Goal: Communication & Community: Answer question/provide support

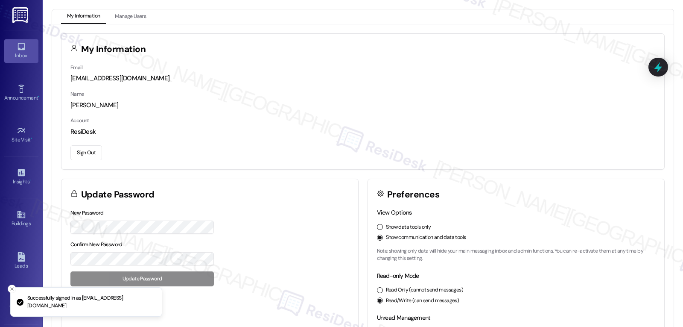
click at [21, 53] on div "Inbox" at bounding box center [21, 55] width 43 height 9
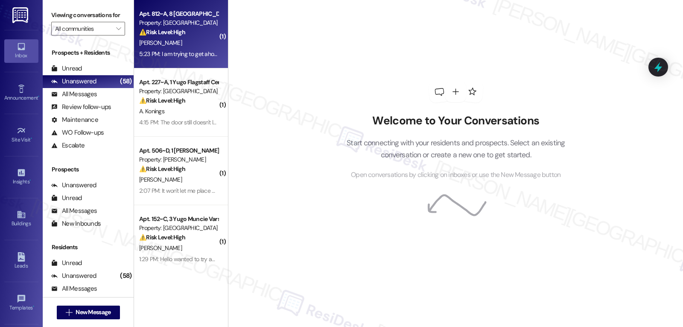
click at [176, 41] on div "[PERSON_NAME]" at bounding box center [178, 43] width 81 height 11
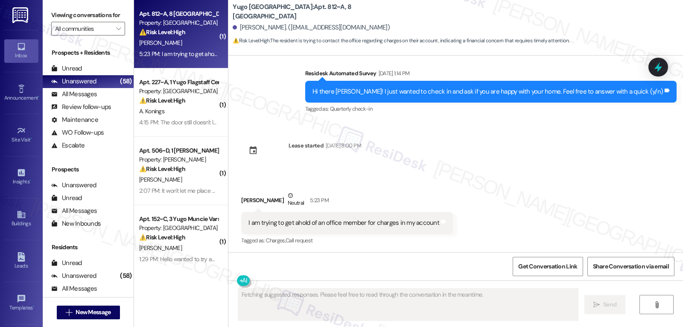
scroll to position [969, 0]
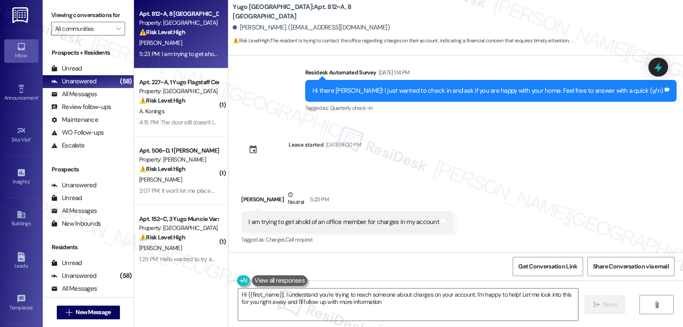
type textarea "Hi {{first_name}}, I understand you're trying to reach someone about charges on…"
click at [111, 35] on button "" at bounding box center [118, 29] width 14 height 14
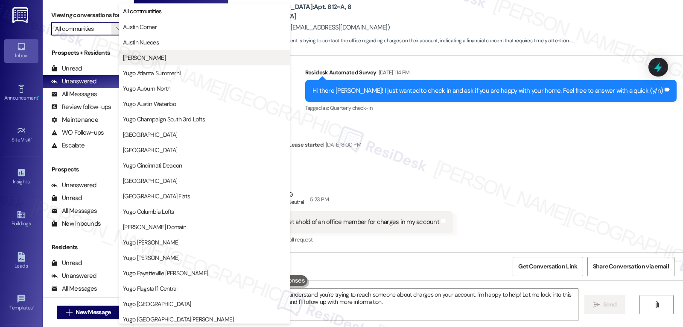
click at [162, 59] on span "[PERSON_NAME]" at bounding box center [204, 57] width 163 height 9
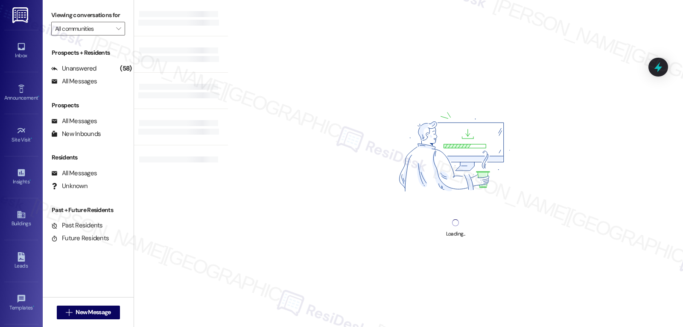
type input "[PERSON_NAME]"
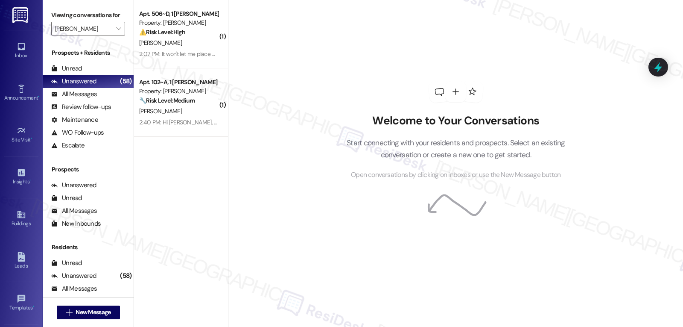
drag, startPoint x: 190, startPoint y: 45, endPoint x: 305, endPoint y: 64, distance: 115.9
click at [190, 44] on div "[PERSON_NAME]" at bounding box center [178, 43] width 81 height 11
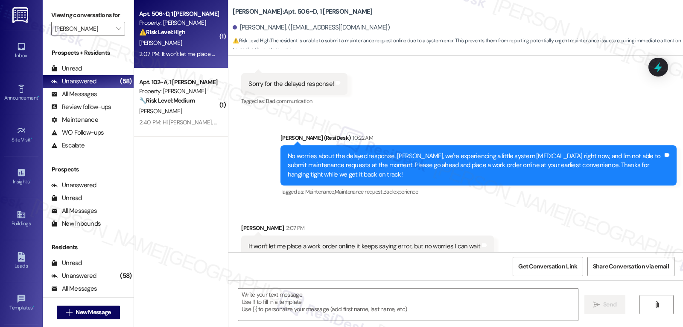
scroll to position [3805, 0]
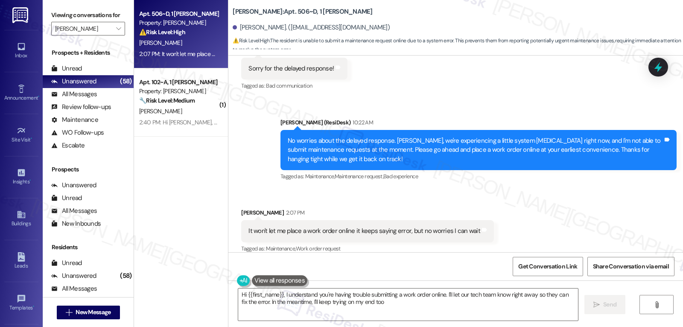
type textarea "Hi {{first_name}}, I understand you're having trouble submitting a work order o…"
click at [661, 69] on icon at bounding box center [658, 67] width 10 height 13
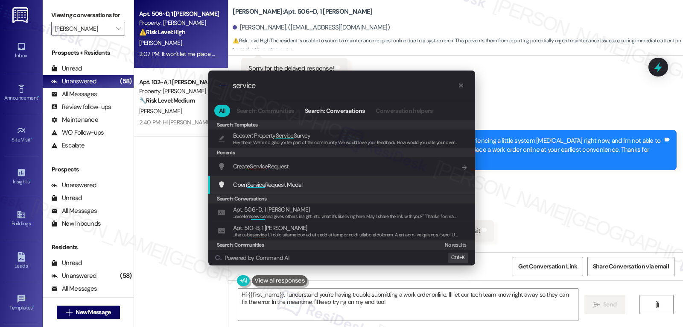
click at [302, 184] on span "Open Service Request Modal" at bounding box center [268, 185] width 70 height 8
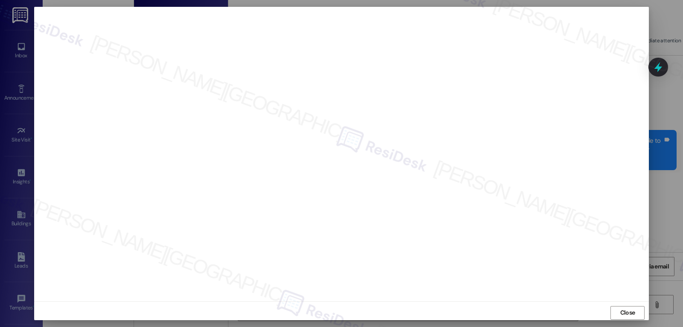
drag, startPoint x: 624, startPoint y: 314, endPoint x: 332, endPoint y: 250, distance: 299.4
click at [622, 313] on span "Close" at bounding box center [627, 312] width 15 height 9
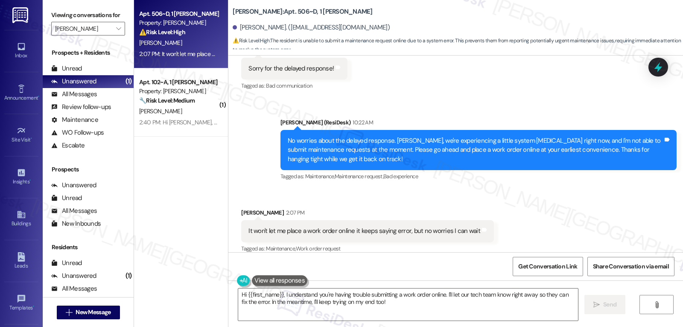
click at [504, 189] on div "Received via SMS [PERSON_NAME] 2:07 PM It won't let me place a work order onlin…" at bounding box center [455, 225] width 455 height 72
click at [660, 67] on icon at bounding box center [658, 67] width 10 height 13
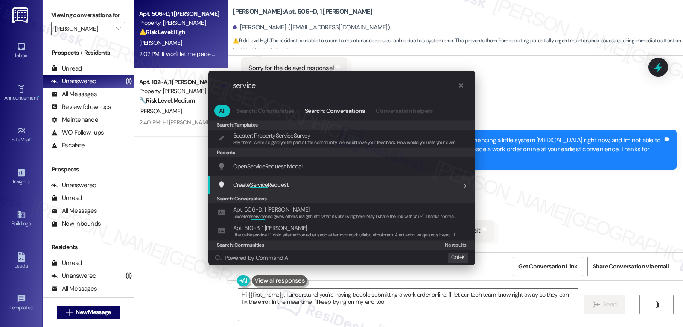
type input "service"
click at [270, 186] on span "Create Service Request" at bounding box center [260, 185] width 55 height 8
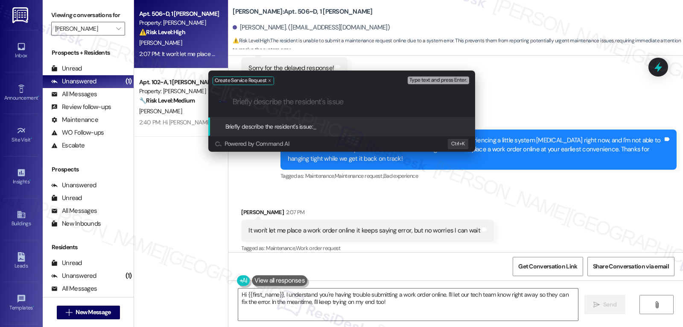
click at [523, 190] on div "Create Service Request Type text and press Enter. .cls-1{fill:#0a055f;}.cls-2{f…" at bounding box center [341, 163] width 683 height 327
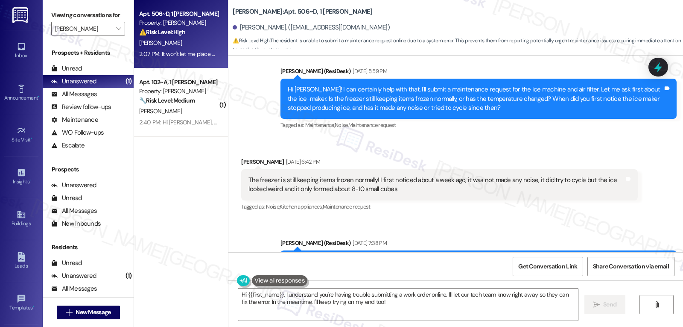
scroll to position [3464, 0]
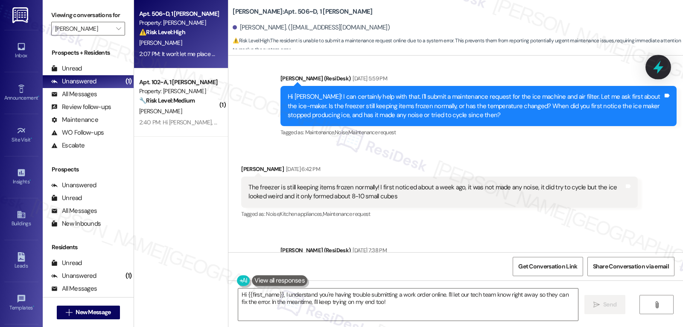
click at [659, 70] on icon at bounding box center [658, 67] width 10 height 13
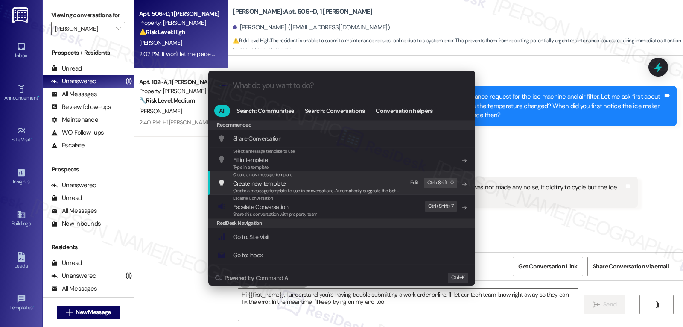
click at [573, 151] on div ".cls-1{fill:#0a055f;}.cls-2{fill:#0cc4c4;} resideskLogoBlueOrange All Search: C…" at bounding box center [341, 163] width 683 height 327
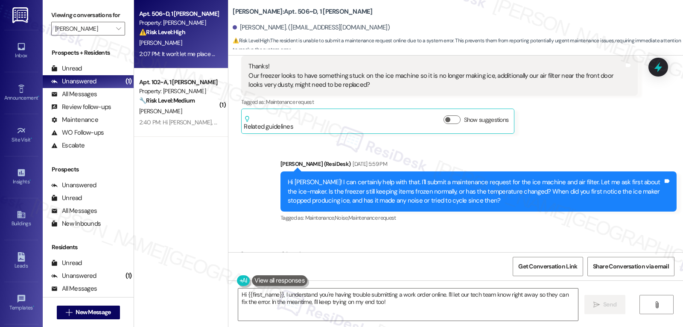
scroll to position [3293, 0]
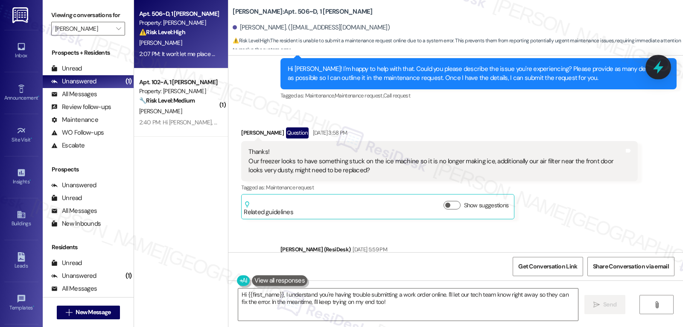
click at [653, 68] on icon at bounding box center [658, 67] width 15 height 15
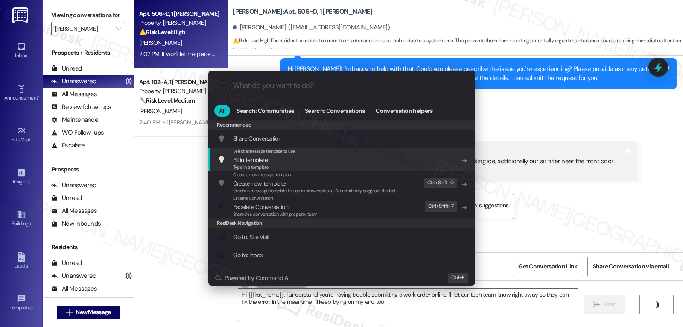
click at [540, 190] on div ".cls-1{fill:#0a055f;}.cls-2{fill:#0cc4c4;} resideskLogoBlueOrange All Search: C…" at bounding box center [341, 163] width 683 height 327
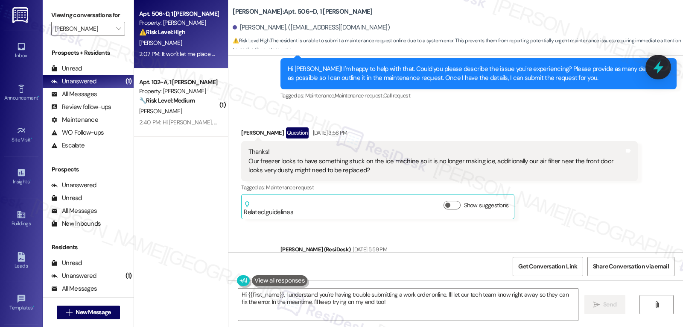
click at [661, 70] on icon at bounding box center [658, 67] width 15 height 15
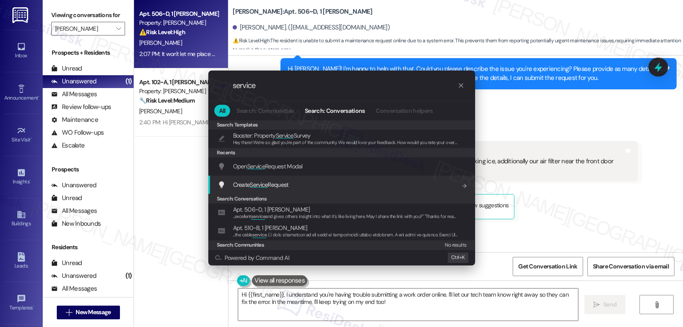
type input "service"
click at [288, 186] on span "Create Service Request" at bounding box center [260, 185] width 55 height 8
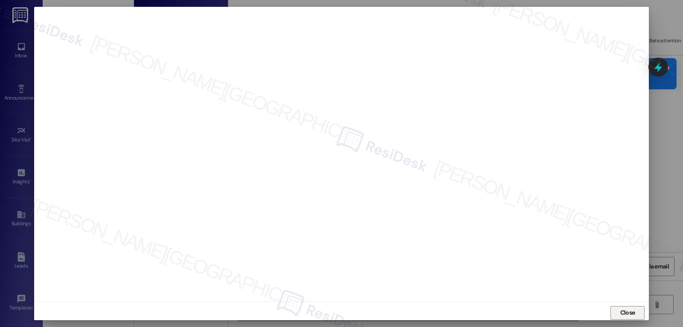
click at [626, 308] on span "Close" at bounding box center [627, 312] width 15 height 9
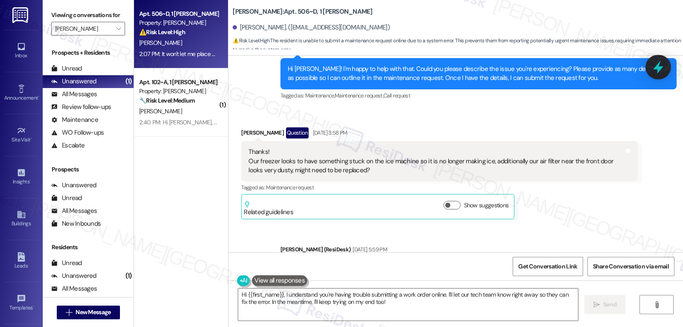
click at [658, 73] on icon at bounding box center [658, 67] width 15 height 15
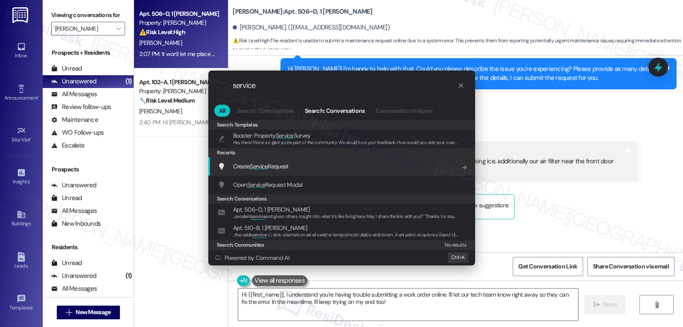
type input "service"
click at [265, 171] on div "Create Service Request Add shortcut" at bounding box center [341, 166] width 267 height 18
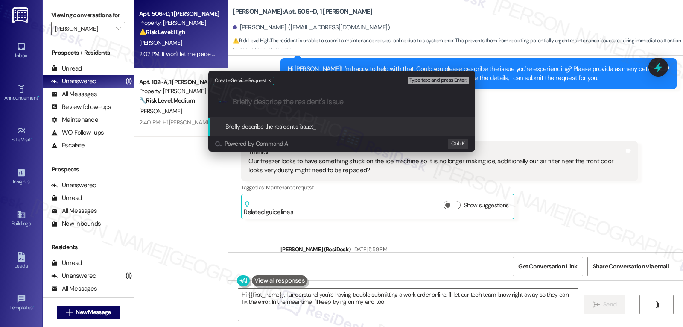
paste input "Ice machine not making ice"
type input "Ice machine not making ice"
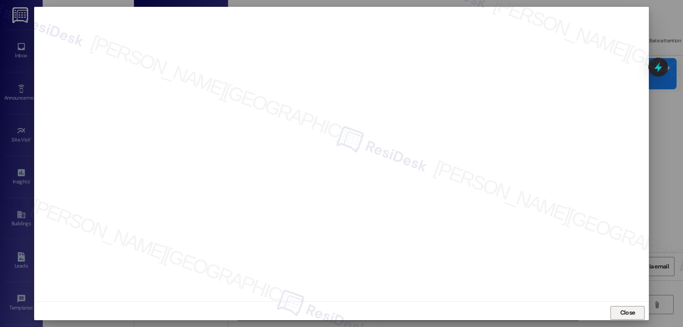
click at [621, 314] on span "Close" at bounding box center [627, 312] width 15 height 9
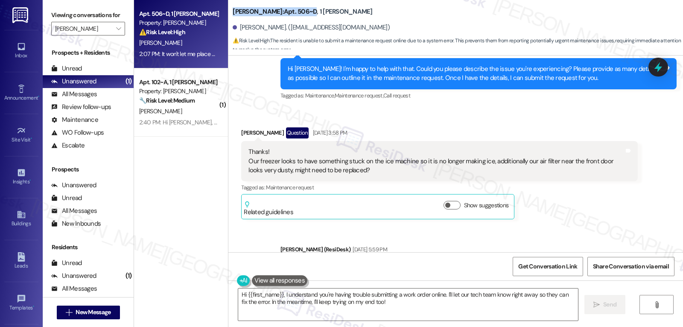
drag, startPoint x: 225, startPoint y: 11, endPoint x: 288, endPoint y: 12, distance: 62.3
click at [288, 12] on div "Austin Rio: Apt. 506~D, 1 Yugo Austin Rio Melissa Banda. (bandamelissa18@gmail.…" at bounding box center [455, 25] width 455 height 47
copy b "Austin Rio: Apt. 506~D"
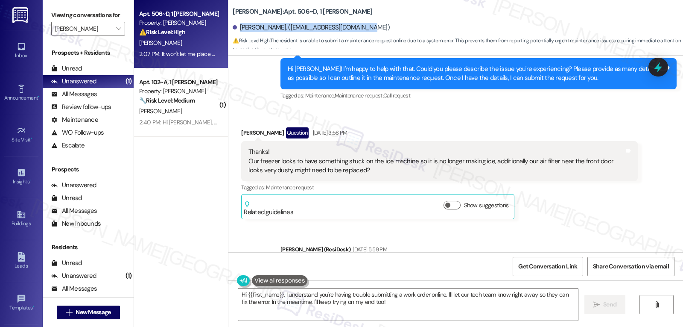
drag, startPoint x: 236, startPoint y: 25, endPoint x: 359, endPoint y: 32, distance: 123.6
click at [359, 32] on div "Melissa Banda. (bandamelissa18@gmail.com)" at bounding box center [458, 27] width 450 height 17
copy div "Melissa Banda. (bandamelissa18@gmail.com)"
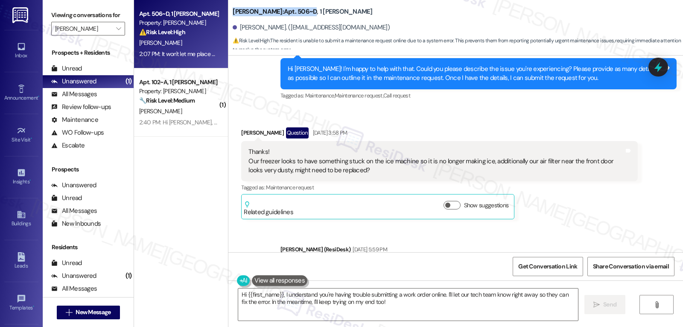
drag, startPoint x: 226, startPoint y: 11, endPoint x: 289, endPoint y: 13, distance: 63.6
click at [289, 13] on div "Austin Rio: Apt. 506~D, 1 Yugo Austin Rio Melissa Banda. (bandamelissa18@gmail.…" at bounding box center [455, 25] width 455 height 47
copy b "Austin Rio: Apt. 506~D"
click at [540, 269] on span "Get Conversation Link" at bounding box center [547, 266] width 59 height 9
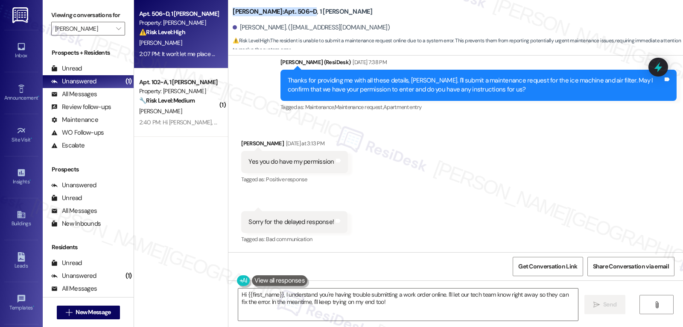
scroll to position [3805, 0]
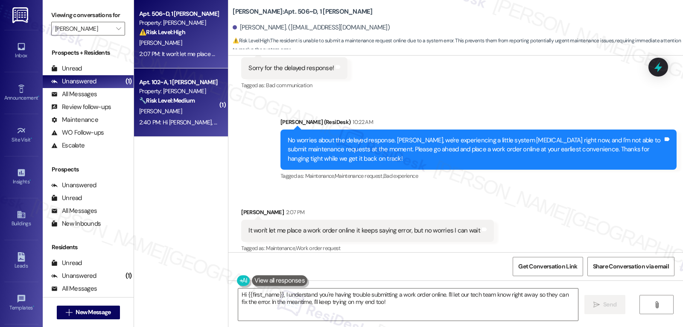
click at [181, 117] on div "2:40 PM: Hi Sarah, I have another quick question. For paying our utilities thro…" at bounding box center [178, 122] width 81 height 11
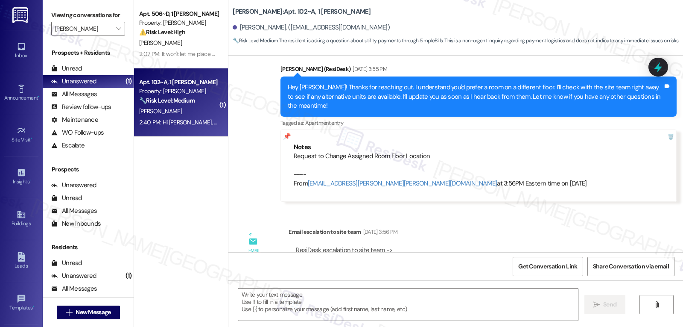
type textarea "Fetching suggested responses. Please feel free to read through the conversation…"
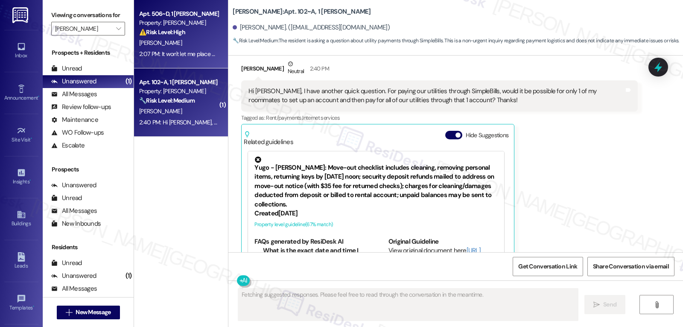
scroll to position [939, 0]
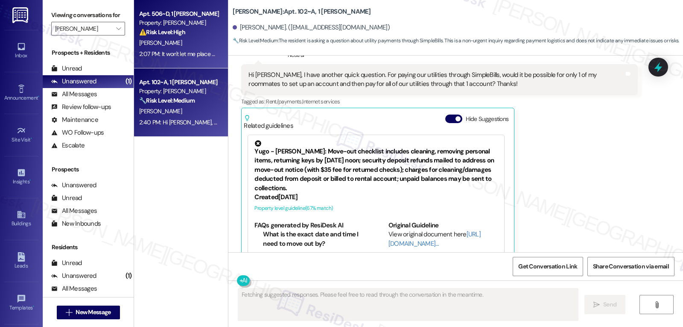
click at [173, 42] on div "M. Banda" at bounding box center [178, 43] width 81 height 11
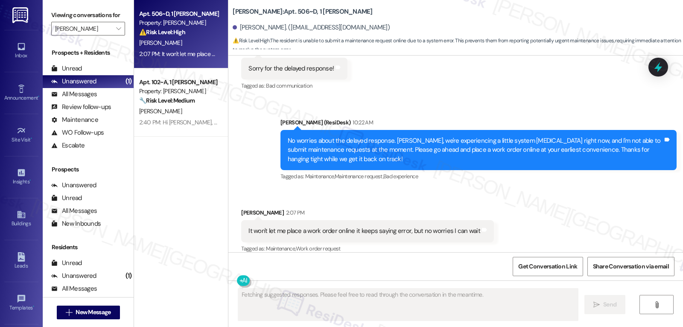
scroll to position [3805, 0]
click at [660, 69] on icon at bounding box center [658, 67] width 8 height 10
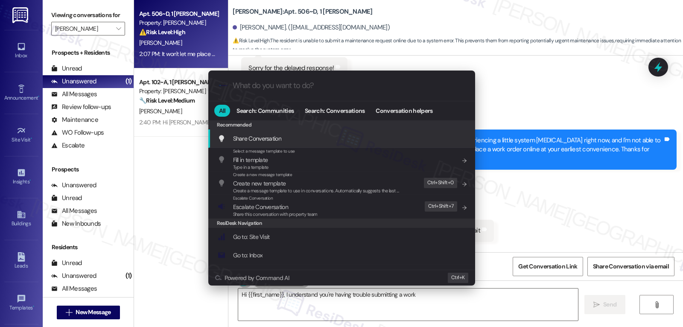
type textarea "Hi {{first_name}}, I understand you're having trouble submitting a work"
type input "n"
type textarea "Hi {{first_name}}, I understand you're having trouble submitting a work order"
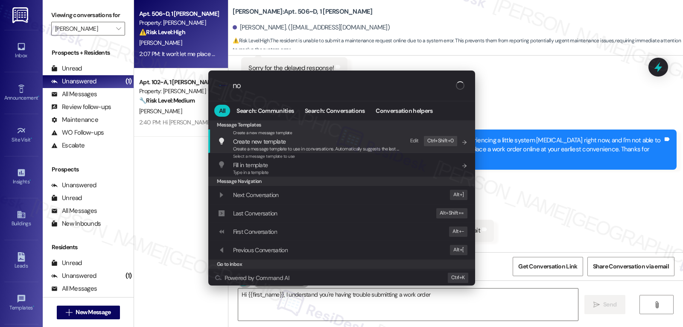
type input "not"
type textarea "Hi {{first_name}}, I understand you're having trouble submitting a work order"
type input "note"
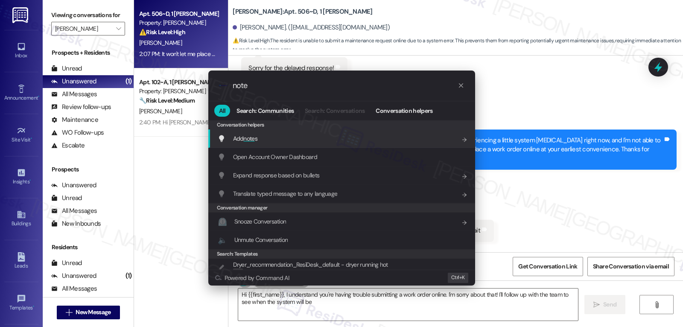
type textarea "Hi {{first_name}}, I understand you're having trouble submitting a work order o…"
type input "note"
click at [277, 140] on div "Add note s Add shortcut" at bounding box center [343, 138] width 250 height 9
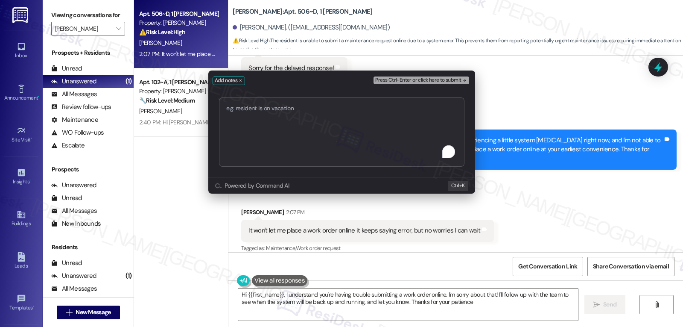
type textarea "Hi {{first_name}}, I understand you're having trouble submitting a work order o…"
type textarea "R"
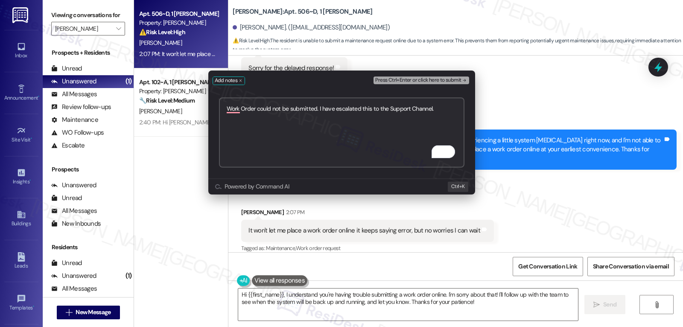
click at [441, 110] on textarea "Work Order could not be submitted. I have escalated this to the Support Channel." at bounding box center [341, 132] width 245 height 70
type textarea "Work Order could not be submitted. I have escalated this to the Support Channel."
click at [430, 81] on span "Press Ctrl+Enter or click here to submit" at bounding box center [418, 80] width 86 height 6
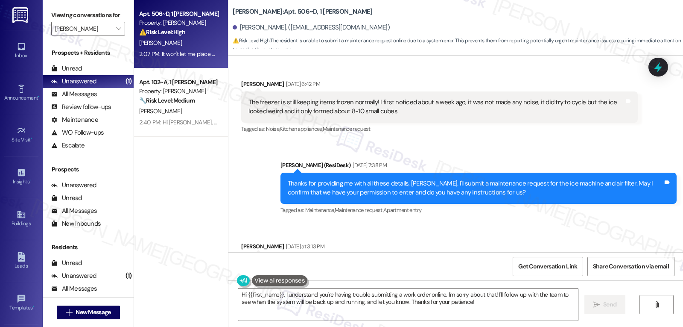
scroll to position [3878, 0]
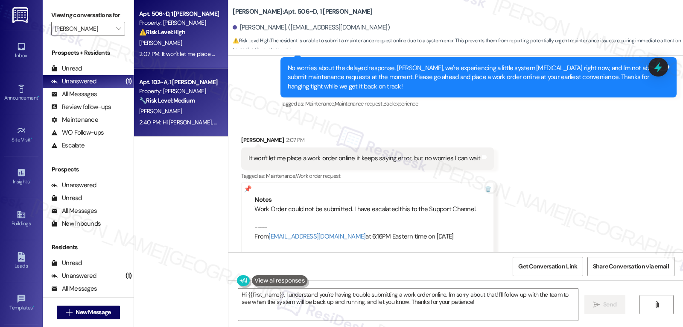
click at [158, 122] on div "2:40 PM: Hi Sarah, I have another quick question. For paying our utilities thro…" at bounding box center [433, 122] width 588 height 8
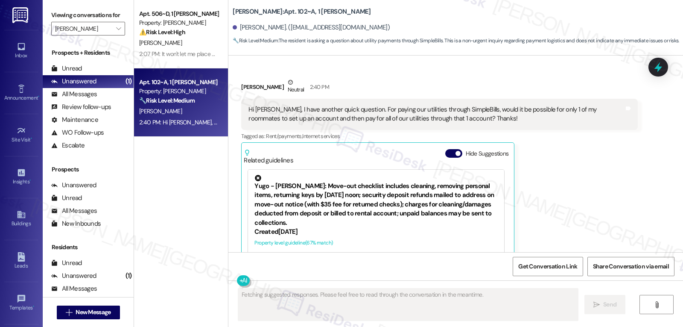
scroll to position [819, 0]
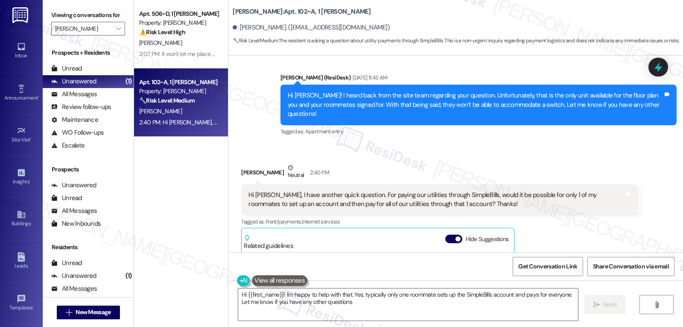
type textarea "Hi {{first_name}}! I'm happy to help with that. Yes, typically only one roommat…"
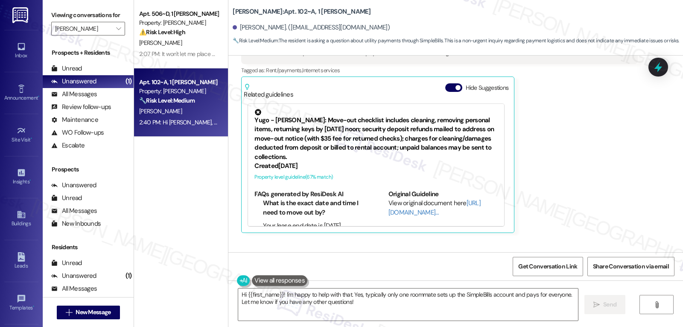
scroll to position [990, 0]
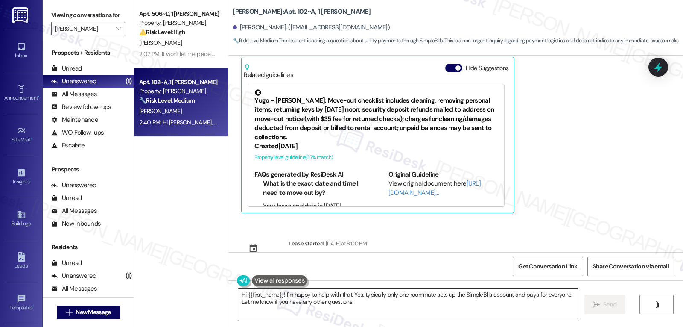
click at [394, 305] on textarea "Hi {{first_name}}! I'm happy to help with that. Yes, typically only one roommat…" at bounding box center [408, 304] width 340 height 32
click at [598, 308] on span " Send" at bounding box center [605, 304] width 27 height 9
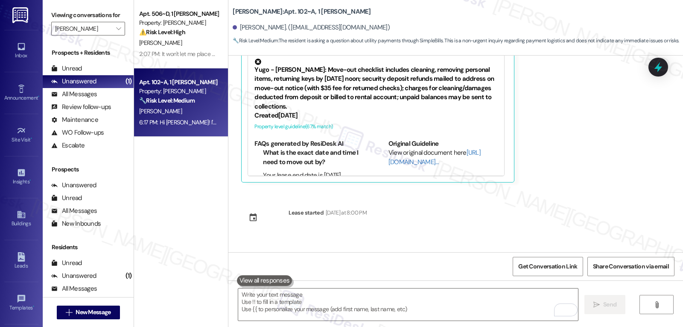
scroll to position [1058, 0]
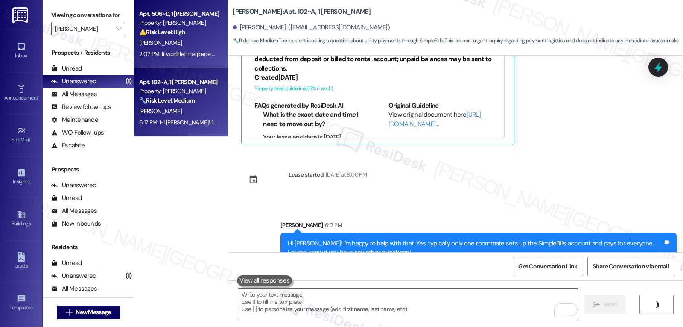
drag, startPoint x: 149, startPoint y: 55, endPoint x: 239, endPoint y: 69, distance: 91.7
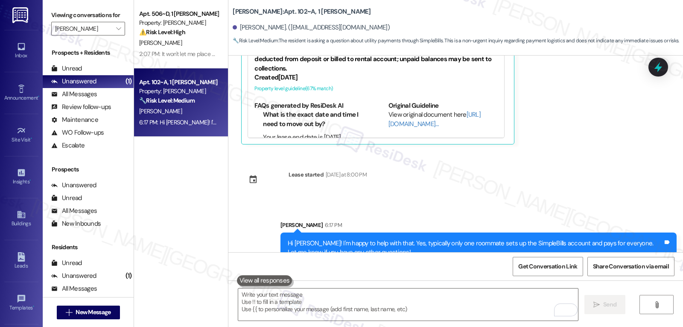
click at [150, 55] on div "2:07 PM: It won't let me place a work order online it keeps saying error, but n…" at bounding box center [256, 54] width 234 height 8
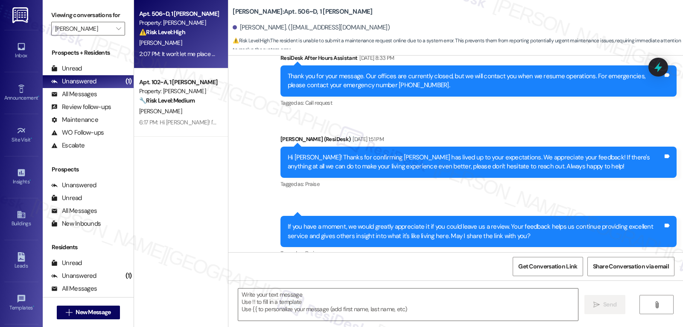
type textarea "Fetching suggested responses. Please feel free to read through the conversation…"
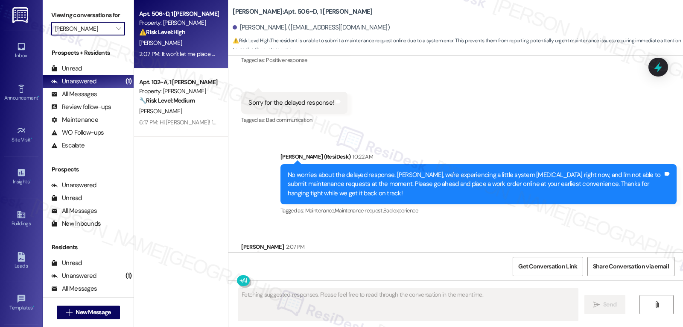
scroll to position [3877, 0]
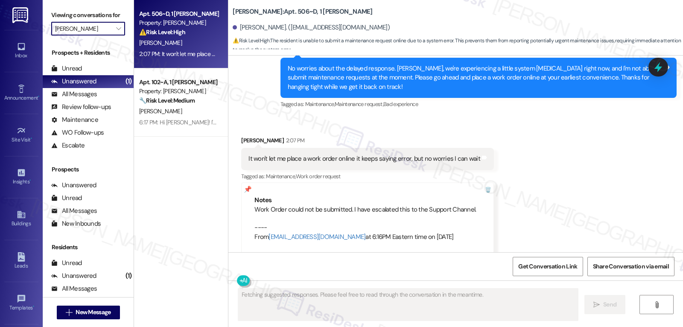
click at [103, 35] on input "[PERSON_NAME]" at bounding box center [83, 29] width 56 height 14
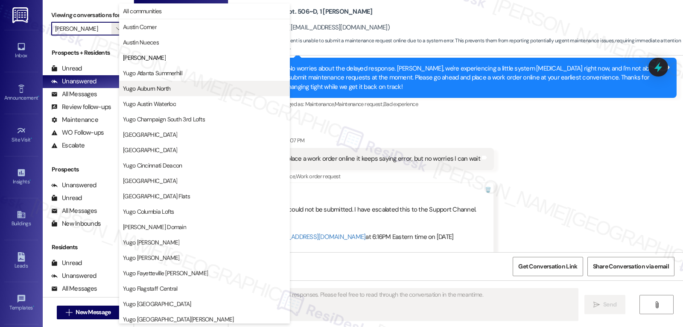
click at [169, 93] on button "Yugo Auburn North" at bounding box center [204, 88] width 171 height 15
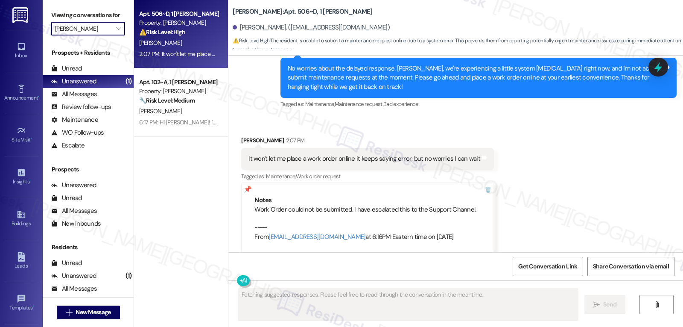
type input "Yugo Auburn North"
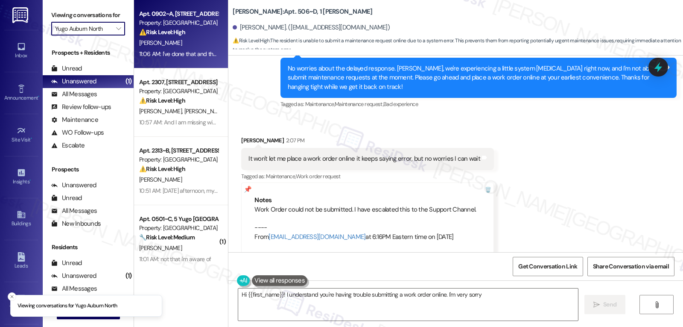
type textarea "Hi {{first_name}}! I understand you're having trouble submitting a work order o…"
click at [202, 38] on div "B. Winstead" at bounding box center [178, 43] width 81 height 11
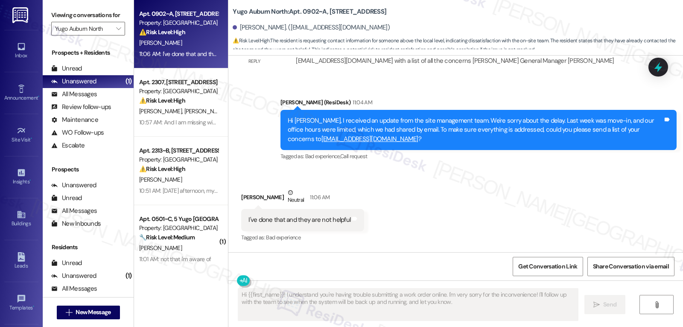
scroll to position [2784, 0]
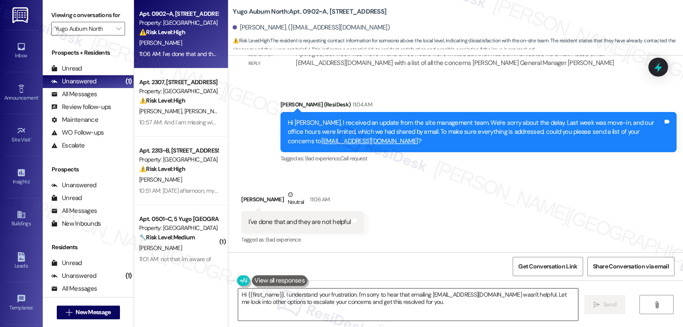
click at [361, 313] on textarea "Hi {{first_name}}, I understand your frustration. I'm sorry to hear that emaili…" at bounding box center [408, 304] width 340 height 32
click at [243, 26] on div "Braxton Winstead. (sarjurpatel@aol.com)" at bounding box center [311, 27] width 157 height 9
copy div "Braxton"
click at [330, 307] on textarea "Hi {{first_name}}, I understand your frustration. I'm sorry to hear that emaili…" at bounding box center [408, 304] width 340 height 32
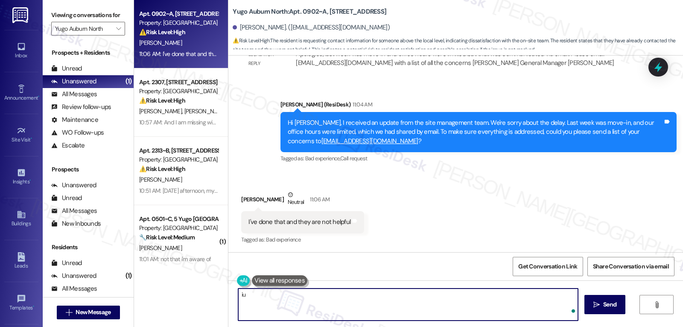
type textarea "i"
paste textarea "Braxton"
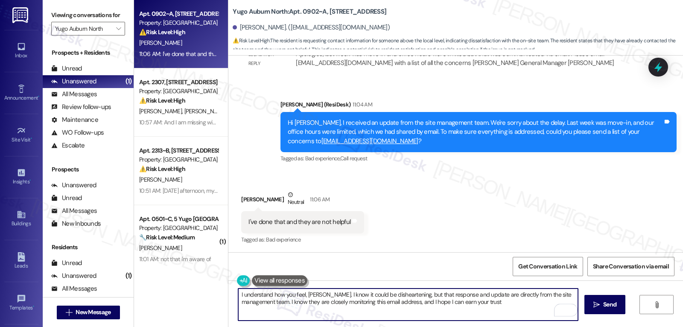
click at [505, 305] on textarea "I understand how you feel, Braxton. I know it could be disheartening, but that …" at bounding box center [408, 304] width 340 height 32
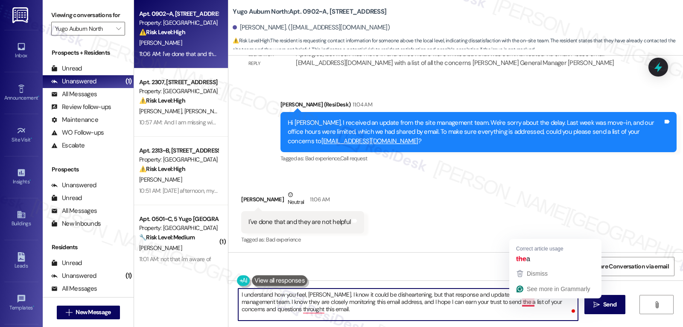
click at [425, 315] on textarea "I understand how you feel, Braxton. I know it could be disheartening, but that …" at bounding box center [408, 304] width 340 height 32
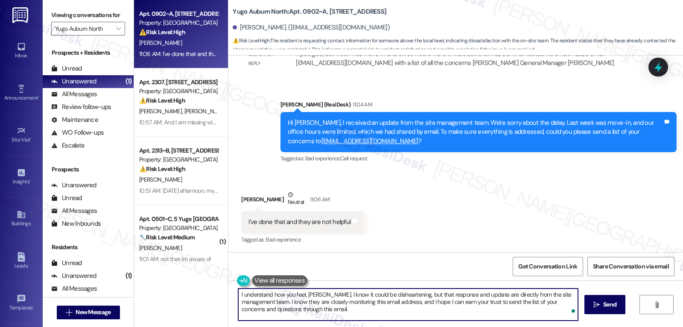
click at [377, 312] on textarea "I understand how you feel, Braxton. I know it could be disheartening, but that …" at bounding box center [408, 304] width 340 height 32
click at [366, 312] on textarea "I understand how you feel, Braxton. I know it could be disheartening, but that …" at bounding box center [408, 304] width 340 height 32
click at [495, 301] on textarea "I understand how you feel, Braxton. I know it could be disheartening, but that …" at bounding box center [408, 304] width 340 height 32
click at [394, 312] on textarea "I understand how you feel, Braxton. I know it could be disheartening, but that …" at bounding box center [408, 304] width 340 height 32
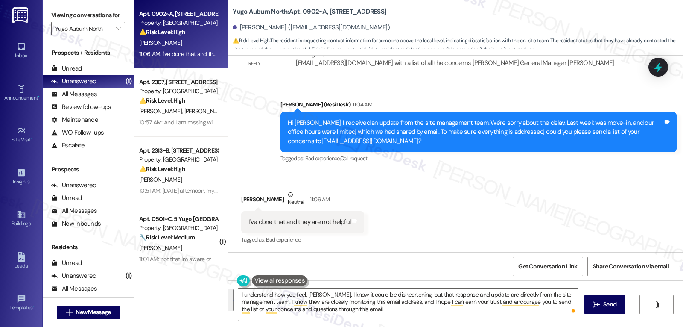
click at [475, 219] on div "Received via SMS Braxton Winstead Neutral 11:06 AM I've done that and they are …" at bounding box center [455, 211] width 455 height 81
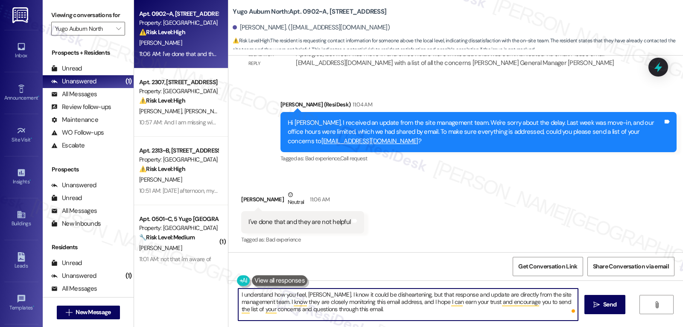
click at [464, 311] on textarea "I understand how you feel, Braxton. I know it could be disheartening, but that …" at bounding box center [408, 304] width 340 height 32
paste textarea "’re feeling, Braxton, and I know it can be discouraging. The response and updat…"
type textarea "I understand how you’re feeling, Braxton, and I know it can be discouraging. Th…"
click at [614, 304] on span "Send" at bounding box center [609, 304] width 13 height 9
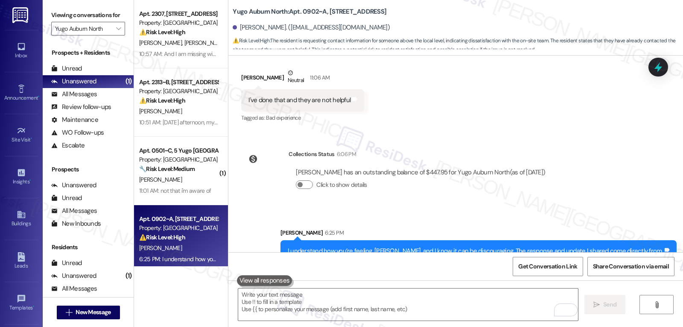
scroll to position [2941, 0]
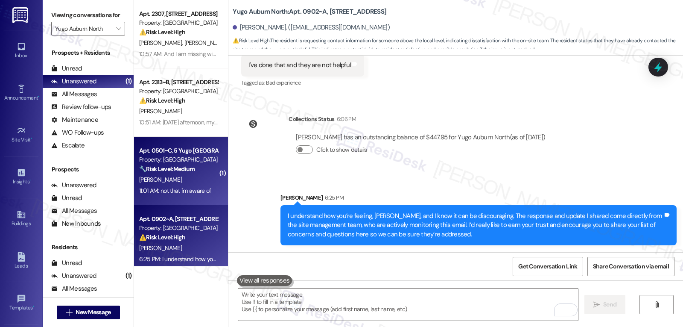
click at [193, 178] on div "A. Bozeman" at bounding box center [178, 179] width 81 height 11
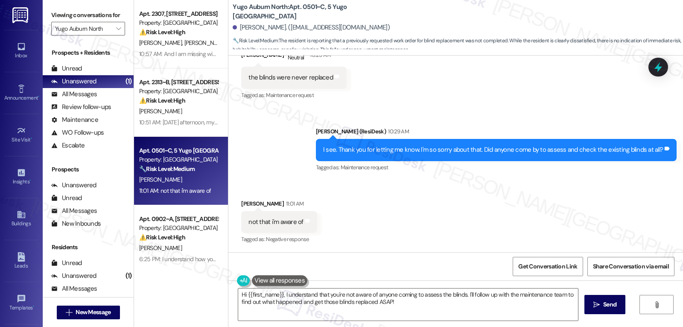
scroll to position [2359, 0]
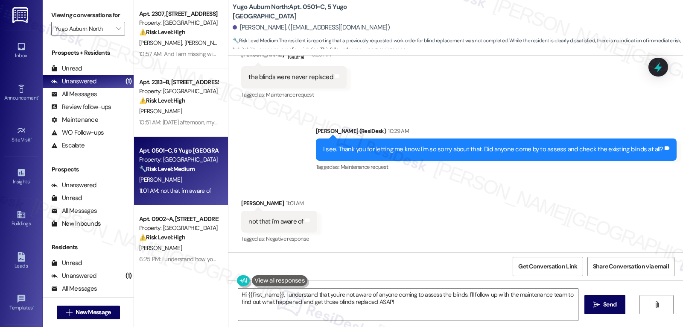
click at [421, 308] on textarea "Hi {{first_name}}, I understand that you're not aware of anyone coming to asses…" at bounding box center [408, 304] width 340 height 32
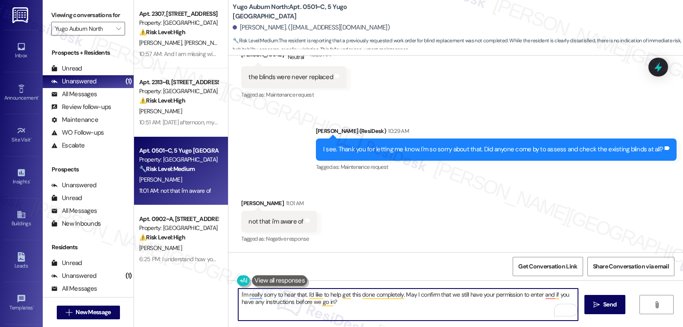
click at [402, 295] on textarea "I'm really sorry to hear that. I'd like to help get this done completely. May I…" at bounding box center [408, 304] width 340 height 32
click at [429, 302] on textarea "I'm really sorry to hear that. I'd like to help get this done completely. Let m…" at bounding box center [408, 304] width 340 height 32
click at [301, 293] on textarea "I'm really sorry to hear that. I'd like to help get this done completely. Let m…" at bounding box center [408, 304] width 340 height 32
click at [428, 304] on textarea "I'm really sorry to hear that, Anna. I'd like to help get this done completely.…" at bounding box center [408, 304] width 340 height 32
type textarea "I'm really sorry to hear that, Anna. I'd like to help get this done completely.…"
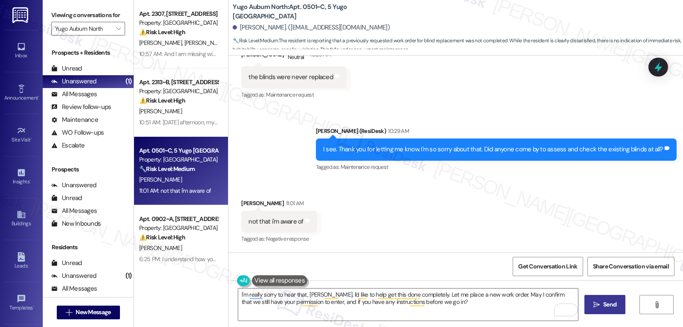
click at [598, 301] on icon "" at bounding box center [596, 304] width 6 height 7
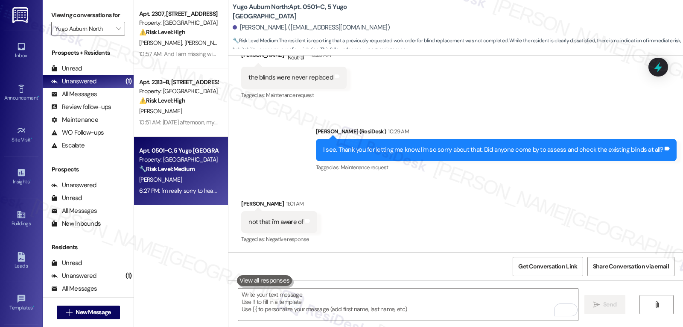
scroll to position [2427, 0]
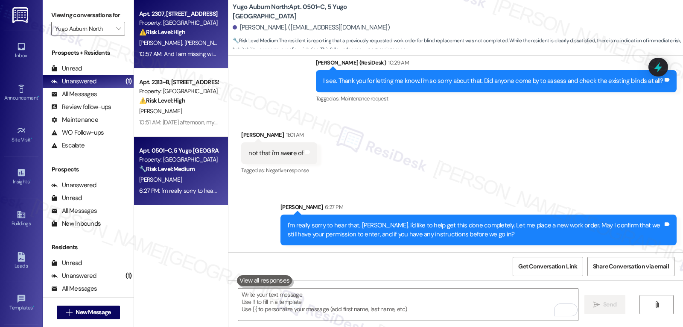
click at [184, 42] on span "D. Patel" at bounding box center [205, 43] width 43 height 8
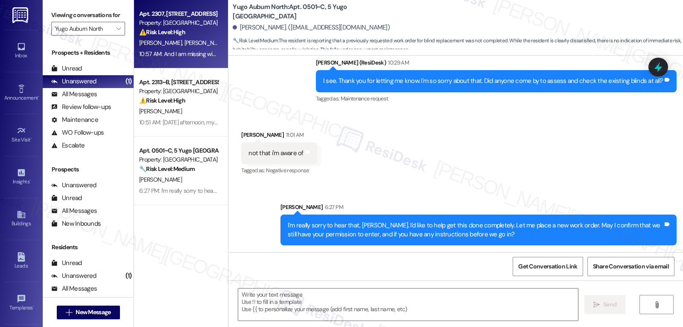
type textarea "Fetching suggested responses. Please feel free to read through the conversation…"
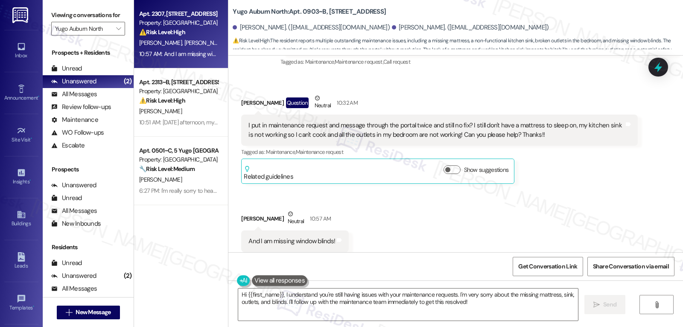
scroll to position [1937, 0]
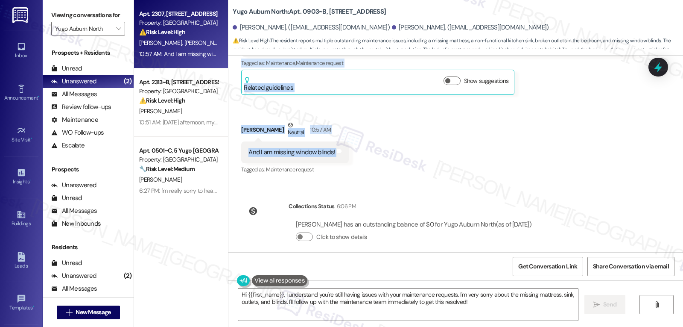
drag, startPoint x: 231, startPoint y: 173, endPoint x: 355, endPoint y: 152, distance: 125.6
click at [355, 152] on div "Received via SMS Dev Patel Question Neutral 10:32 AM I put in maintenance reque…" at bounding box center [455, 83] width 455 height 196
copy div "Dev Patel Question Neutral 10:32 AM I put in maintenance request and message th…"
click at [345, 302] on textarea "Hi {{first_name}}, I understand you're still having issues with your maintenanc…" at bounding box center [408, 304] width 340 height 32
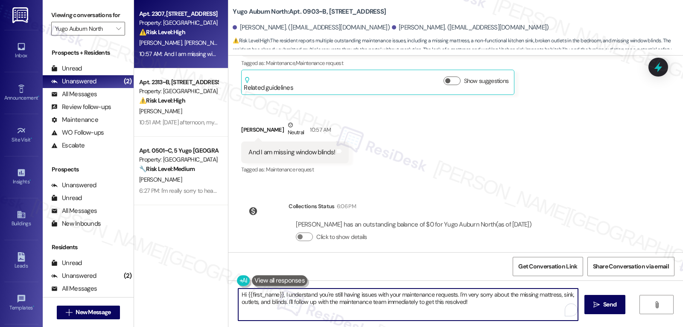
paste textarea "I’m really sorry you haven’t heard back yet—that sounds incredibly frustrating,…"
click at [342, 296] on textarea "I’m really sorry you haven’t heard back yet—that sounds incredibly frustrating,…" at bounding box center [408, 304] width 340 height 32
click at [569, 291] on textarea "I’m really sorry you haven’t heard back yet, Dev. That sounds incredibly frustr…" at bounding box center [408, 304] width 340 height 32
paste textarea "Just to be sure I’ve got everything: you're still missing a mattress, your kitc…"
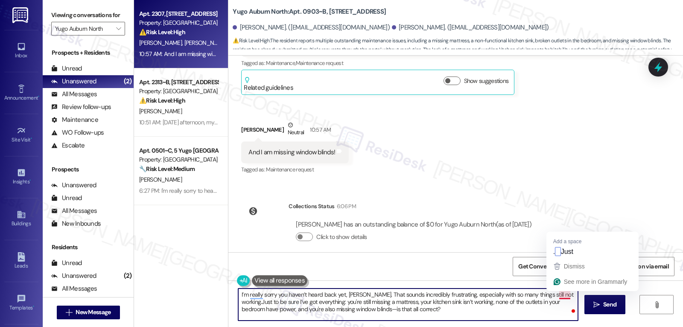
click at [556, 294] on textarea "I’m really sorry you haven’t heard back yet, Dev. That sounds incredibly frustr…" at bounding box center [408, 304] width 340 height 32
click at [333, 310] on textarea "I’m really sorry you haven’t heard back yet, Dev. That sounds incredibly frustr…" at bounding box center [408, 304] width 340 height 32
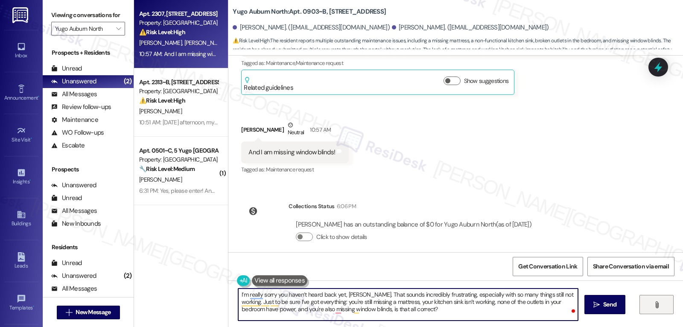
type textarea "I’m really sorry you haven’t heard back yet, Dev. That sounds incredibly frustr…"
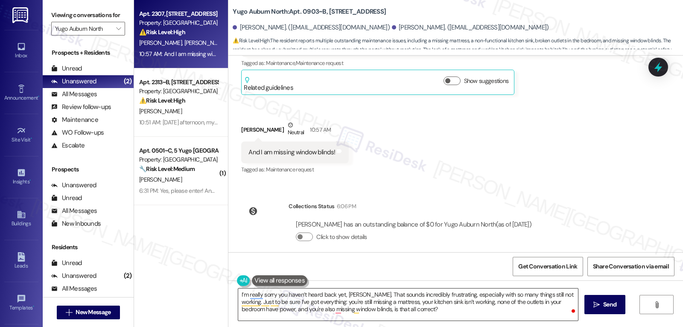
click at [394, 310] on textarea "I’m really sorry you haven’t heard back yet, Dev. That sounds incredibly frustr…" at bounding box center [408, 304] width 340 height 32
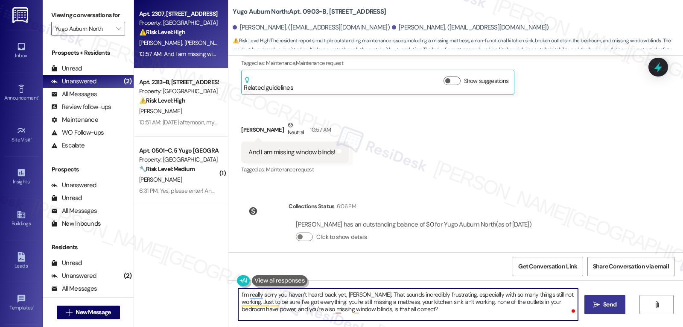
click at [616, 298] on button " Send" at bounding box center [604, 304] width 41 height 19
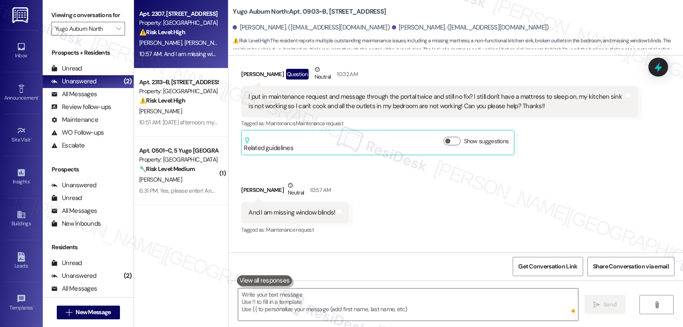
scroll to position [1858, 0]
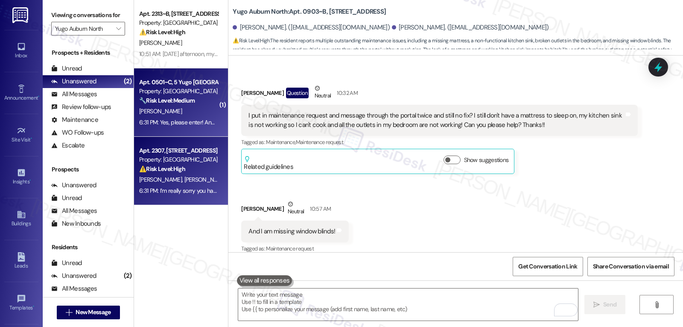
click at [171, 113] on div "A. Bozeman" at bounding box center [178, 111] width 81 height 11
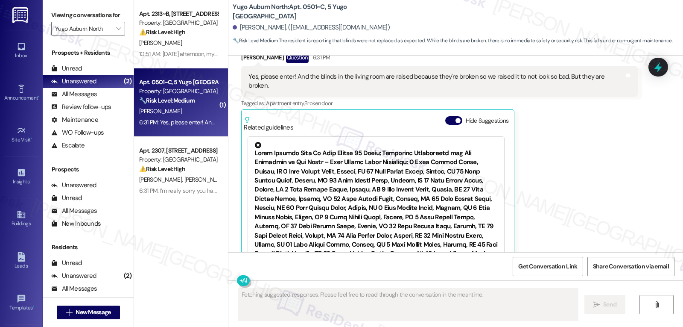
scroll to position [2669, 0]
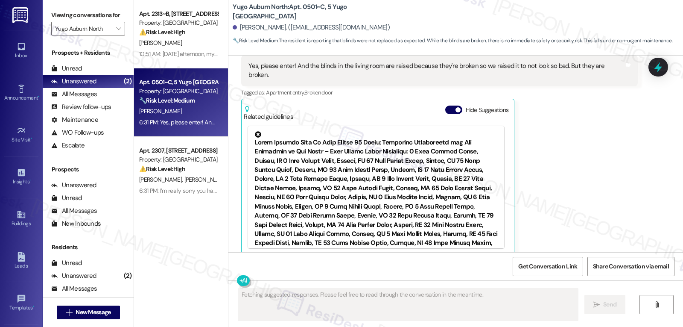
drag, startPoint x: 447, startPoint y: 105, endPoint x: 493, endPoint y: 112, distance: 46.3
click at [447, 105] on button "Hide Suggestions" at bounding box center [453, 109] width 17 height 9
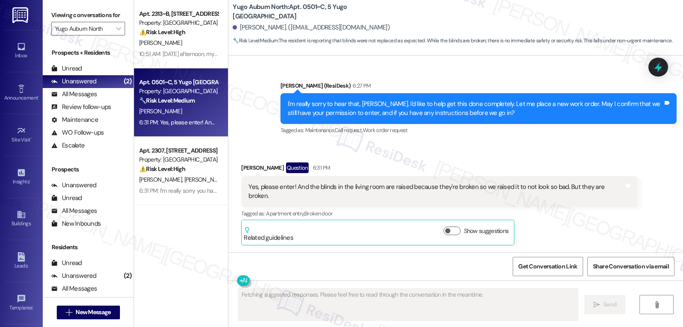
scroll to position [2539, 0]
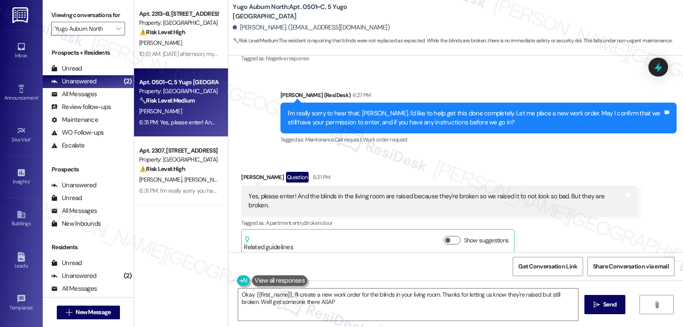
type textarea "Okay {{first_name}}, I'll create a new work order for the blinds in your living…"
click at [662, 73] on icon at bounding box center [658, 67] width 15 height 15
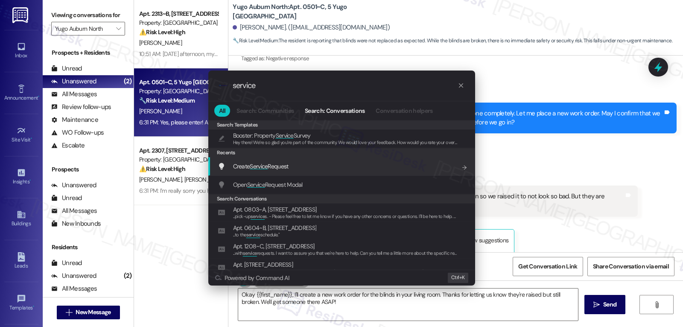
type input "service"
click at [297, 172] on div "Create Service Request Add shortcut" at bounding box center [341, 166] width 267 height 18
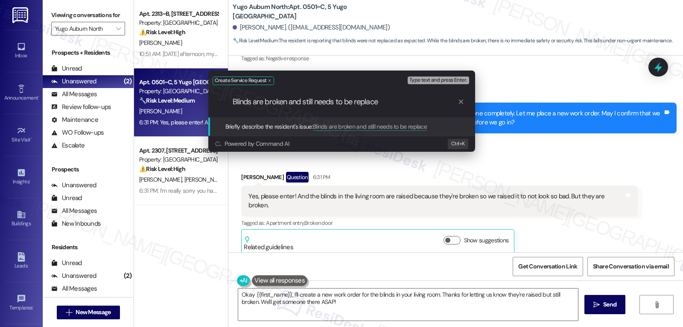
type input "Blinds are broken and still needs to be replaced"
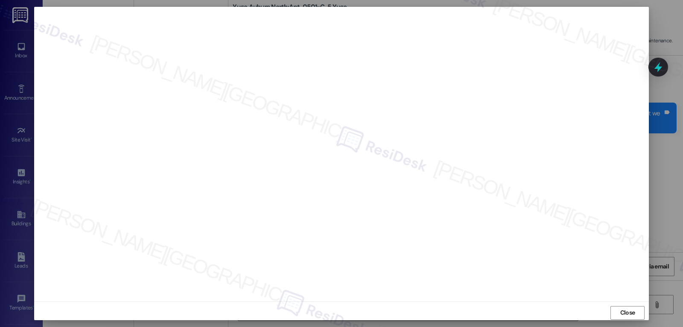
scroll to position [4, 0]
click at [616, 312] on button "Close" at bounding box center [627, 309] width 34 height 14
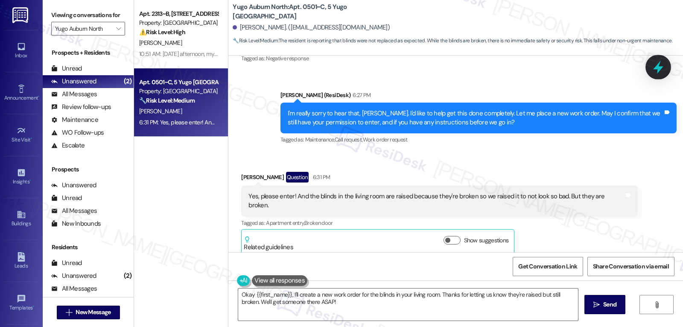
click at [655, 66] on icon at bounding box center [658, 67] width 15 height 15
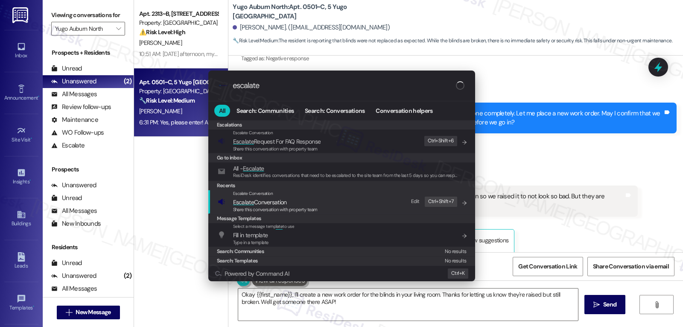
type input "escalate"
click at [325, 206] on div "Escalate Conversation Escalate Conversation Share this conversation with proper…" at bounding box center [343, 201] width 250 height 23
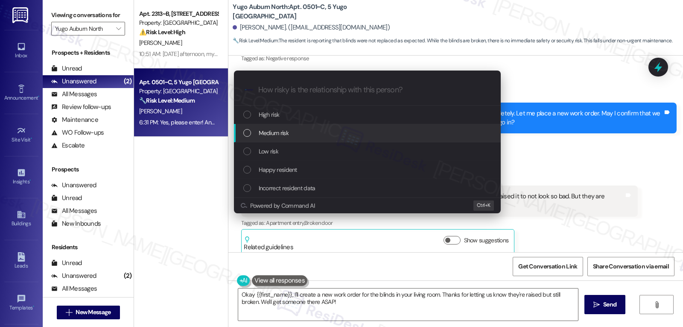
click at [322, 134] on div "Medium risk" at bounding box center [368, 132] width 250 height 9
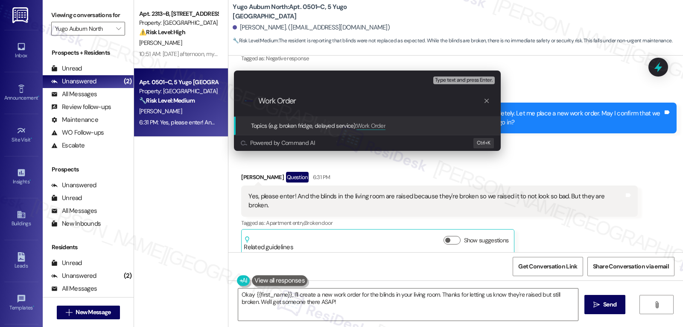
paste input "15556293"
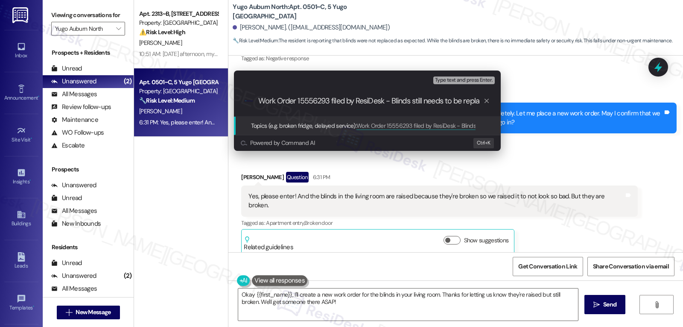
scroll to position [0, 0]
type input "Work Order 15556293 filed by ResiDesk - Blinds still needs to be replaced"
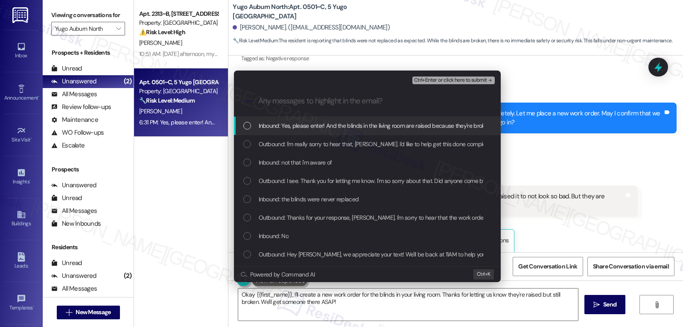
click at [244, 127] on div "List of options" at bounding box center [247, 126] width 8 height 8
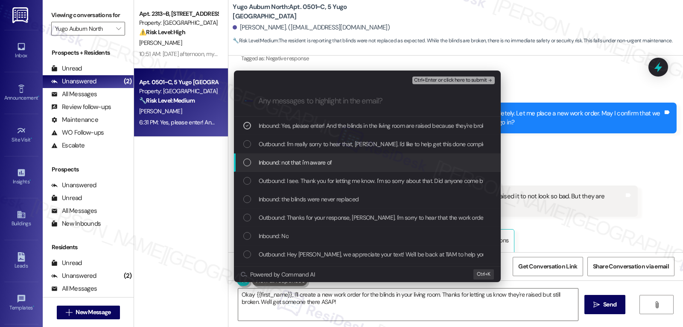
click at [246, 168] on div "Inbound: not that i'm aware of" at bounding box center [367, 162] width 267 height 18
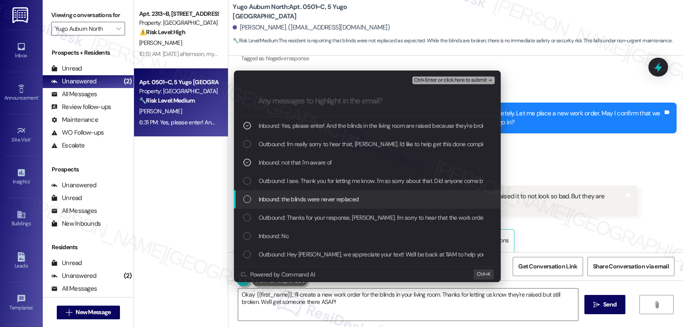
click at [248, 201] on div "List of options" at bounding box center [247, 199] width 8 height 8
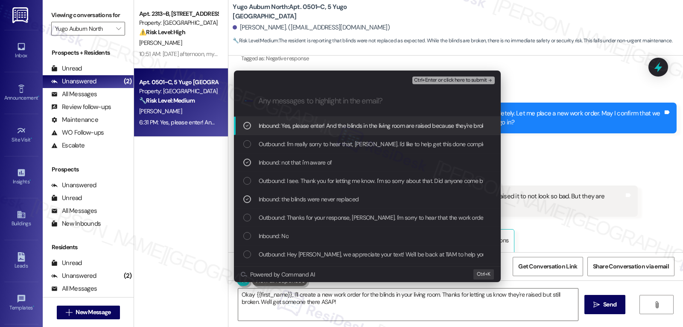
click at [461, 82] on span "Ctrl+Enter or click here to submit" at bounding box center [450, 80] width 73 height 6
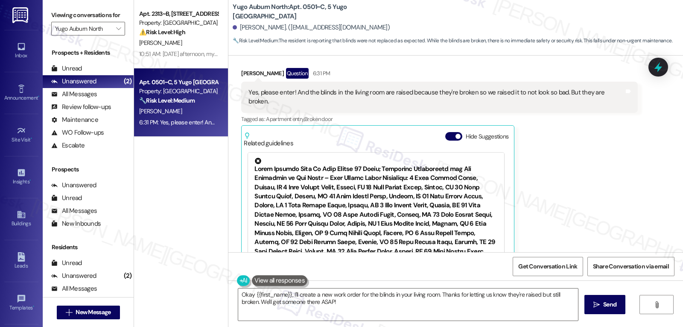
scroll to position [2669, 0]
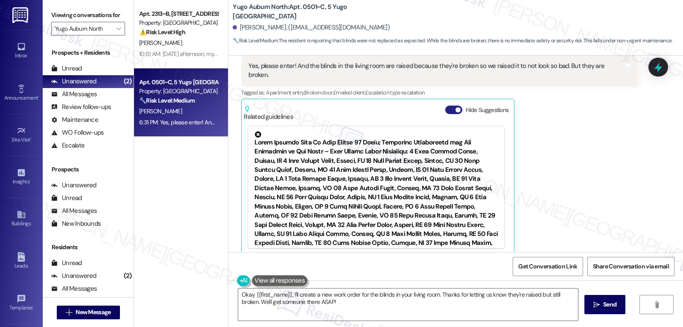
click at [446, 105] on button "Hide Suggestions" at bounding box center [453, 109] width 17 height 9
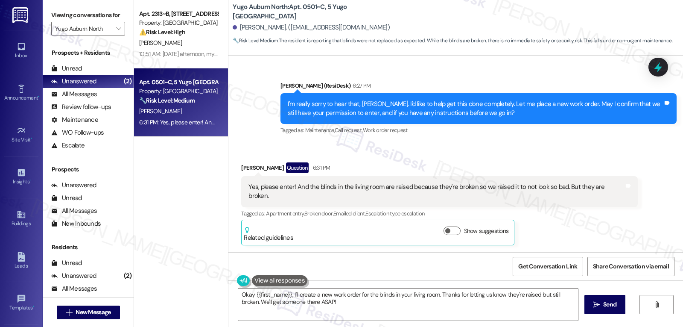
scroll to position [2539, 0]
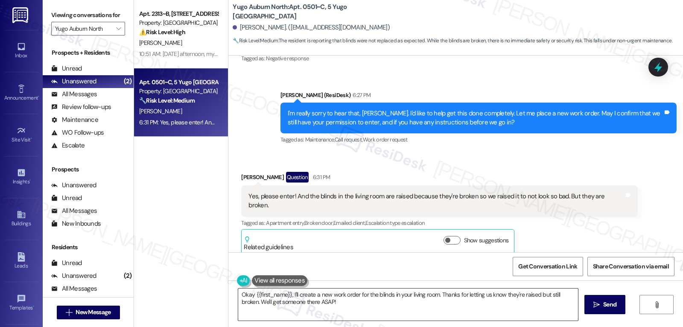
click at [245, 292] on textarea "Okay {{first_name}}, I'll create a new work order for the blinds in your living…" at bounding box center [408, 304] width 340 height 32
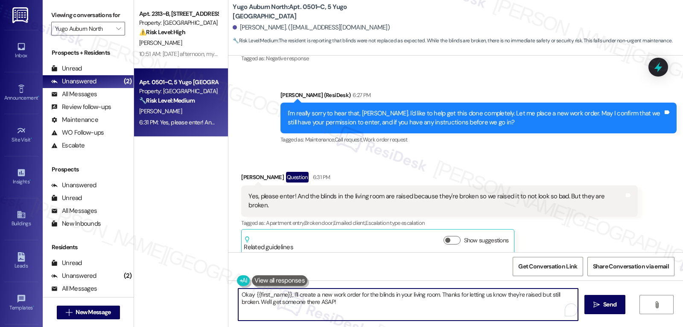
click at [246, 292] on textarea "Okay {{first_name}}, I'll create a new work order for the blinds in your living…" at bounding box center [408, 304] width 340 height 32
drag, startPoint x: 298, startPoint y: 295, endPoint x: 683, endPoint y: 347, distance: 388.2
click at [683, 326] on html "Inbox Go to Inbox Announcement • Send A Text Announcement Site Visit • Go to Si…" at bounding box center [341, 163] width 683 height 327
click at [495, 295] on textarea "Got that, {{first_name}}, I've submitted the work order and notified the site m…" at bounding box center [408, 304] width 340 height 32
click at [567, 300] on textarea "Got that, {{first_name}}, I've submitted the work order and notified the site m…" at bounding box center [408, 304] width 340 height 32
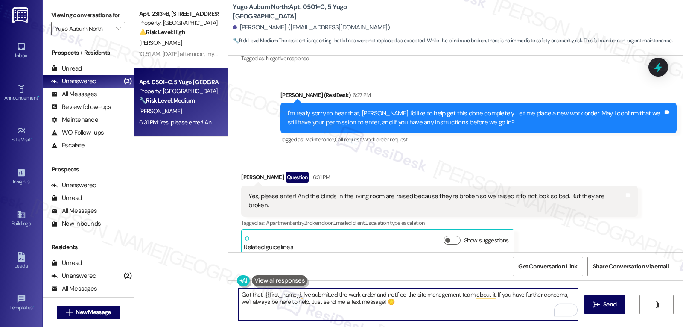
click at [399, 306] on textarea "Got that, {{first_name}}, I've submitted the work order and notified the site m…" at bounding box center [408, 304] width 340 height 32
type textarea "Got that, {{first_name}}, I've submitted the work order and notified the site m…"
click at [620, 302] on button " Send" at bounding box center [604, 304] width 41 height 19
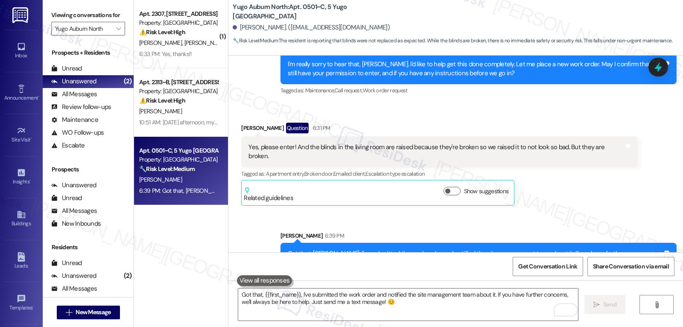
scroll to position [2608, 0]
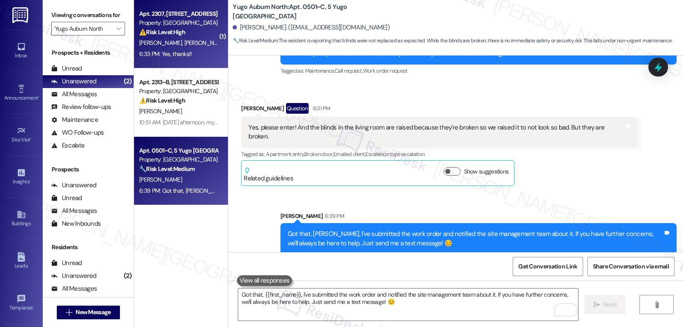
click at [166, 51] on div "6:33 PM: Yes, thanks!! 6:33 PM: Yes, thanks!!" at bounding box center [165, 54] width 53 height 8
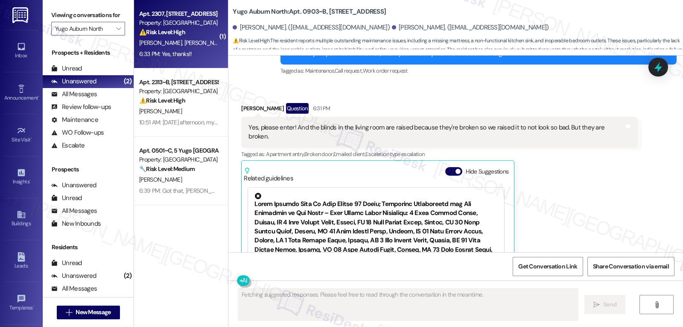
scroll to position [2087, 0]
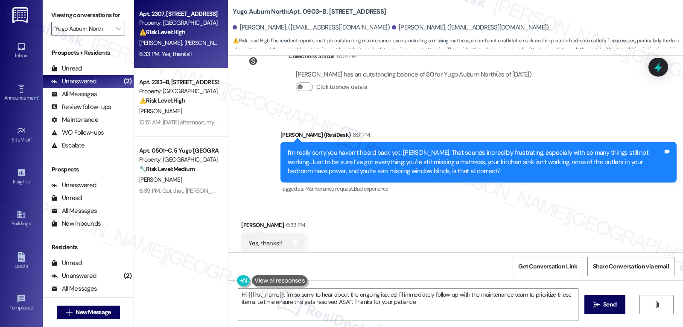
type textarea "Hi {{first_name}}, I'm so sorry to hear about the ongoing issues! I'll immediat…"
click at [654, 68] on icon at bounding box center [658, 67] width 10 height 13
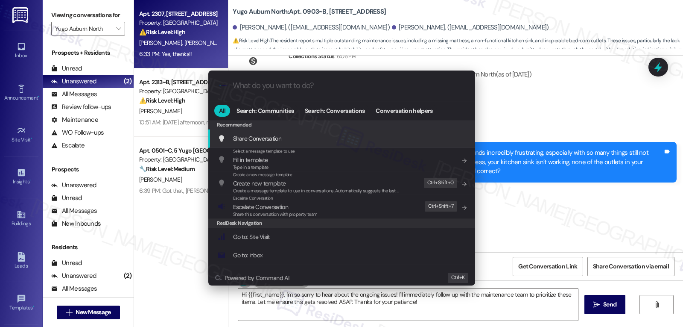
type input "a"
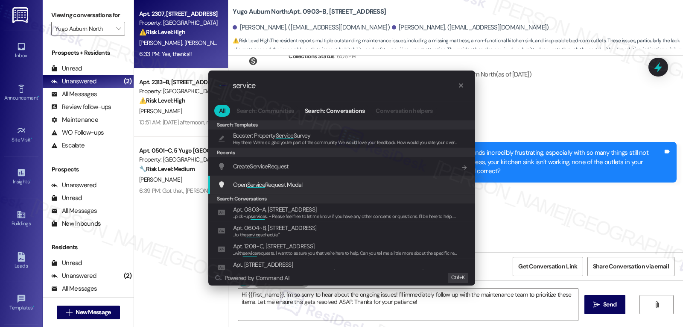
type input "service"
click at [263, 189] on span "Open Service Request Modal" at bounding box center [268, 184] width 70 height 9
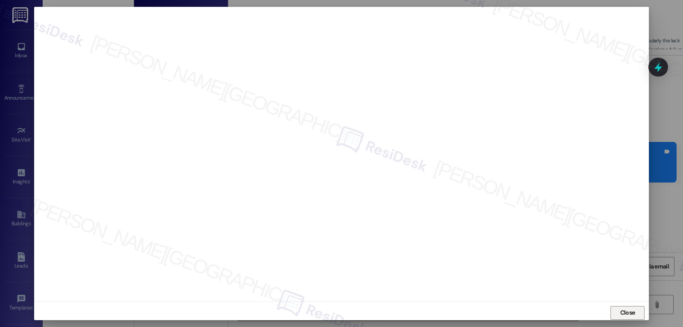
click at [637, 308] on button "Close" at bounding box center [627, 313] width 34 height 14
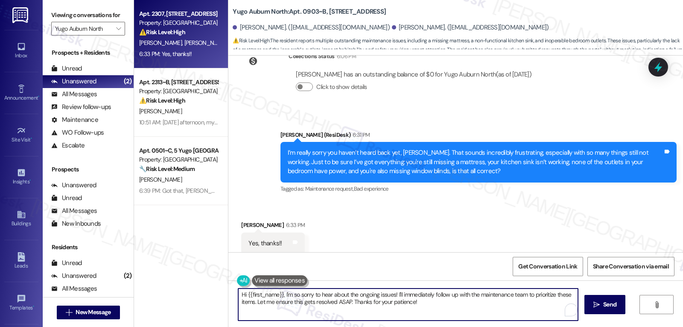
drag, startPoint x: 406, startPoint y: 309, endPoint x: 198, endPoint y: 289, distance: 208.8
click at [198, 290] on div "Apt. 2307, 23 Yugo Auburn North Property: Yugo Auburn North ⚠️ Risk Level: High…" at bounding box center [408, 163] width 549 height 327
type textarea "Ok, thank you, Dev. I will follow up on the open work orders with the site mana…"
click at [610, 302] on span "Send" at bounding box center [609, 304] width 13 height 9
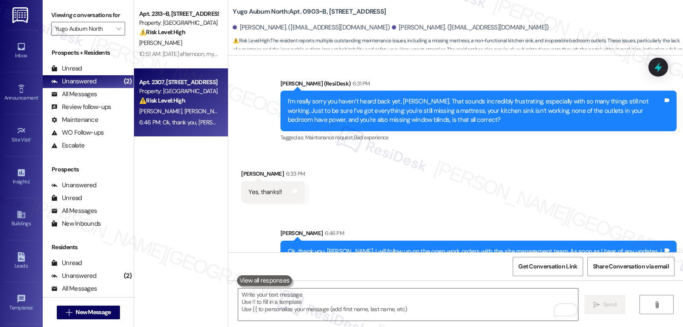
scroll to position [2155, 0]
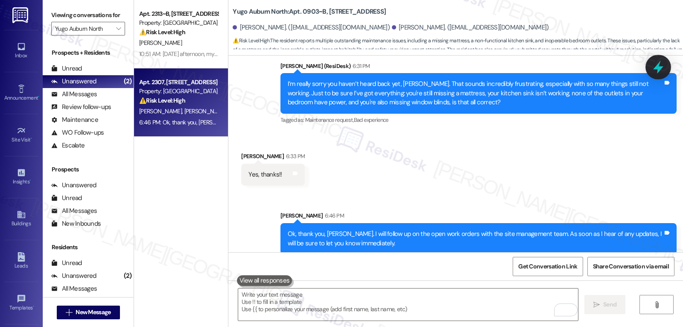
click at [661, 66] on icon at bounding box center [658, 67] width 15 height 15
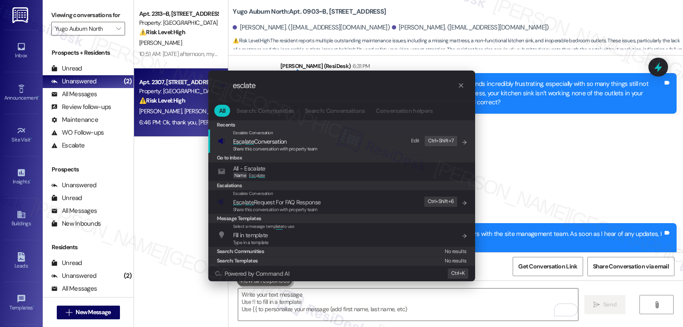
type input "esclate"
click at [353, 147] on div "Escalate Conversation Esc a late Conversation Share this conversation with prop…" at bounding box center [343, 140] width 250 height 23
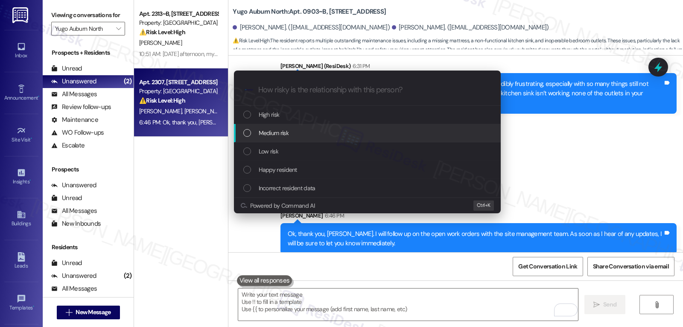
click at [321, 132] on div "Medium risk" at bounding box center [368, 132] width 250 height 9
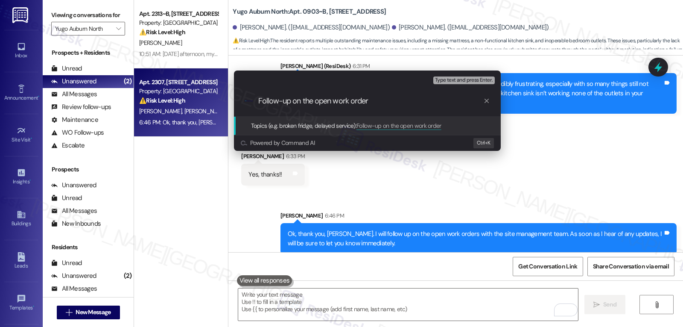
type input "Follow-up on the open work orders"
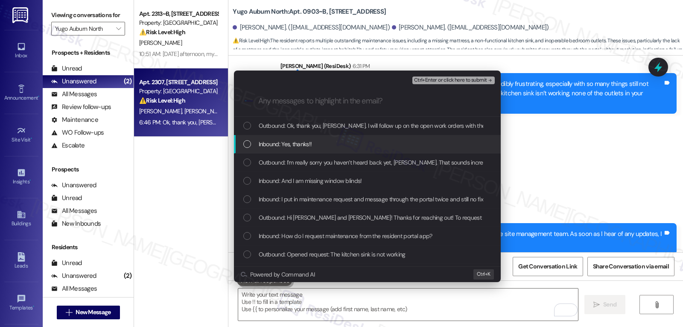
click at [315, 140] on div "Inbound: Yes, thanks!!" at bounding box center [368, 143] width 250 height 9
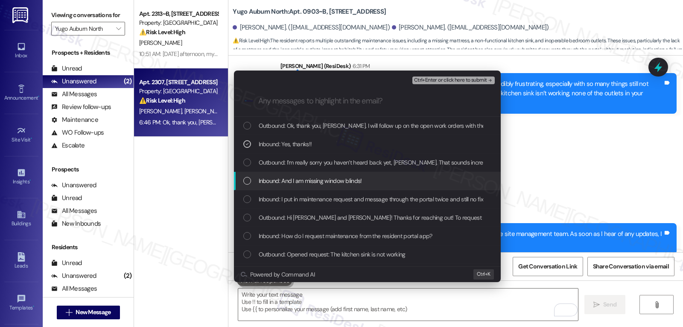
click at [318, 178] on span "Inbound: And I am missing window blinds!" at bounding box center [310, 180] width 103 height 9
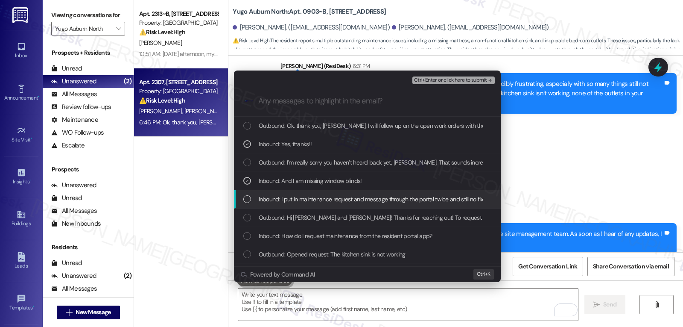
click at [323, 195] on span "Inbound: I put in maintenance request and message through the portal twice and …" at bounding box center [577, 198] width 636 height 9
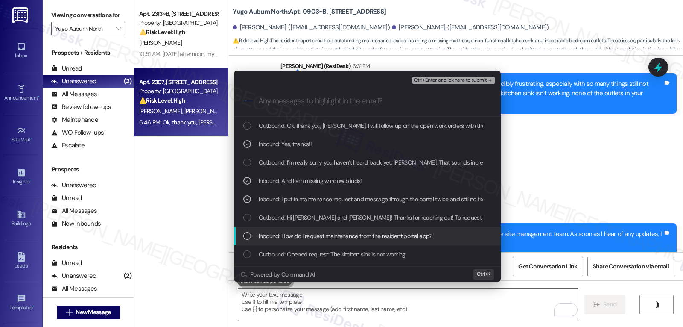
click at [319, 228] on div "Inbound: How do I request maintenance from the resident portal app?" at bounding box center [367, 236] width 267 height 18
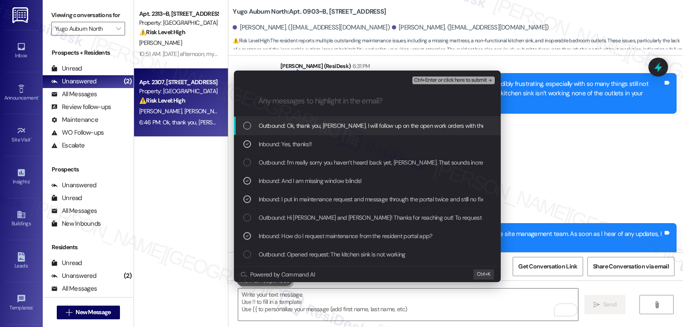
click at [462, 79] on span "Ctrl+Enter or click here to submit" at bounding box center [450, 80] width 73 height 6
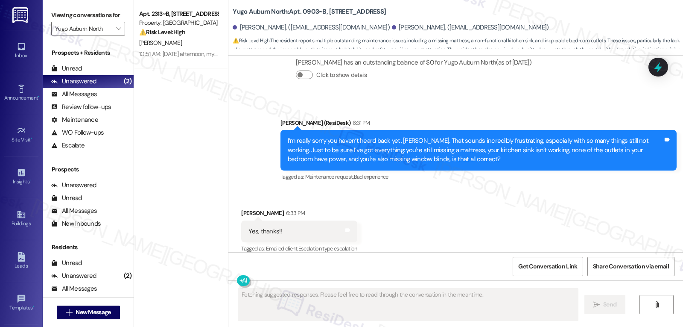
scroll to position [2181, 0]
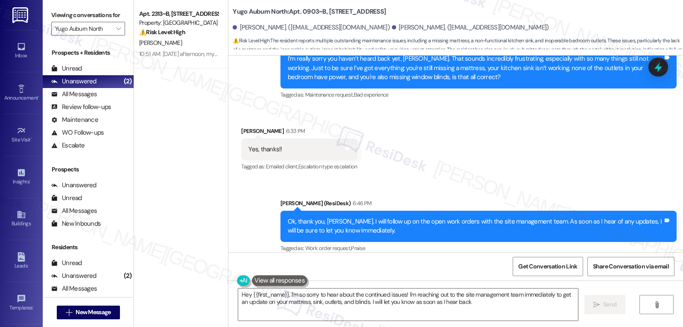
type textarea "Hey {{first_name}}, I'm so sorry to hear about the continued issues! I'm reachi…"
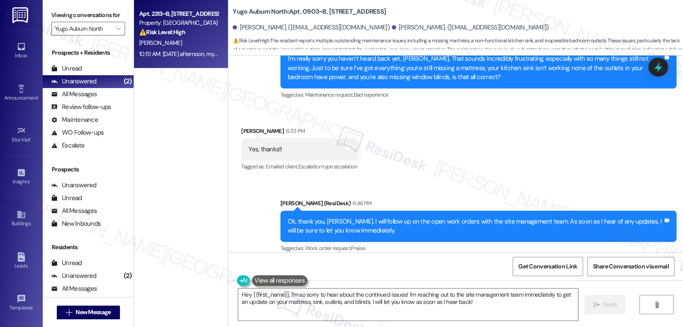
type textarea "Fetching suggested responses. Please feel free to read through the conversation…"
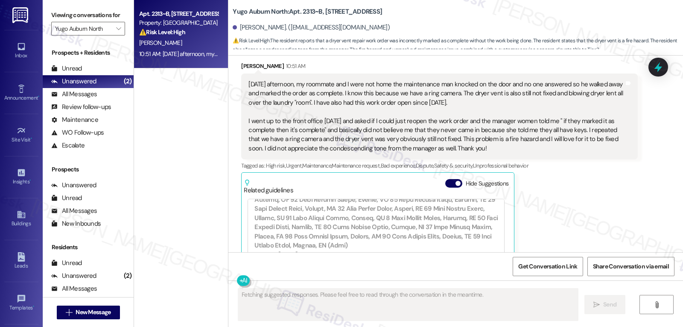
scroll to position [2657, 0]
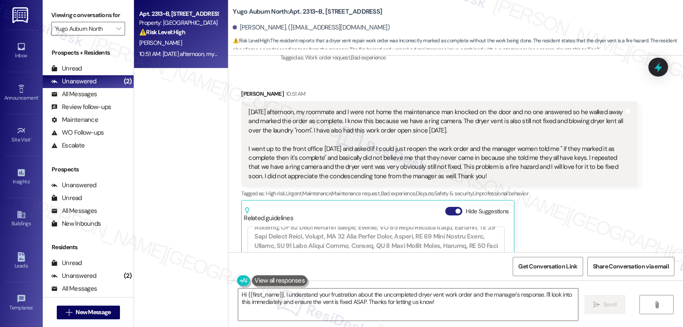
click at [452, 207] on button "Hide Suggestions" at bounding box center [453, 211] width 17 height 9
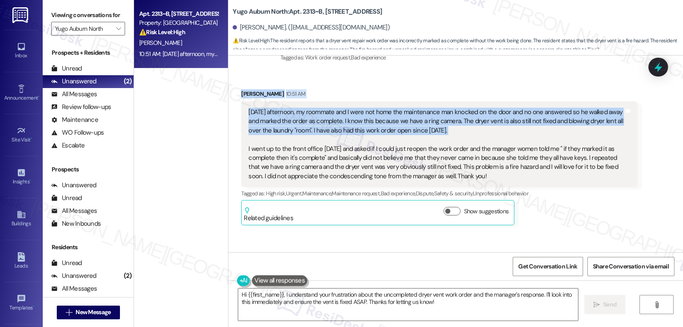
drag, startPoint x: 234, startPoint y: 160, endPoint x: 469, endPoint y: 159, distance: 234.8
click at [469, 159] on div "Received via SMS Allyson Scott 10:51 AM On Friday afternoon, my roommate and I …" at bounding box center [439, 157] width 409 height 149
copy div "Allyson Scott 10:51 AM On Friday afternoon, my roommate and I were not home the…"
click at [288, 303] on textarea "Hi {{first_name}}, I understand your frustration about the uncompleted dryer ve…" at bounding box center [408, 304] width 340 height 32
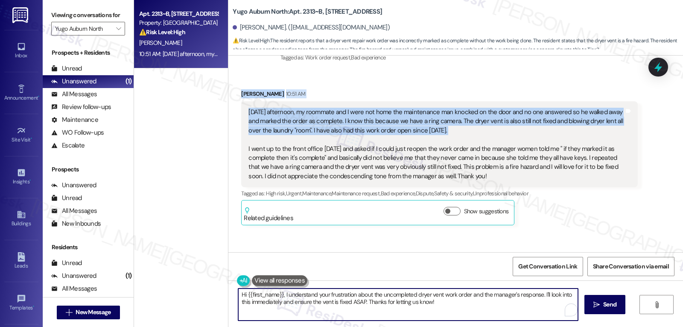
paste textarea "Allyson, thank you for sharing this with me."
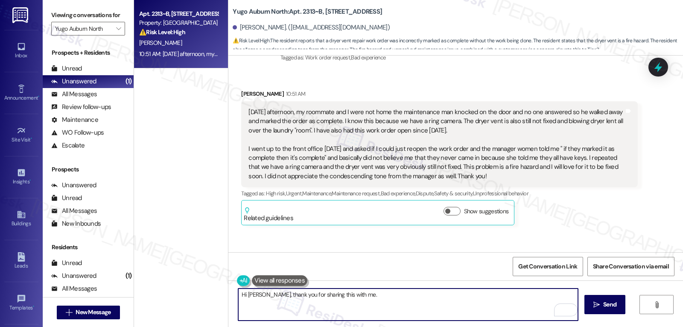
drag, startPoint x: 403, startPoint y: 299, endPoint x: 397, endPoint y: 300, distance: 5.6
click at [402, 300] on textarea "Hi Allyson, thank you for sharing this with me." at bounding box center [408, 304] width 340 height 32
paste textarea "I completely understand your frustration, especially given how long this has be…"
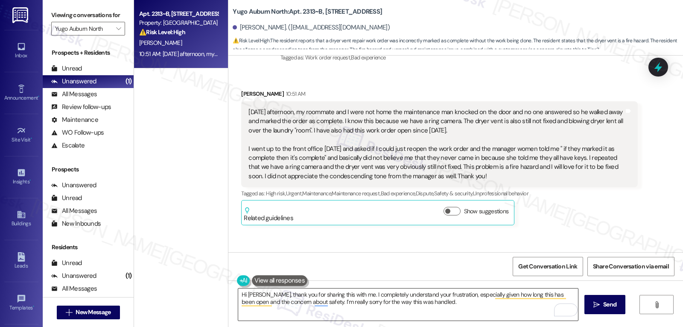
click at [445, 304] on textarea "Hi Allyson, thank you for sharing this with me. I completely understand your fr…" at bounding box center [408, 304] width 340 height 32
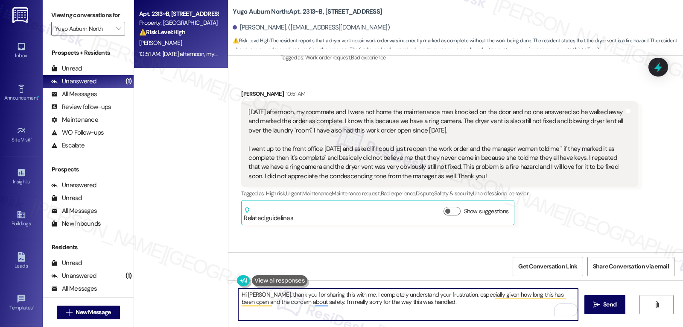
paste textarea "I’ll flag your message to the team right away and make sure they know the issue…"
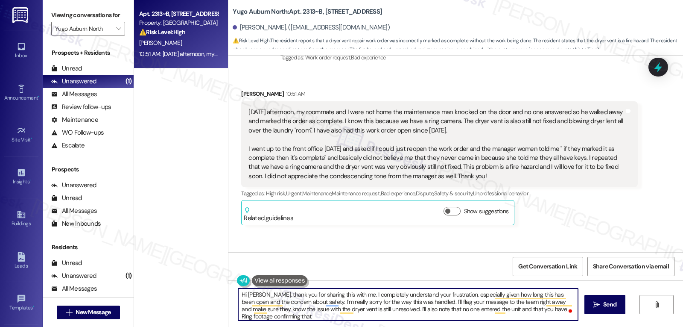
click at [291, 316] on textarea "Hi Allyson, thank you for sharing this with me. I completely understand your fr…" at bounding box center [408, 304] width 340 height 32
type textarea "Hi Allyson, thank you for sharing this with me. I completely understand your fr…"
click at [596, 306] on icon "" at bounding box center [596, 304] width 6 height 7
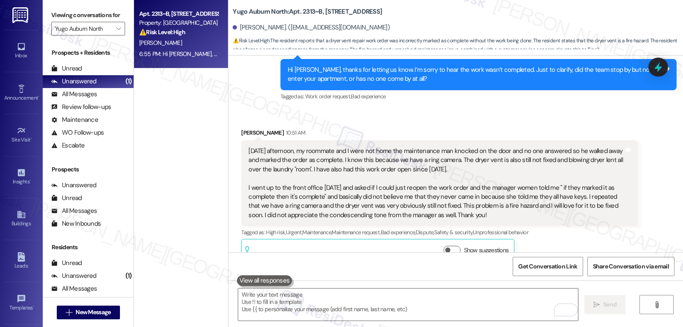
scroll to position [2784, 0]
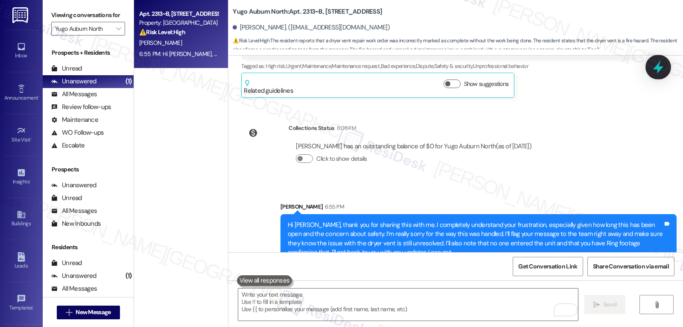
click at [657, 67] on icon at bounding box center [658, 67] width 10 height 13
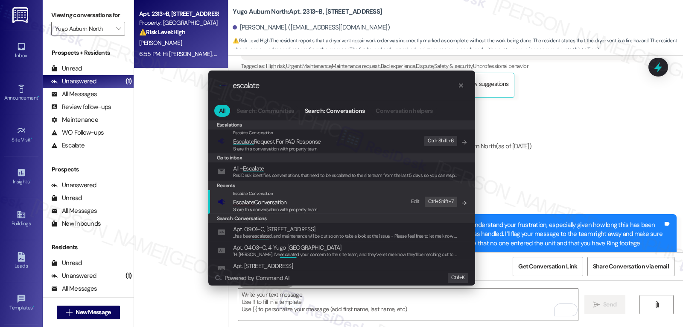
type input "escalate"
click at [272, 208] on span "Share this conversation with property team" at bounding box center [275, 209] width 85 height 6
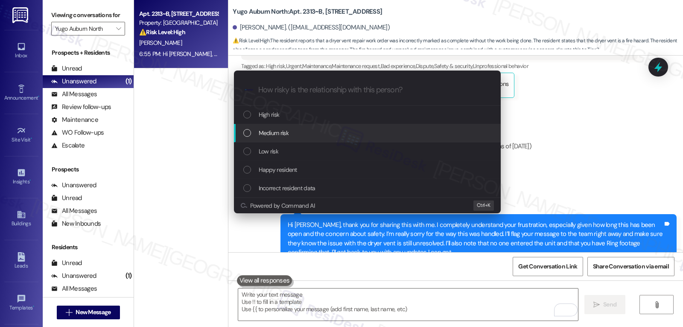
click at [302, 136] on div "Medium risk" at bounding box center [368, 132] width 250 height 9
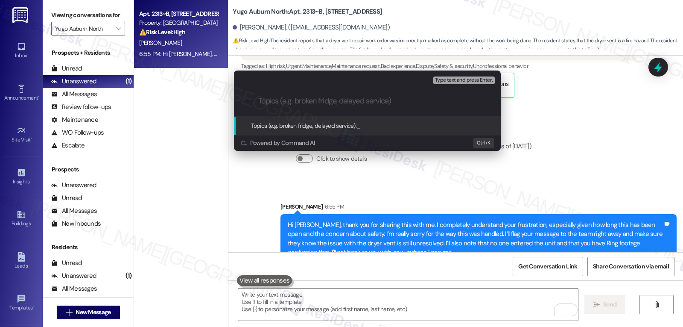
type input "R"
type input "Follow-up on Dryer Vent work order"
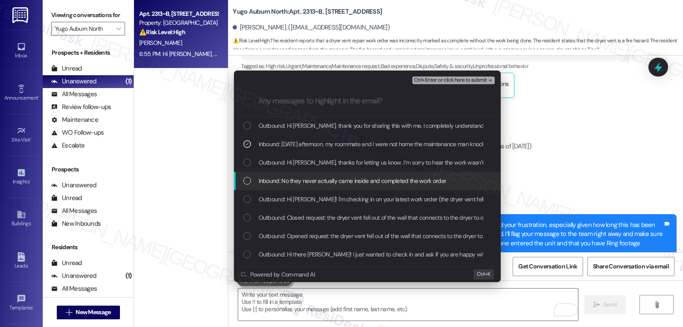
click at [297, 187] on div "Inbound: No they never actually came inside and completed the work order" at bounding box center [367, 181] width 267 height 18
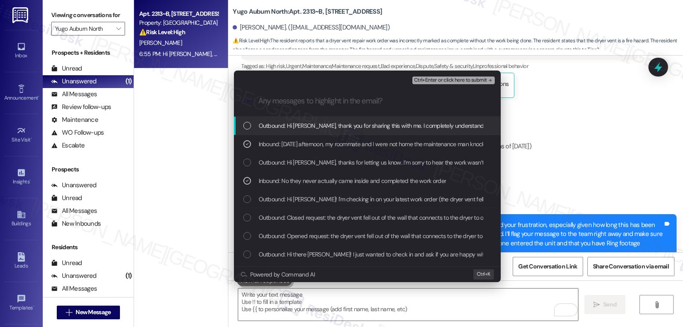
click at [470, 79] on span "Ctrl+Enter or click here to submit" at bounding box center [450, 80] width 73 height 6
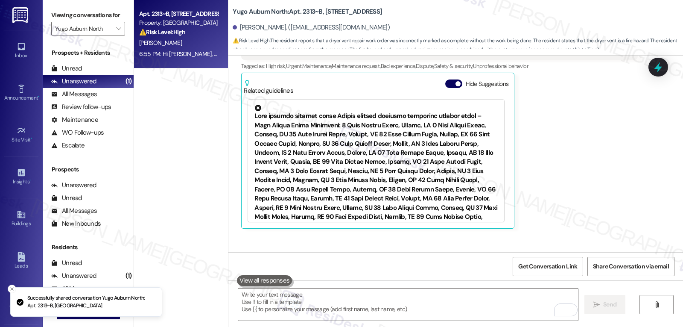
scroll to position [2749, 0]
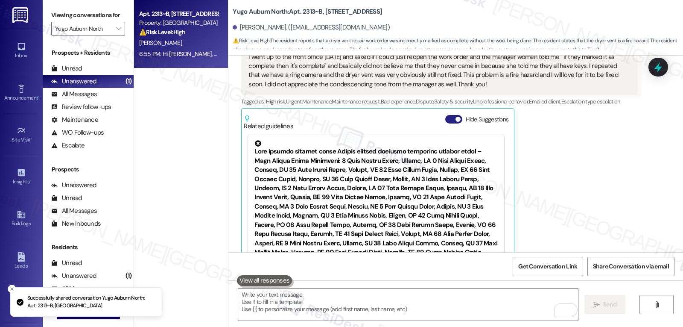
click at [445, 115] on button "Hide Suggestions" at bounding box center [453, 119] width 17 height 9
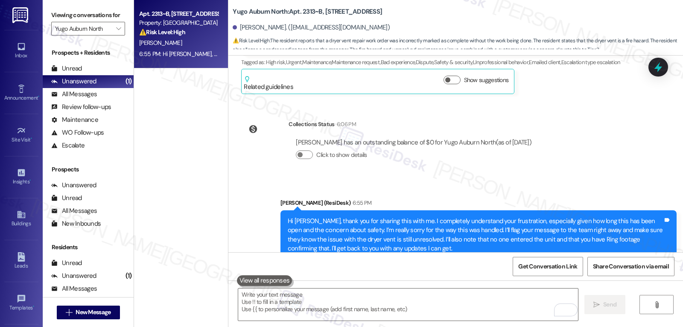
scroll to position [2797, 0]
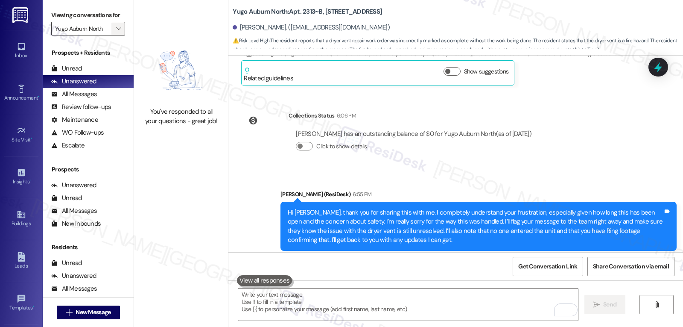
click at [116, 32] on icon "" at bounding box center [118, 28] width 5 height 7
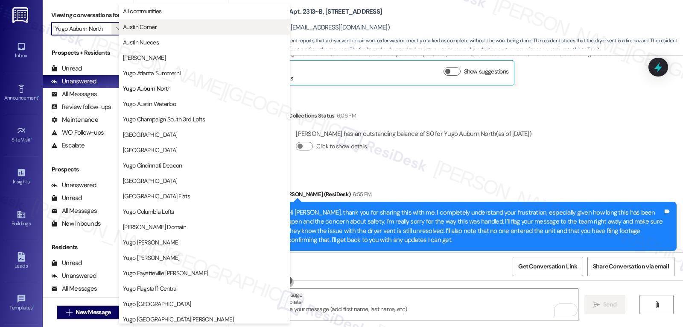
click at [152, 26] on span "Austin Corner" at bounding box center [140, 27] width 34 height 9
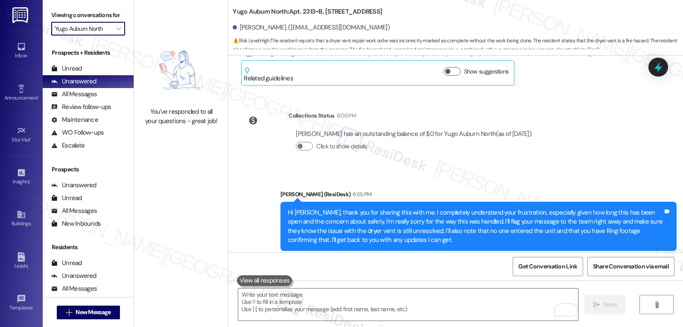
type input "Austin Corner"
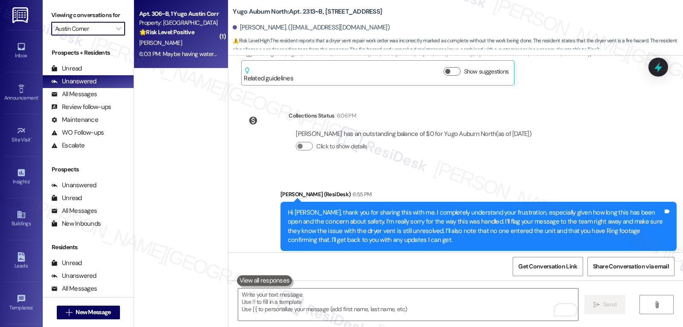
click at [182, 56] on div "6:03 PM: Maybe having water bottles since it's hot and families need some refre…" at bounding box center [248, 54] width 219 height 8
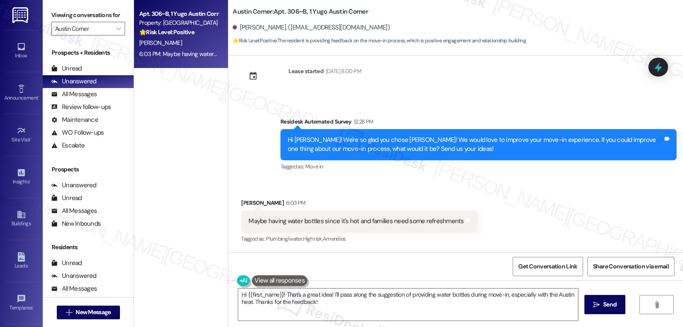
scroll to position [227, 0]
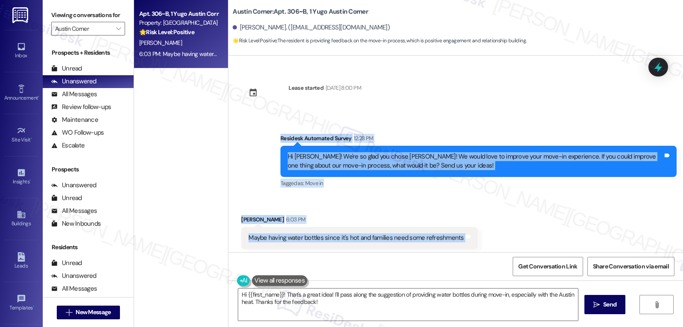
drag, startPoint x: 272, startPoint y: 128, endPoint x: 509, endPoint y: 234, distance: 259.9
click at [509, 234] on div "Sent via SMS Sarah (ResiDesk) Jul 22, 2025 at 4:02 PM Hi Karen! We’re so excite…" at bounding box center [455, 153] width 455 height 196
copy div "Residesk Automated Survey 12:28 PM Hi Karen! We're so glad you chose Austin Cor…"
click at [414, 298] on textarea "Hi {{first_name}}! That's a great idea! I'll pass along the suggestion of provi…" at bounding box center [408, 304] width 340 height 32
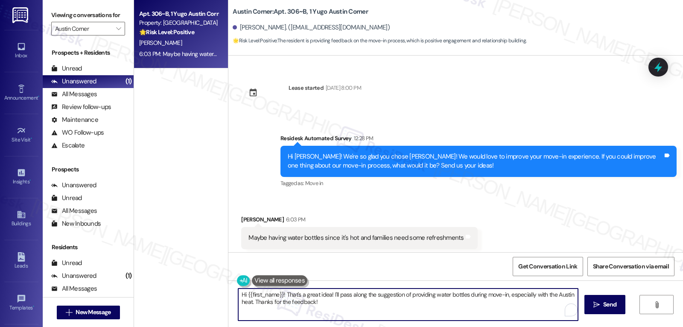
paste textarea "Thanks so much for the feedback, Karen—that’s a really thoughtful idea, especia…"
drag, startPoint x: 335, startPoint y: 293, endPoint x: 367, endPoint y: 294, distance: 31.6
click at [336, 293] on textarea "Thanks so much for the feedback, Karen—that’s a really thoughtful idea, especia…" at bounding box center [408, 304] width 340 height 32
click at [527, 308] on textarea "Thanks so much for the feedback, Karen, that’s a really thoughtful idea, especi…" at bounding box center [408, 304] width 340 height 32
click at [535, 304] on textarea "Thanks so much for the feedback, Karen. That’s a really thoughtful idea, especi…" at bounding box center [408, 304] width 340 height 32
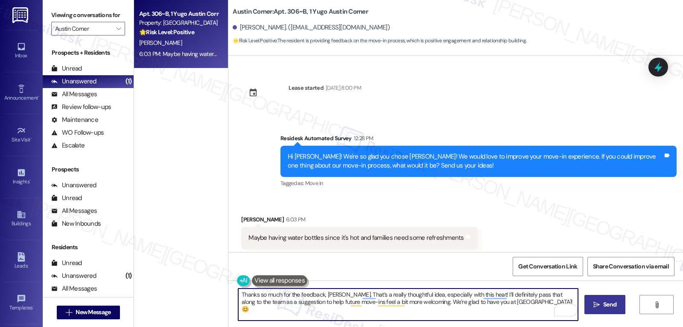
type textarea "Thanks so much for the feedback, Karen. That’s a really thoughtful idea, especi…"
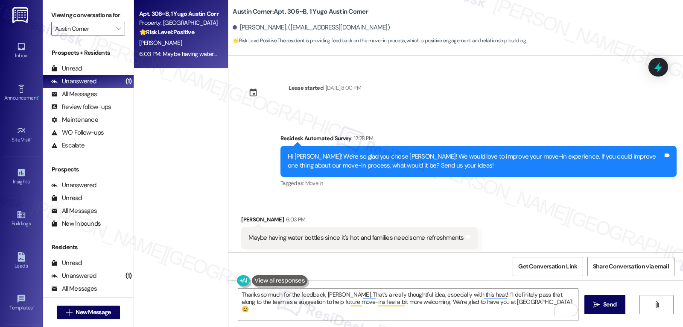
drag, startPoint x: 597, startPoint y: 300, endPoint x: 608, endPoint y: 281, distance: 21.5
click at [600, 295] on button " Send" at bounding box center [604, 304] width 41 height 19
type textarea "Hi {{first_name}}! That's a great idea! I'll pass along the suggestion of provi…"
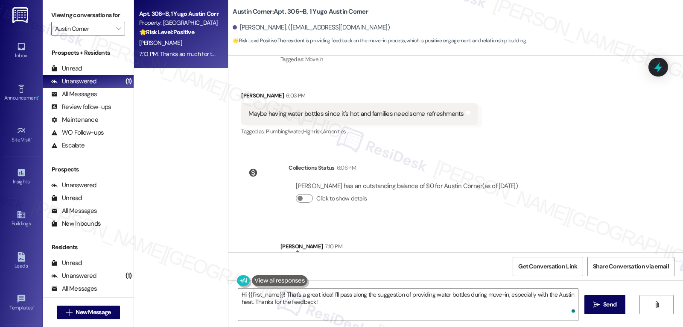
scroll to position [381, 0]
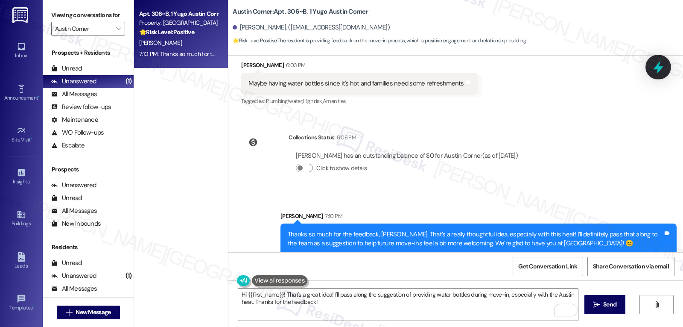
click at [657, 69] on icon at bounding box center [658, 67] width 10 height 13
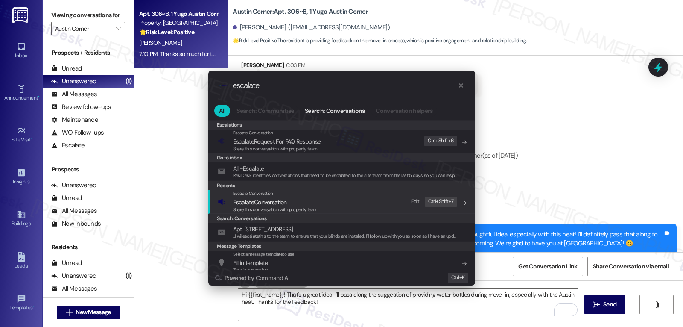
type input "escalate"
click at [280, 202] on span "Escalate Conversation" at bounding box center [260, 202] width 54 height 8
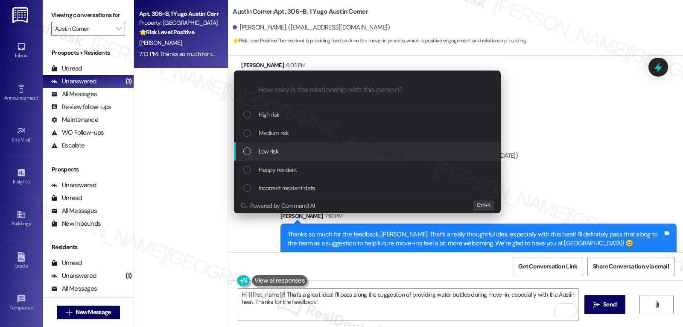
click at [289, 156] on div "Low risk" at bounding box center [368, 150] width 250 height 9
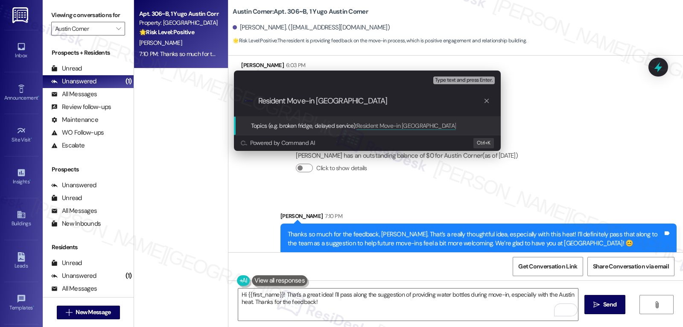
type input "Resident Move-in feedback"
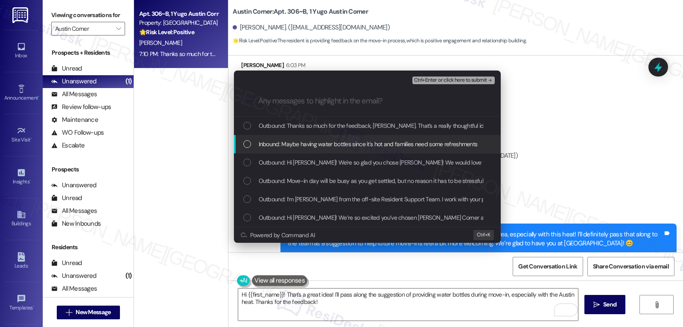
click at [291, 149] on div "Inbound: Maybe having water bottles since it's hot and families need some refre…" at bounding box center [367, 144] width 267 height 18
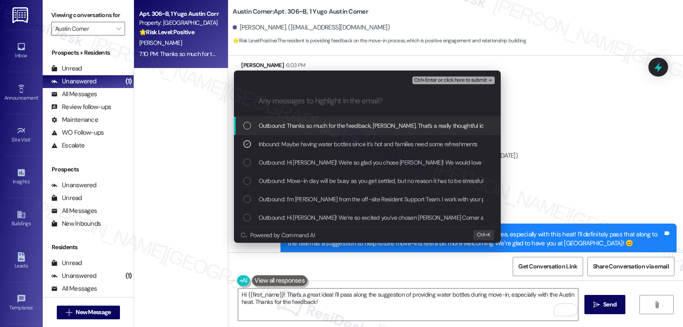
click at [452, 79] on span "Ctrl+Enter or click here to submit" at bounding box center [450, 80] width 73 height 6
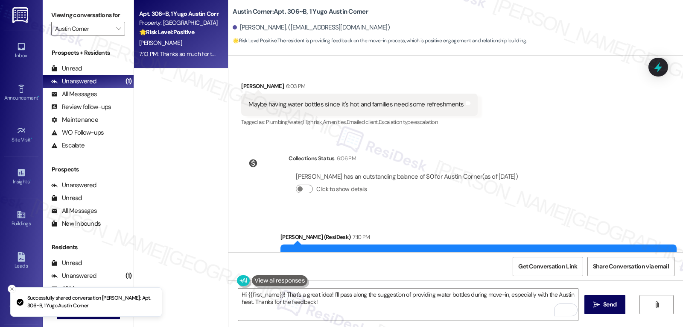
scroll to position [394, 0]
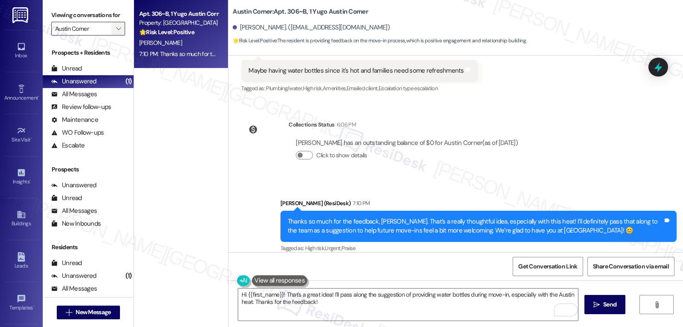
click at [116, 32] on icon "" at bounding box center [118, 28] width 5 height 7
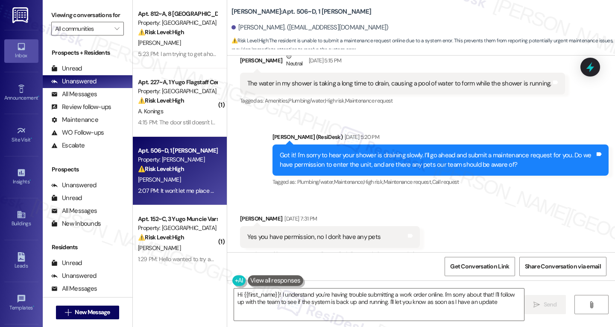
type textarea "Hi {{first_name}}! I understand you're having trouble submitting a work order o…"
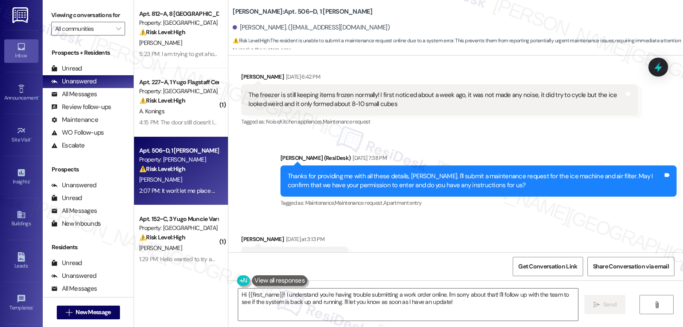
scroll to position [3535, 0]
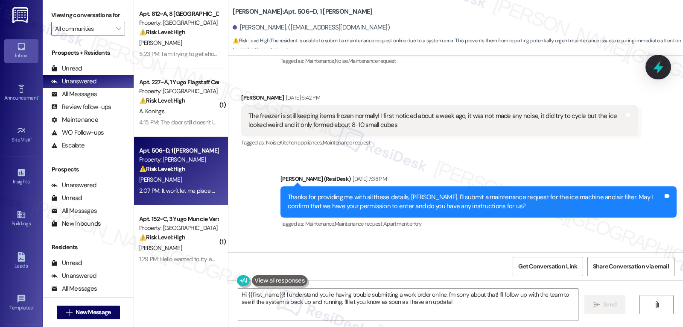
click at [614, 69] on icon at bounding box center [658, 67] width 10 height 13
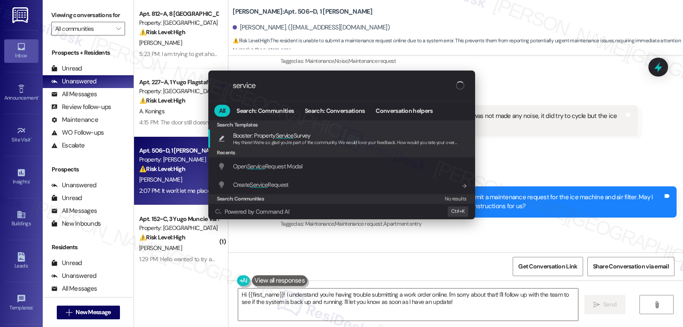
type input "service"
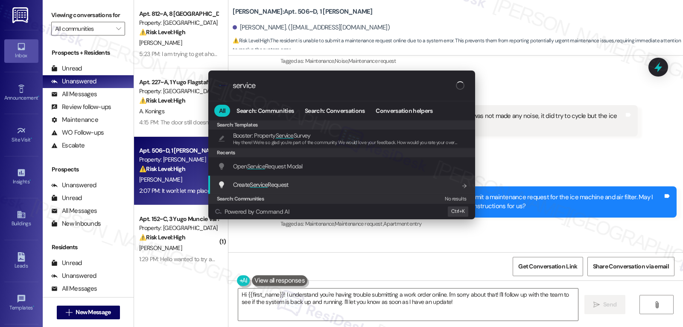
click at [297, 186] on div "Create Service Request Add shortcut" at bounding box center [343, 184] width 250 height 9
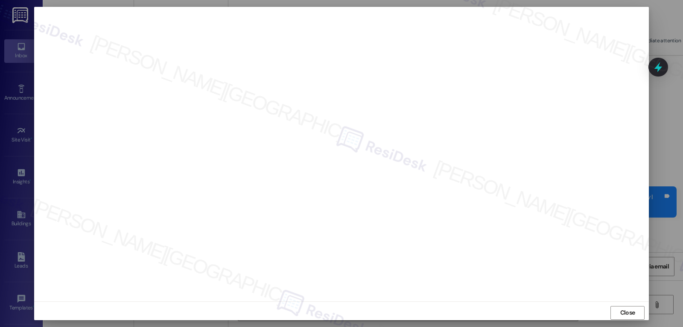
scroll to position [4, 0]
click at [614, 310] on span "Close" at bounding box center [627, 308] width 15 height 9
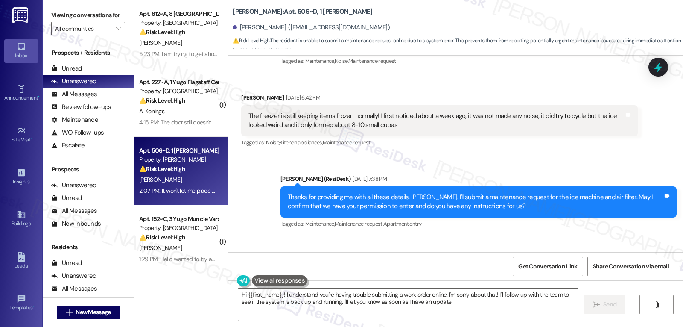
scroll to position [3878, 0]
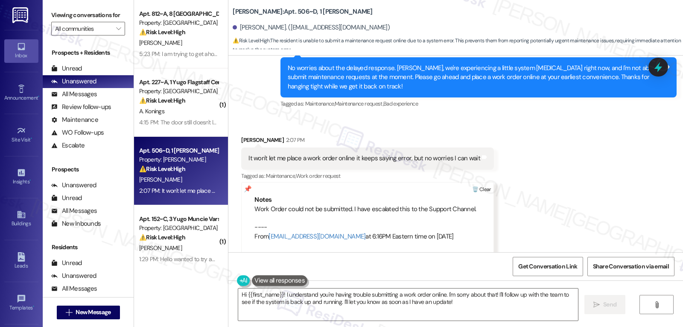
click at [494, 182] on div at bounding box center [482, 189] width 24 height 14
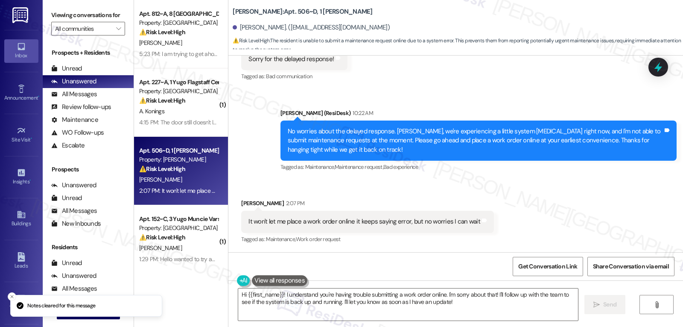
scroll to position [3805, 0]
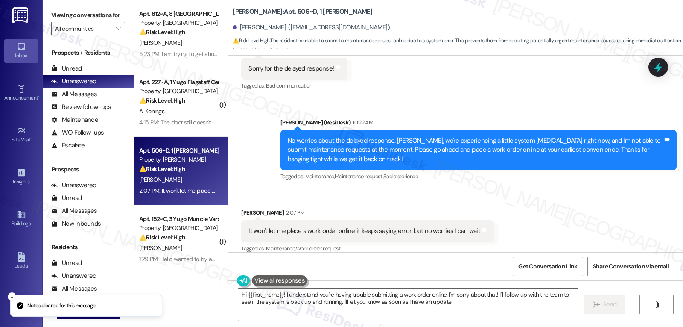
drag, startPoint x: 656, startPoint y: 66, endPoint x: 632, endPoint y: 63, distance: 23.7
click at [614, 66] on icon at bounding box center [658, 66] width 11 height 11
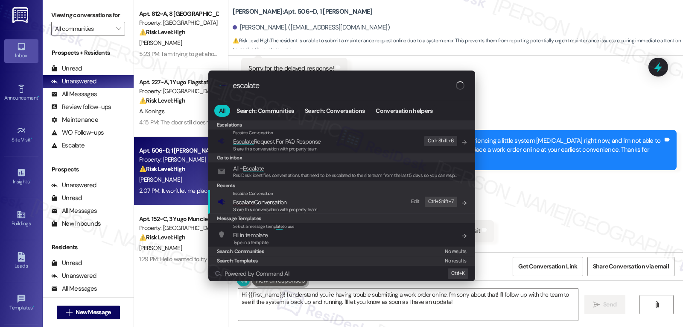
type input "escalate"
click at [277, 203] on span "Escalate Conversation" at bounding box center [260, 202] width 54 height 8
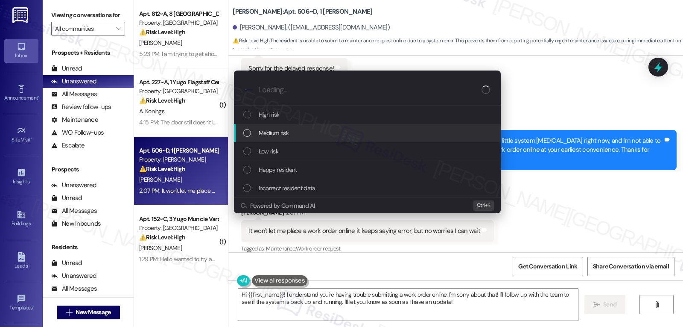
drag, startPoint x: 295, startPoint y: 134, endPoint x: 317, endPoint y: 134, distance: 21.8
click at [309, 134] on div "Medium risk" at bounding box center [368, 132] width 250 height 9
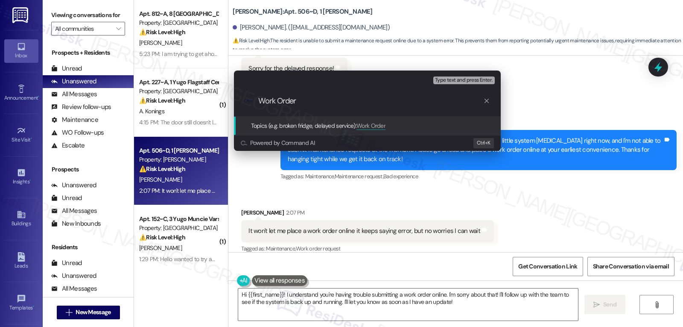
paste input "15556350"
type input "Work Order 15556350 filed by ResiDesk - Ice maker"
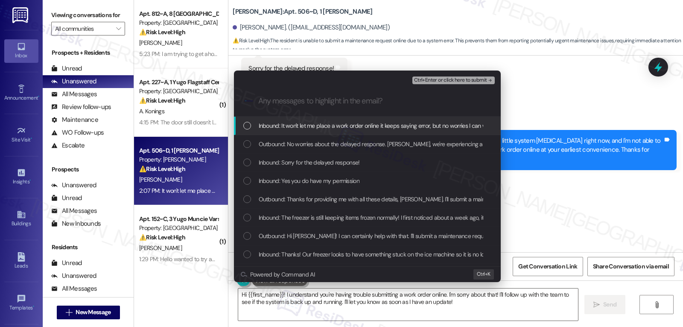
click at [307, 130] on span "Inbound: It won't let me place a work order online it keeps saying error, but n…" at bounding box center [376, 125] width 234 height 9
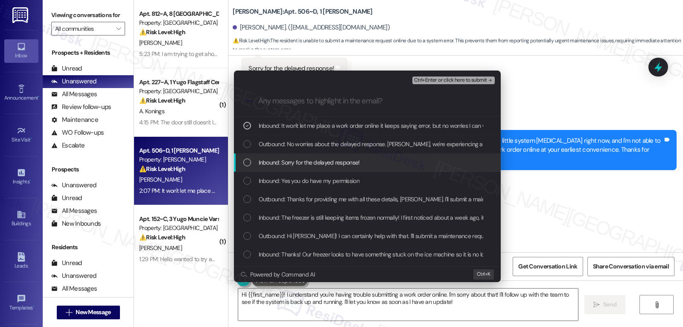
click at [290, 165] on span "Inbound: Sorry for the delayed response!" at bounding box center [309, 162] width 101 height 9
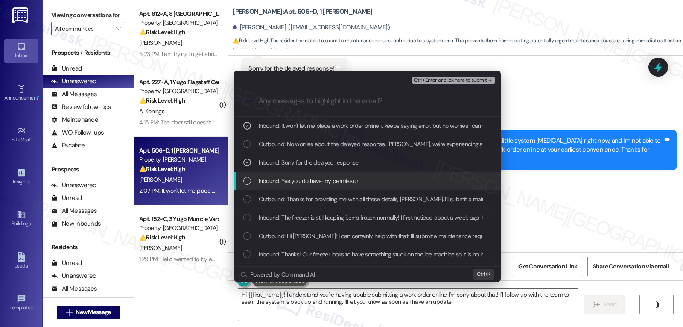
click at [287, 178] on span "Inbound: Yes you do have my permission" at bounding box center [309, 180] width 101 height 9
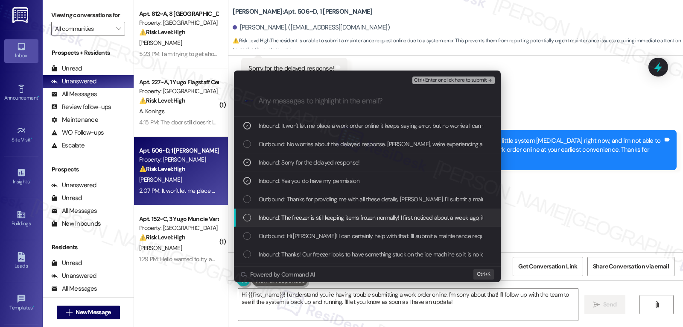
click at [316, 220] on span "Inbound: The freezer is still keeping items frozen normally! I first noticed ab…" at bounding box center [508, 217] width 499 height 9
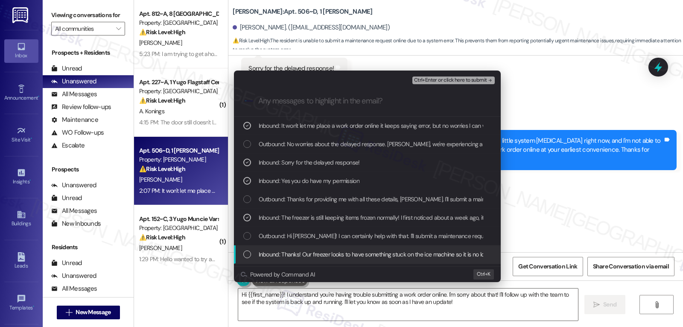
click at [333, 257] on span "Inbound: Thanks! Our freezer looks to have something stuck on the ice machine s…" at bounding box center [501, 253] width 485 height 9
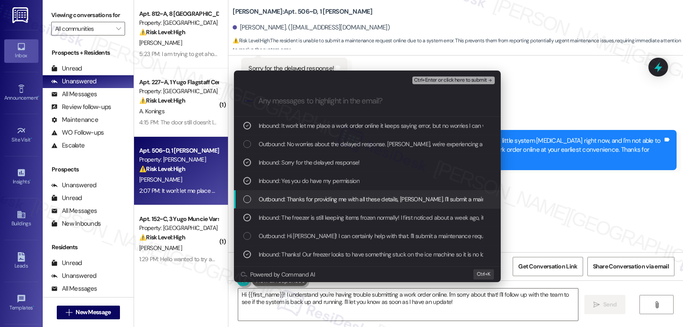
scroll to position [85, 0]
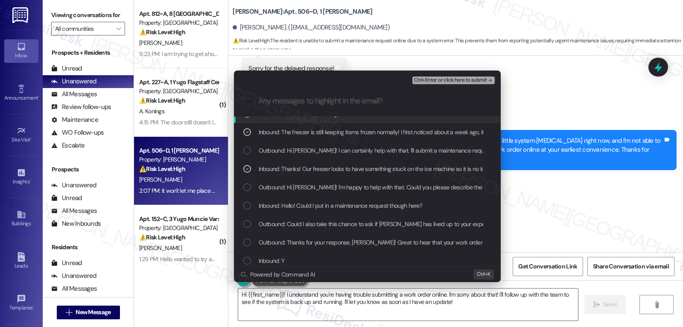
click at [447, 79] on span "Ctrl+Enter or click here to submit" at bounding box center [450, 80] width 73 height 6
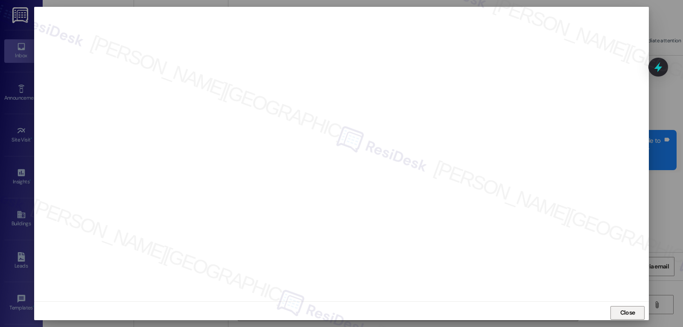
click at [614, 313] on span "Close" at bounding box center [627, 312] width 15 height 9
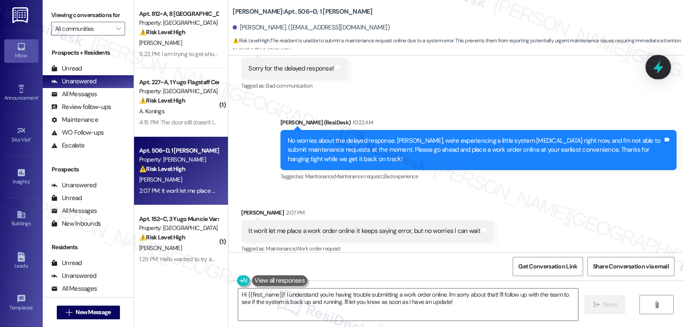
click at [614, 69] on icon at bounding box center [658, 67] width 10 height 13
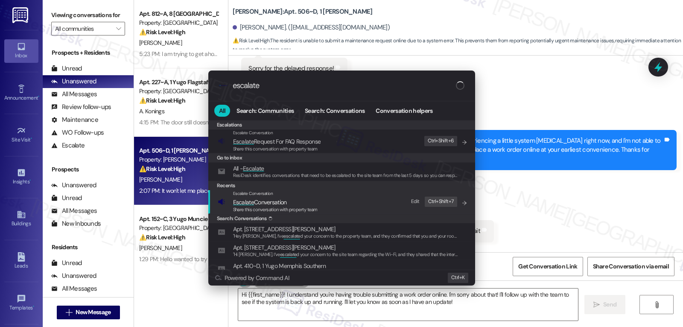
type input "escalate"
click at [267, 209] on span "Share this conversation with property team" at bounding box center [275, 209] width 85 height 6
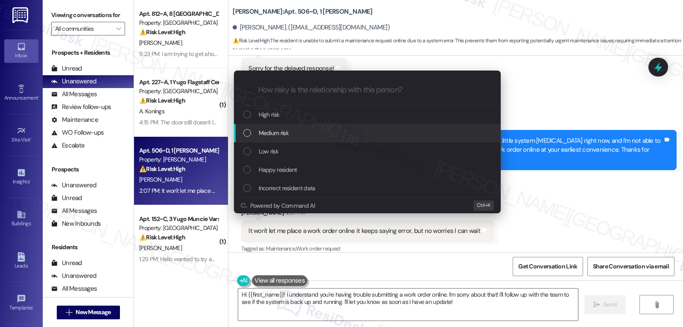
click at [299, 137] on div "Medium risk" at bounding box center [368, 132] width 250 height 9
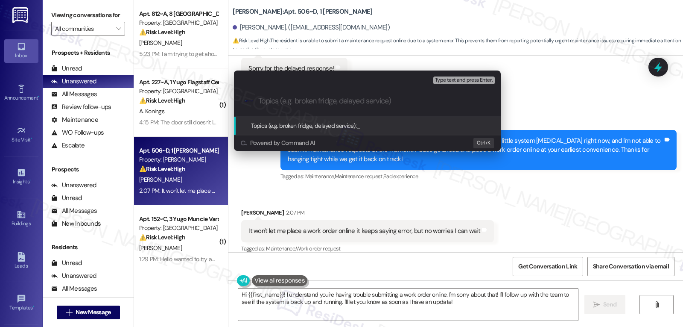
paste input "Work Order 15556350 filed by ResiDesk - Ice maker"
type input "Work Order 15556350 filed by ResiDesk - Ice maker"
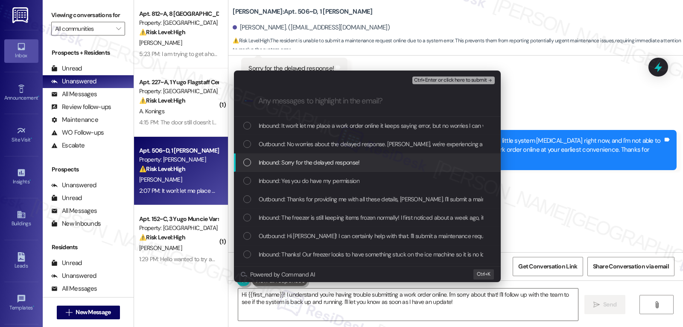
click at [289, 159] on span "Inbound: Sorry for the delayed response!" at bounding box center [309, 162] width 101 height 9
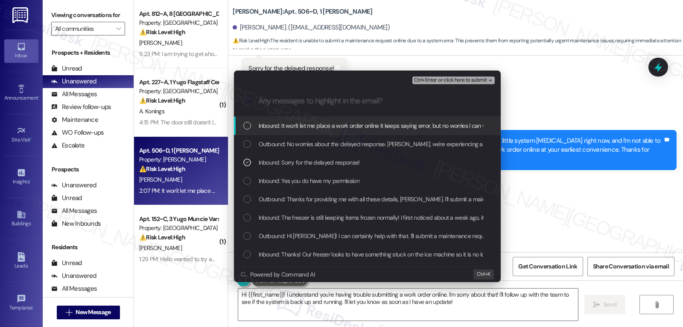
click at [294, 130] on span "Inbound: It won't let me place a work order online it keeps saying error, but n…" at bounding box center [376, 125] width 234 height 9
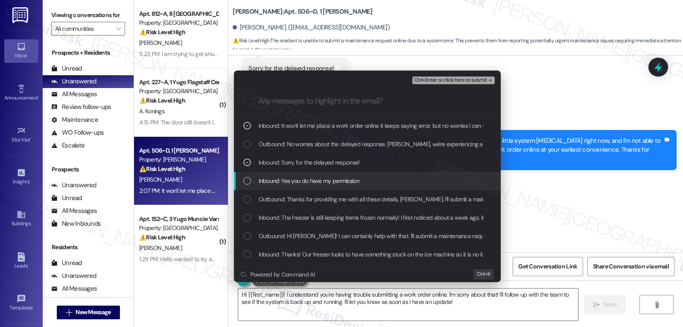
click at [291, 184] on span "Inbound: Yes you do have my permission" at bounding box center [309, 180] width 101 height 9
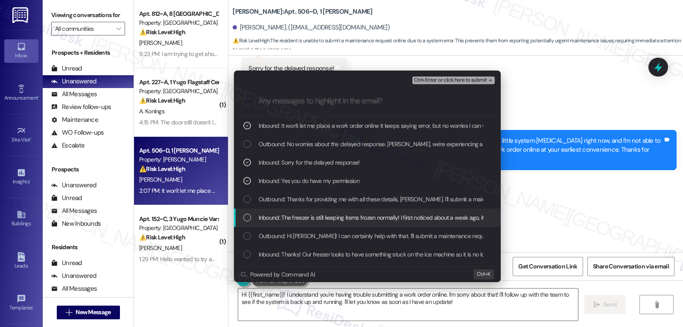
click at [281, 216] on span "Inbound: The freezer is still keeping items frozen normally! I first noticed ab…" at bounding box center [508, 217] width 499 height 9
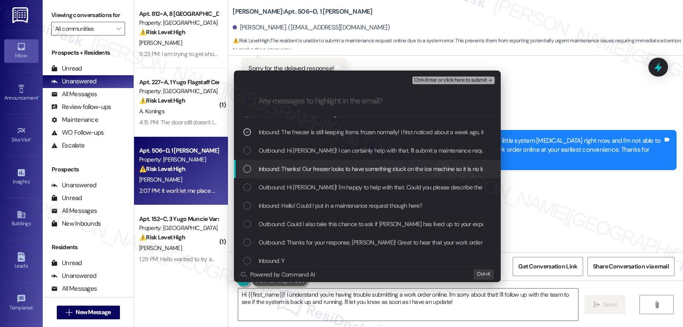
click at [292, 169] on span "Inbound: Thanks! Our freezer looks to have something stuck on the ice machine s…" at bounding box center [501, 168] width 485 height 9
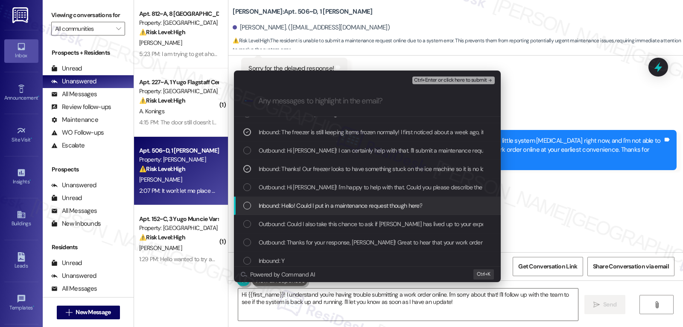
click at [298, 208] on span "Inbound: Hello! Could I put in a maintenance request though here?" at bounding box center [341, 205] width 164 height 9
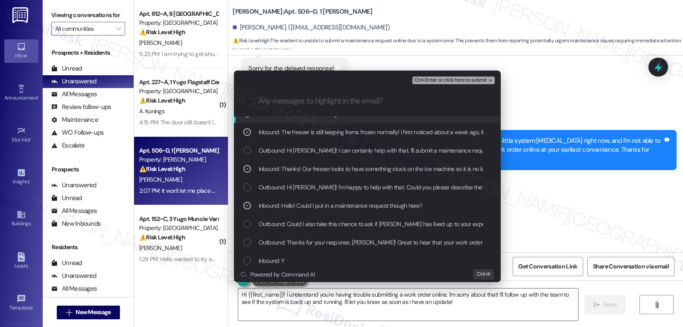
click at [463, 79] on span "Ctrl+Enter or click here to submit" at bounding box center [450, 80] width 73 height 6
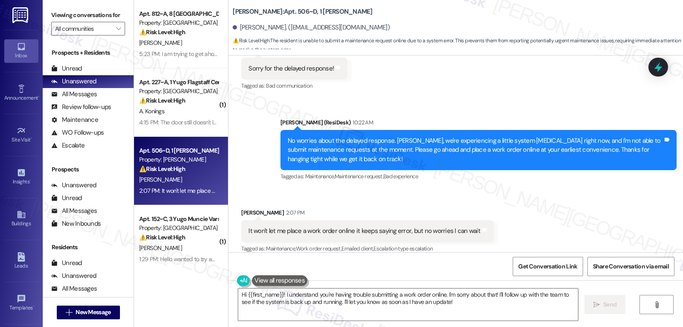
scroll to position [3805, 0]
click at [614, 71] on icon at bounding box center [658, 67] width 15 height 15
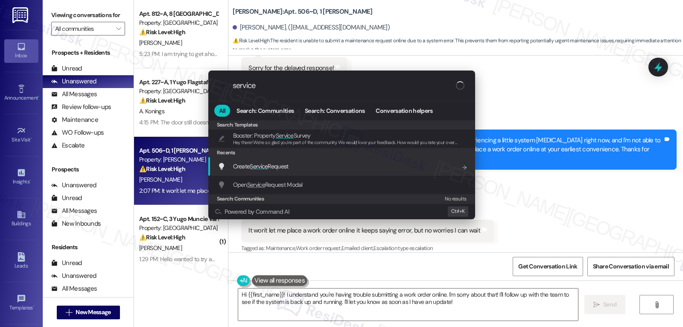
type input "service"
click at [291, 164] on div "Create Service Request Add shortcut" at bounding box center [343, 165] width 250 height 9
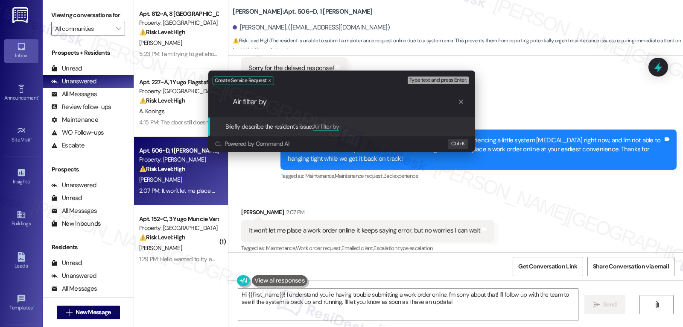
click at [555, 181] on div "Create Service Request Type text and press Enter. .cls-1{fill:#0a055f;}.cls-2{f…" at bounding box center [341, 163] width 683 height 327
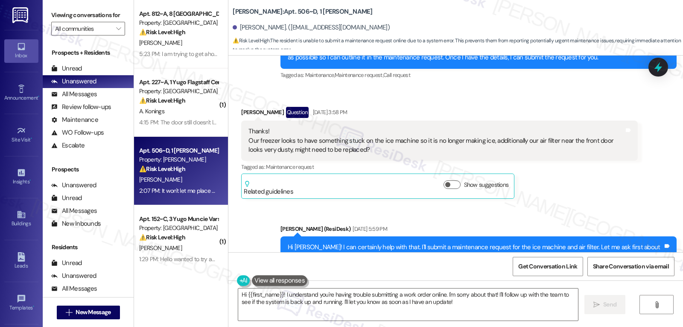
scroll to position [3293, 0]
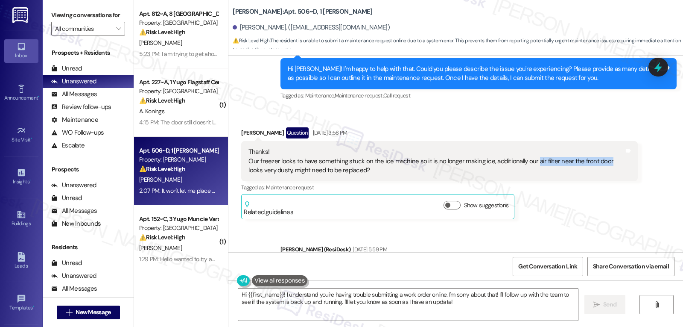
drag, startPoint x: 525, startPoint y: 151, endPoint x: 596, endPoint y: 152, distance: 70.9
click at [596, 152] on div "Thanks! Our freezer looks to have something stuck on the ice machine so it is n…" at bounding box center [435, 160] width 375 height 27
copy div "air filter near the front door"
click at [614, 73] on icon at bounding box center [658, 67] width 15 height 15
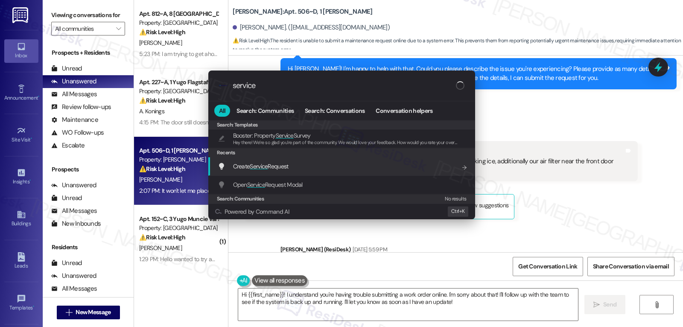
type input "service"
click at [266, 171] on div "Create Service Request Add shortcut" at bounding box center [341, 166] width 267 height 18
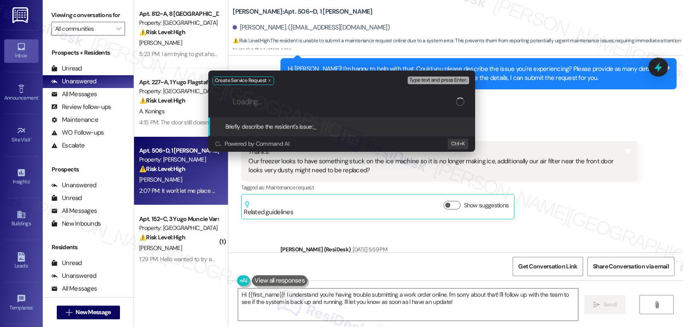
paste input "air filter near the front door"
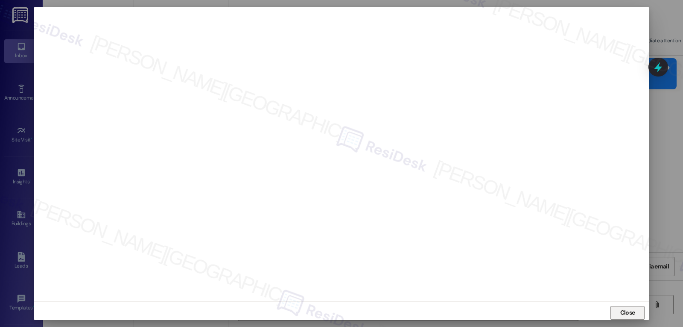
click at [614, 310] on span "Close" at bounding box center [628, 312] width 18 height 9
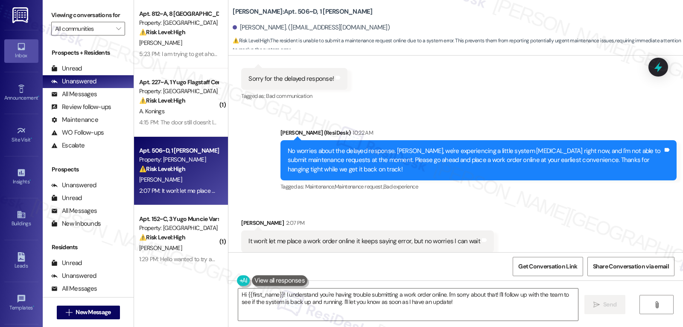
scroll to position [3805, 0]
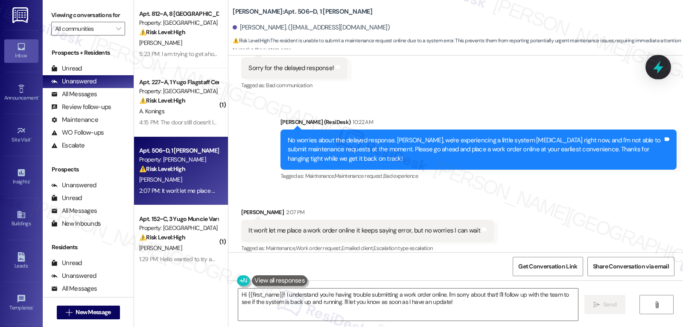
click at [614, 69] on icon at bounding box center [658, 67] width 10 height 13
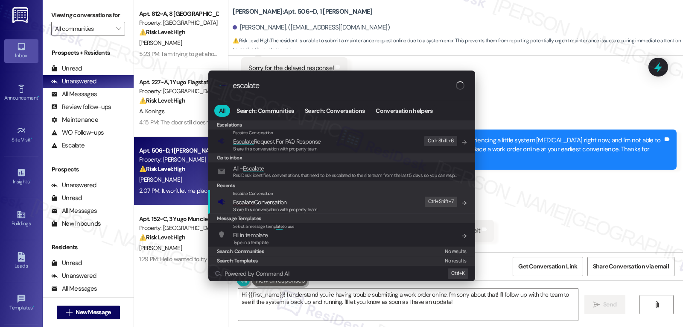
type input "escalate"
click at [333, 204] on div "Escalate Conversation Escalate Conversation Share this conversation with proper…" at bounding box center [343, 201] width 250 height 23
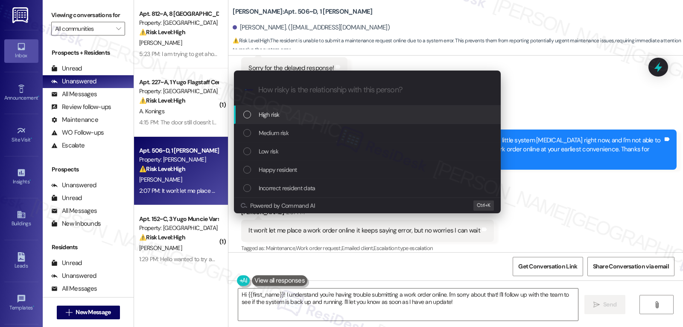
click at [302, 133] on div "Medium risk" at bounding box center [368, 132] width 250 height 9
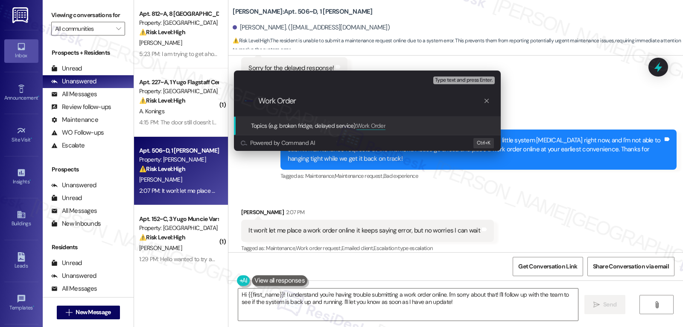
paste input "15556362"
type input "Work Order 15556362 filed by ResiDesk - Air Filter"
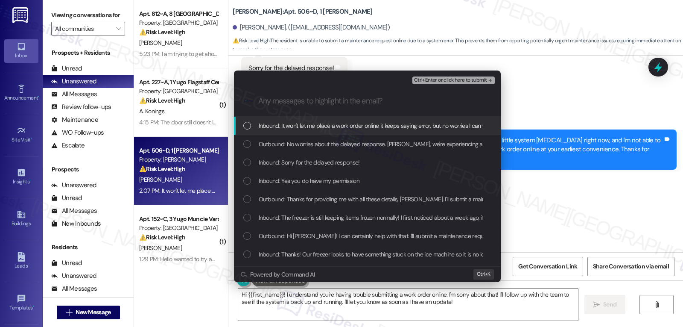
click at [289, 124] on span "Inbound: It won't let me place a work order online it keeps saying error, but n…" at bounding box center [376, 125] width 234 height 9
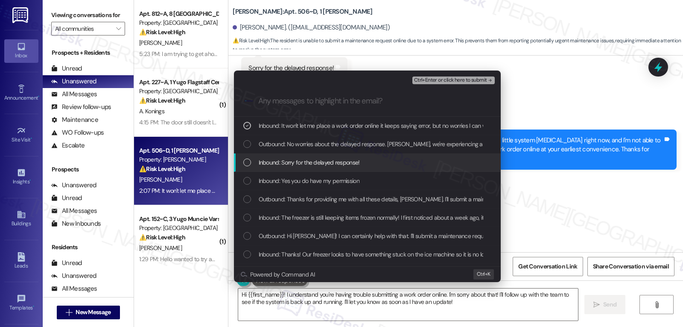
click at [270, 166] on span "Inbound: Sorry for the delayed response!" at bounding box center [309, 162] width 101 height 9
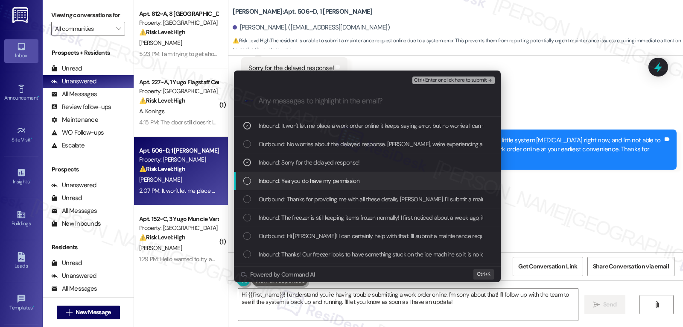
click at [281, 185] on span "Inbound: Yes you do have my permission" at bounding box center [309, 180] width 101 height 9
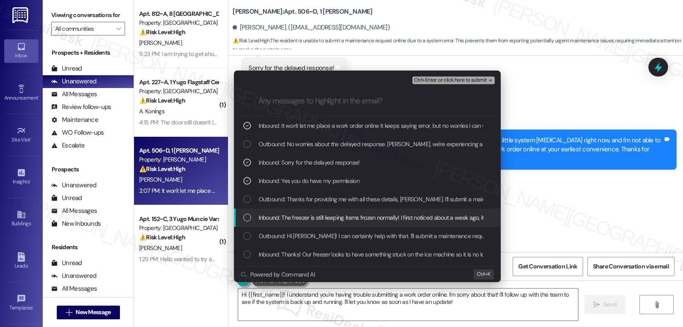
click at [283, 223] on div "Inbound: The freezer is still keeping items frozen normally! I first noticed ab…" at bounding box center [367, 217] width 267 height 18
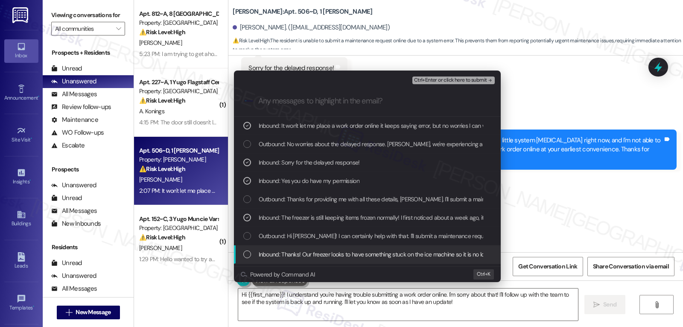
click at [268, 252] on span "Inbound: Thanks! Our freezer looks to have something stuck on the ice machine s…" at bounding box center [501, 253] width 485 height 9
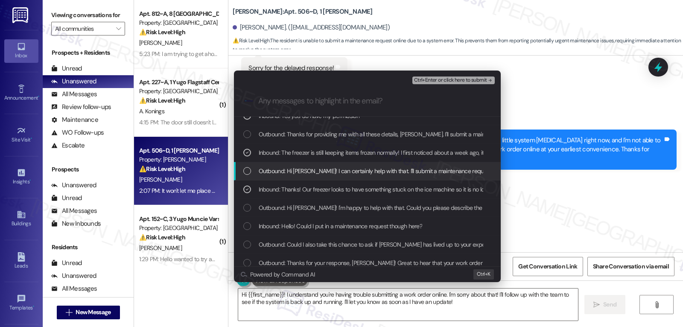
scroll to position [85, 0]
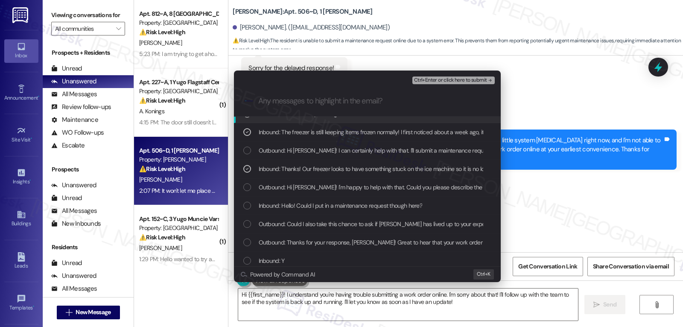
click at [461, 84] on button "Ctrl+Enter or click here to submit" at bounding box center [453, 80] width 82 height 8
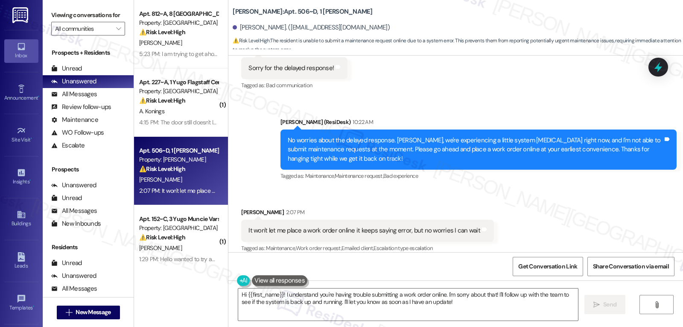
scroll to position [3805, 0]
click at [241, 208] on div "Melissa Banda 2:07 PM" at bounding box center [367, 214] width 253 height 12
copy div "Melissa"
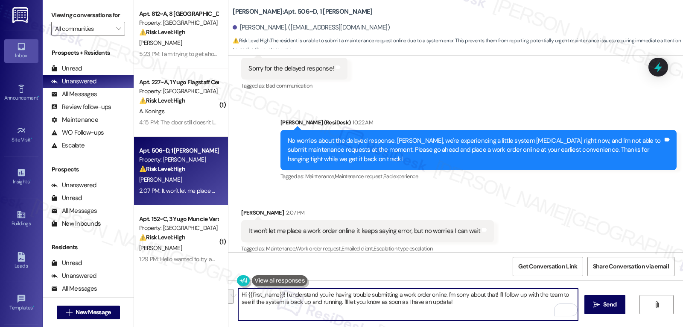
drag, startPoint x: 462, startPoint y: 303, endPoint x: 280, endPoint y: 293, distance: 182.1
click at [280, 293] on textarea "Hi {{first_name}}! I understand you're having trouble submitting a work order o…" at bounding box center [408, 304] width 340 height 32
click at [534, 304] on textarea "Hi {{first_name}}! I was able to place the work orders for both the Air filter …" at bounding box center [408, 304] width 340 height 32
type textarea "Hi {{first_name}}! I was able to place the work orders for both the Air filter …"
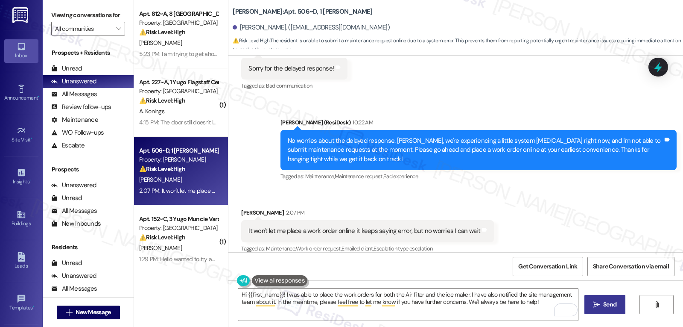
click at [602, 305] on span "Send" at bounding box center [610, 304] width 17 height 9
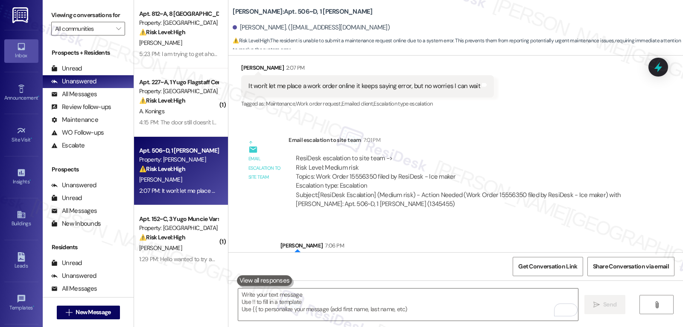
scroll to position [3979, 0]
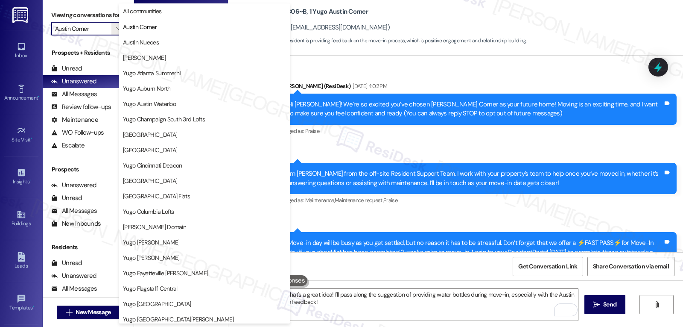
scroll to position [394, 0]
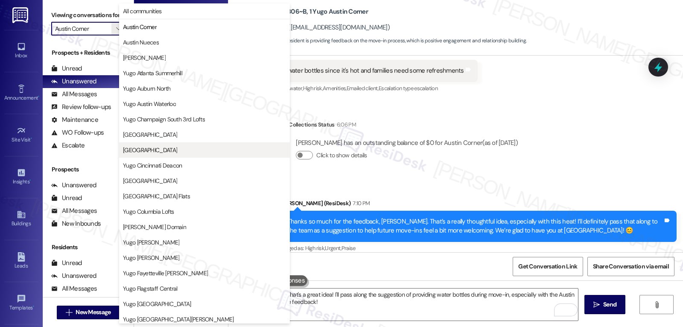
click at [177, 152] on span "[GEOGRAPHIC_DATA]" at bounding box center [150, 150] width 54 height 9
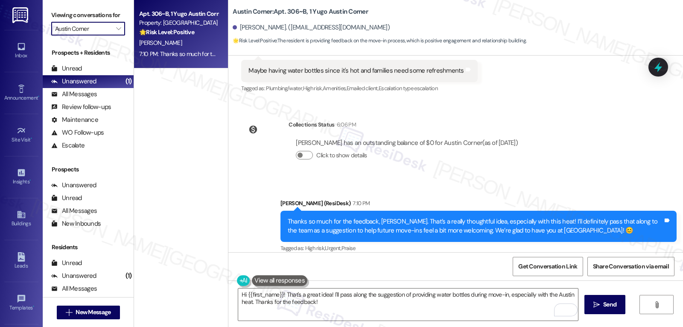
type input "[GEOGRAPHIC_DATA]"
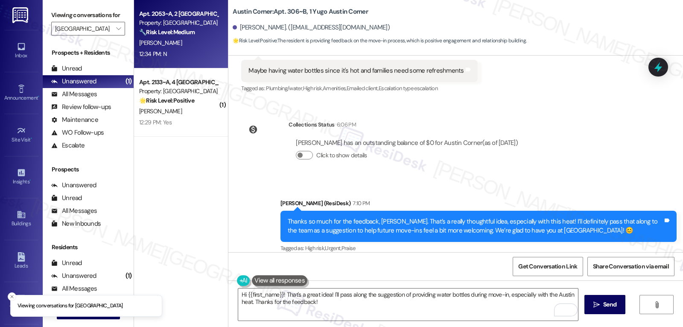
click at [183, 47] on div "A. Phan" at bounding box center [178, 43] width 81 height 11
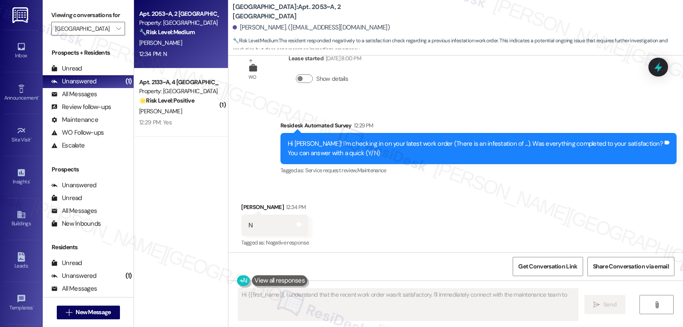
scroll to position [251, 0]
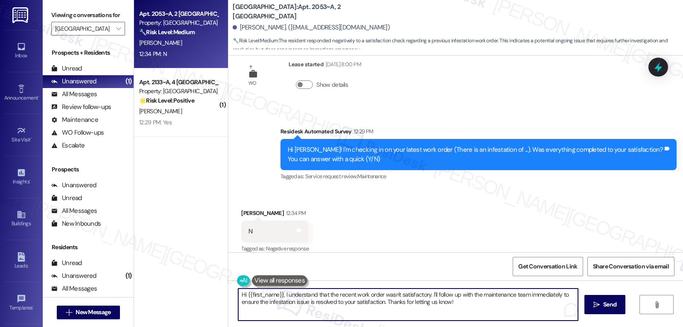
drag, startPoint x: 426, startPoint y: 294, endPoint x: 663, endPoint y: 347, distance: 242.7
click at [663, 326] on html "Inbox Go to Inbox Announcement • Send A Text Announcement Site Visit • Go to Si…" at bounding box center [341, 163] width 683 height 327
type textarea "Hi {{first_name}}, I understand that the recent work order wasn't satisfactory.…"
click at [621, 307] on button " Send" at bounding box center [604, 304] width 41 height 19
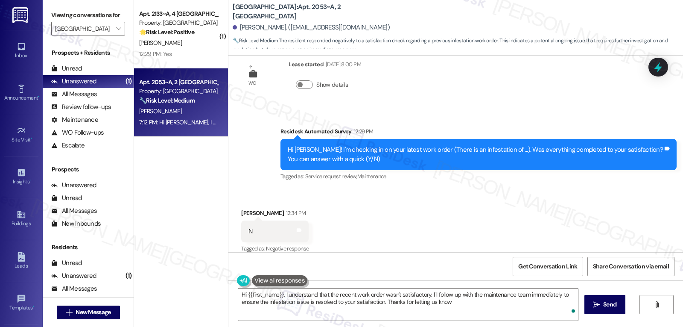
type textarea "Hi {{first_name}}, I understand that the recent work order wasn't satisfactory.…"
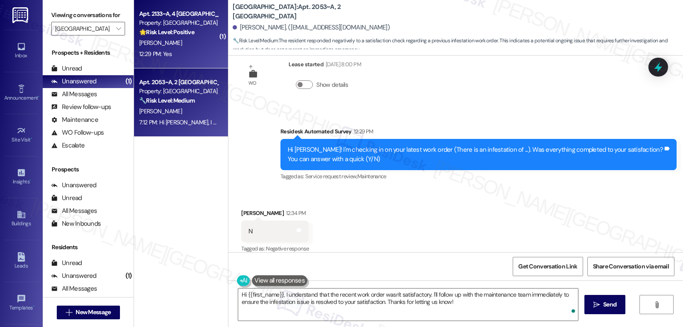
click at [182, 62] on div "Apt. 2133~A, 4 Yugo Charlotte College Downs Property: Yugo Charlotte College Do…" at bounding box center [181, 34] width 94 height 68
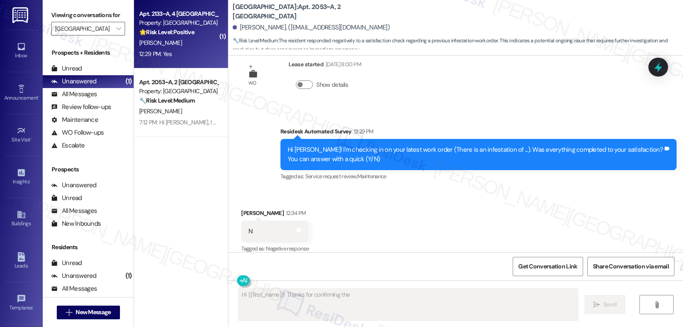
scroll to position [110, 0]
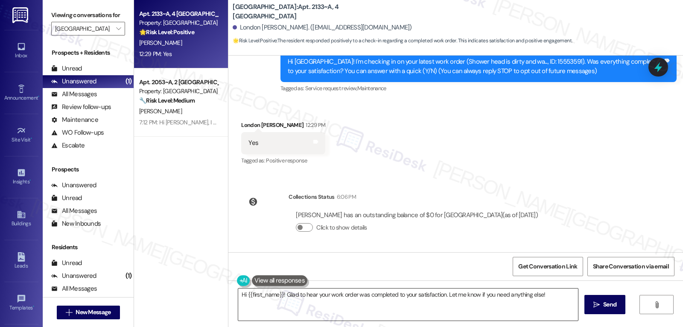
click at [560, 301] on textarea "Hi {{first_name}}! Glad to hear your work order was completed to your satisfact…" at bounding box center [408, 304] width 340 height 32
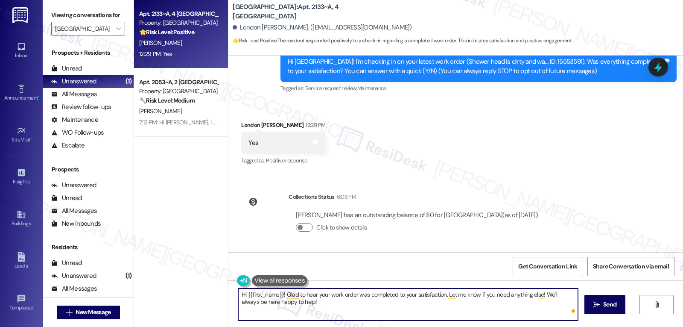
type textarea "Hi {{first_name}}! Glad to hear your work order was completed to your satisfact…"
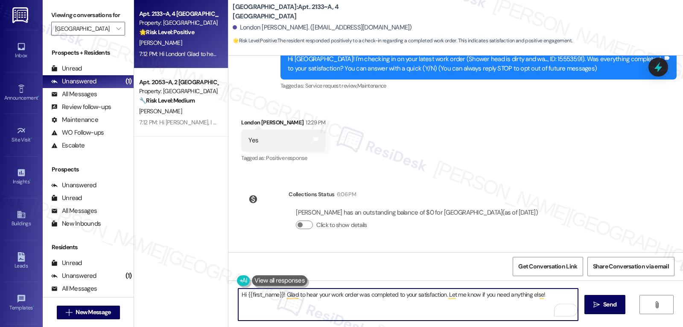
scroll to position [178, 0]
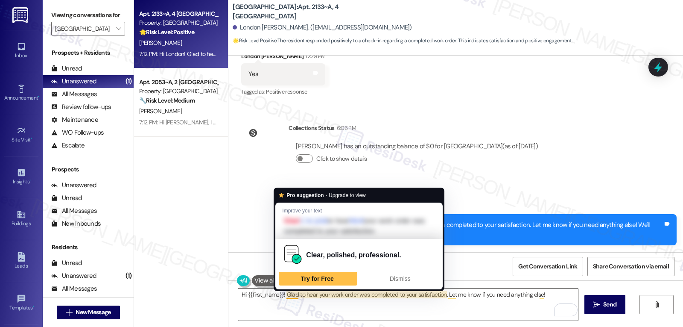
click at [282, 295] on textarea "Hi {{first_name}}! Glad to hear your work order was completed to your satisfact…" at bounding box center [408, 304] width 340 height 32
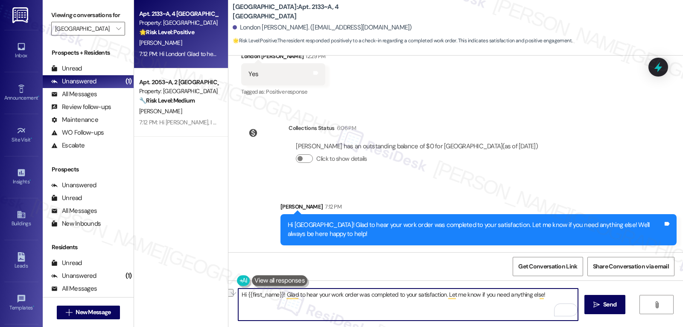
paste textarea "I hope you’re enjoying your time at {{property}}! Has it been meeting your expe…"
click at [279, 295] on textarea "Hi {{first_name}}! I hope you’re enjoying your time at {{property}}! Has it bee…" at bounding box center [408, 304] width 340 height 32
click at [345, 309] on textarea "London, I hope you’re enjoying your time at {{property}}! Has it been meeting y…" at bounding box center [408, 304] width 340 height 32
type textarea "London, I hope you’re enjoying your time at {{property}}! Has it been meeting y…"
click at [614, 306] on span "Send" at bounding box center [609, 304] width 13 height 9
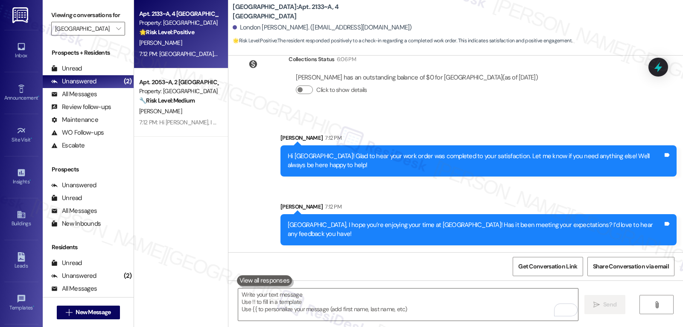
scroll to position [306, 0]
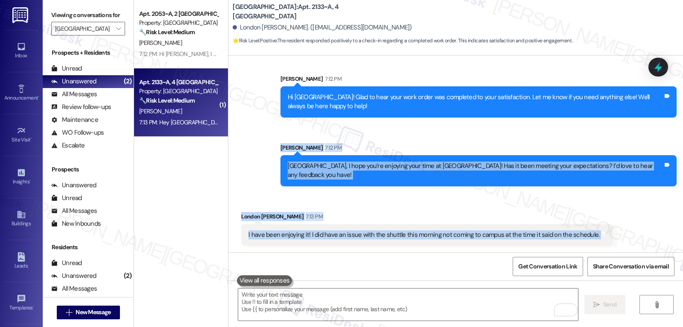
drag, startPoint x: 275, startPoint y: 149, endPoint x: 619, endPoint y: 234, distance: 353.7
click at [616, 235] on div "WO Lease started Aug 14, 2025 at 8:00 PM Show details Survey, sent via SMS Resi…" at bounding box center [455, 153] width 455 height 196
copy div "Sarah 7:12 PM London, I hope you’re enjoying your time at Yugo Charlotte Colleg…"
click at [330, 304] on textarea "To enrich screen reader interactions, please activate Accessibility in Grammarl…" at bounding box center [408, 304] width 340 height 32
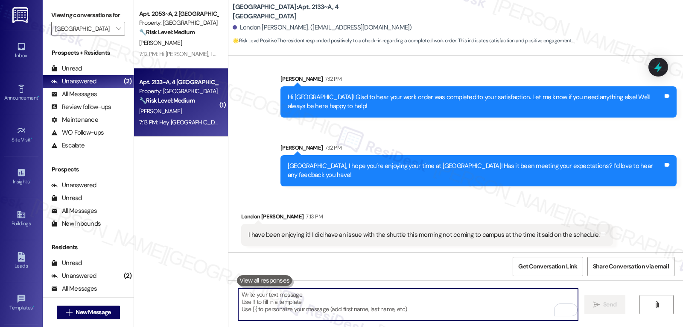
paste textarea "Hi London, I’m glad to hear you’ve been enjoying your time at Yugo Charlotte Co…"
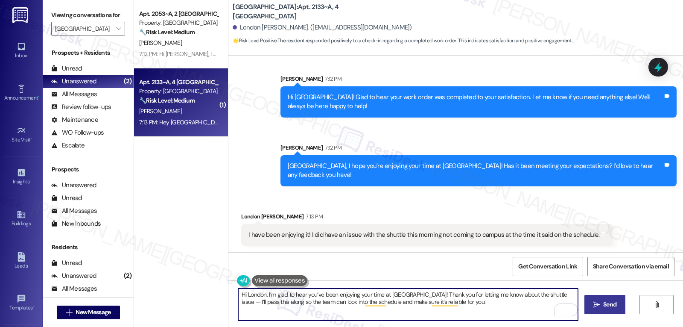
click at [264, 294] on textarea "Hi London, I’m glad to hear you’ve been enjoying your time at Yugo Charlotte Co…" at bounding box center [408, 304] width 340 height 32
click at [269, 299] on textarea "I’m glad to hear you’ve been enjoying your time at Yugo Charlotte College Downs…" at bounding box center [408, 304] width 340 height 32
drag, startPoint x: 421, startPoint y: 304, endPoint x: 448, endPoint y: 304, distance: 26.5
click at [448, 304] on textarea "I’m glad to hear you’ve been enjoying your time at Yugo Charlotte College Downs…" at bounding box center [408, 304] width 340 height 32
type textarea "I’m glad to hear you’ve been enjoying your time at Yugo Charlotte College Downs…"
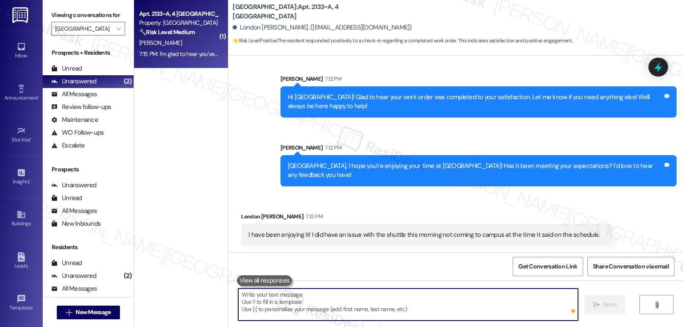
type textarea "I"
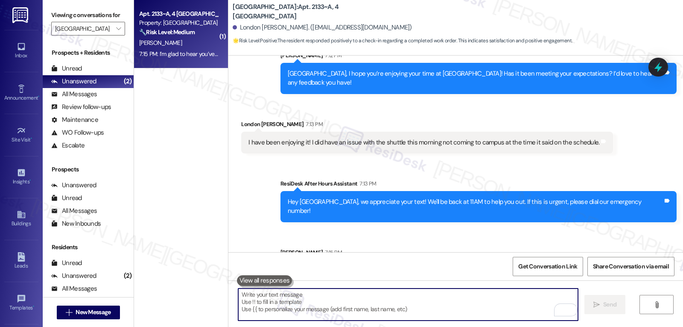
scroll to position [435, 0]
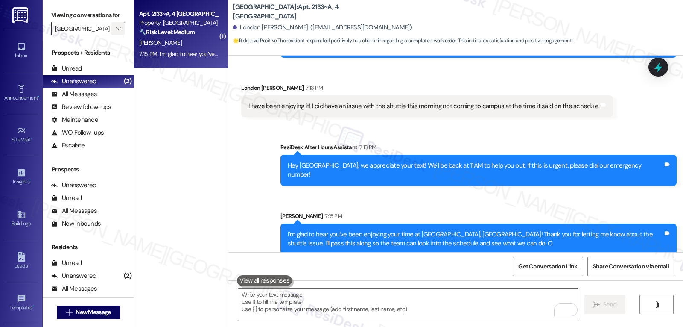
click at [111, 35] on button "" at bounding box center [118, 29] width 14 height 14
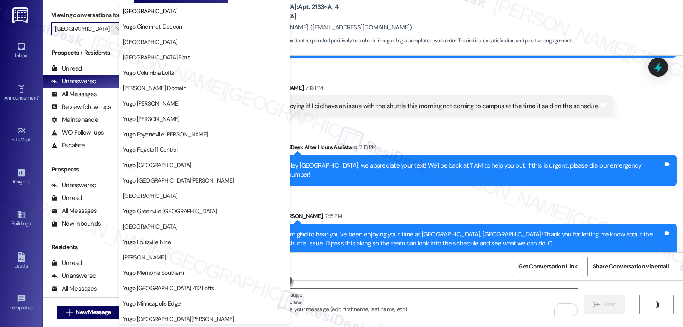
scroll to position [0, 0]
click at [194, 60] on span "[GEOGRAPHIC_DATA] Flats" at bounding box center [204, 57] width 163 height 9
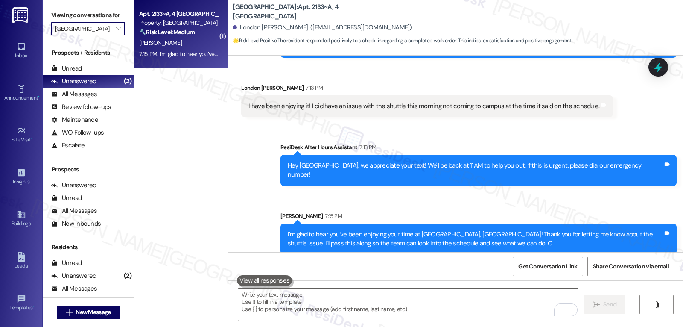
type input "[GEOGRAPHIC_DATA] Flats"
click at [168, 52] on div "1:38 PM: Dishes still come out soaking wet and cold. 1:38 PM: Dishes still come…" at bounding box center [202, 54] width 127 height 8
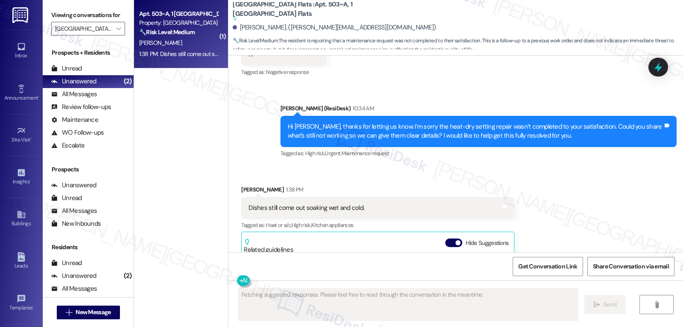
scroll to position [860, 0]
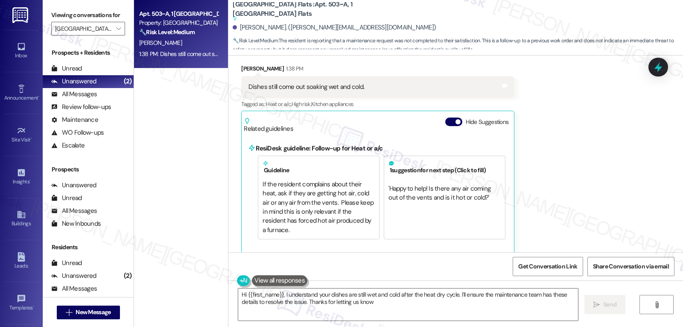
type textarea "Hi {{first_name}}, I understand your dishes are still wet and cold after the he…"
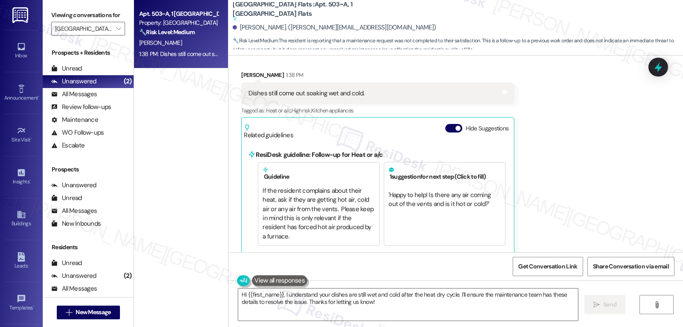
scroll to position [768, 0]
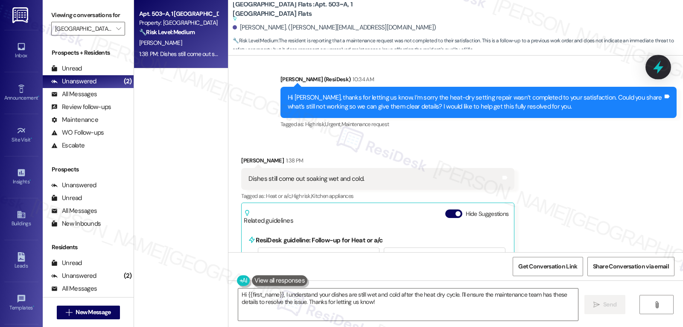
click at [655, 67] on icon at bounding box center [658, 67] width 10 height 13
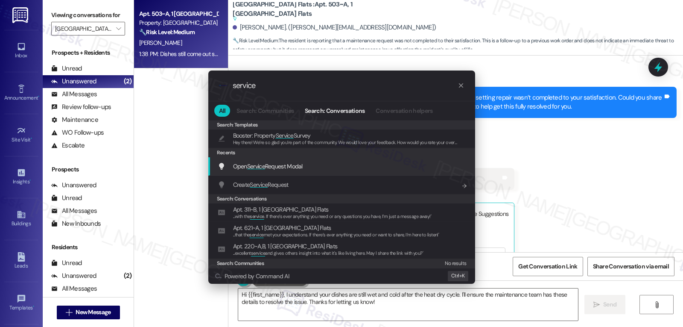
type input "service"
click at [302, 167] on span "Open Service Request Modal" at bounding box center [268, 166] width 70 height 8
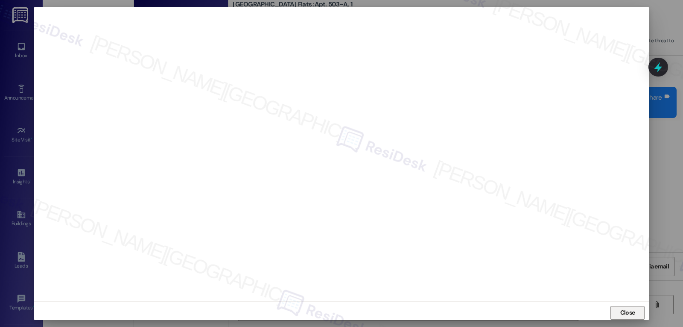
click at [632, 313] on span "Close" at bounding box center [627, 312] width 15 height 9
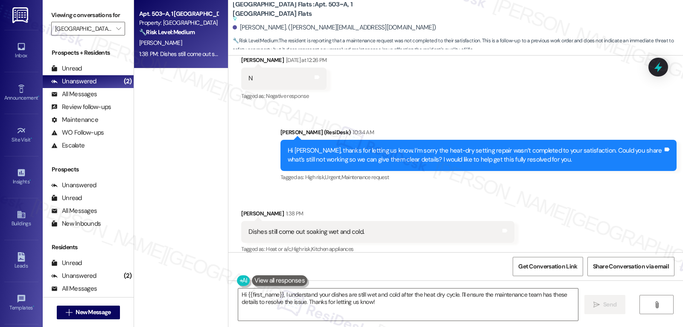
scroll to position [683, 0]
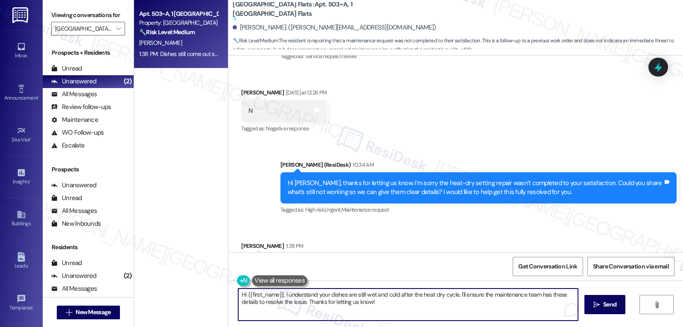
drag, startPoint x: 402, startPoint y: 312, endPoint x: 216, endPoint y: 282, distance: 188.5
click at [216, 282] on div "Apt. 503~A, 1 Yugo Columbia District Flats Property: Yugo Columbia District Fla…" at bounding box center [408, 163] width 549 height 327
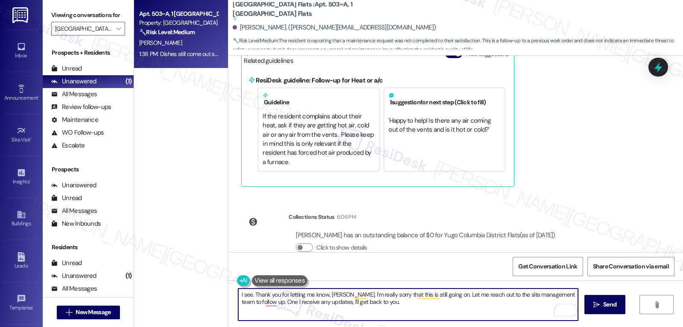
scroll to position [939, 0]
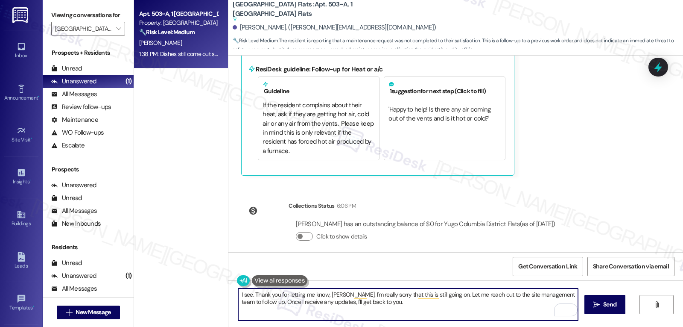
click at [419, 311] on textarea "I see. Thank you for letting me know, Molly. I'm really sorry that this is stil…" at bounding box center [408, 304] width 340 height 32
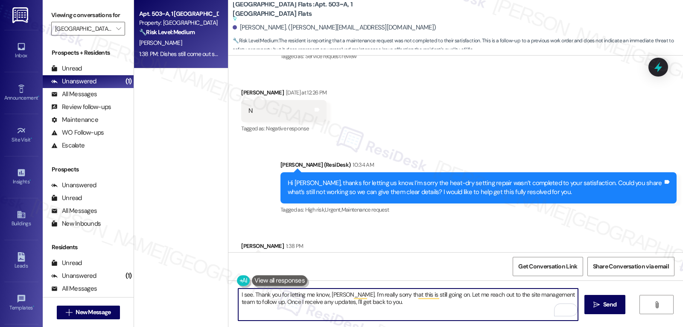
scroll to position [768, 0]
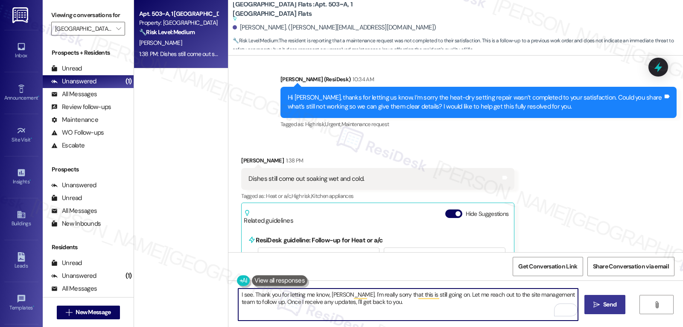
type textarea "I see. Thank you for letting me know, Molly. I'm really sorry that this is stil…"
click at [600, 308] on span " Send" at bounding box center [605, 304] width 27 height 9
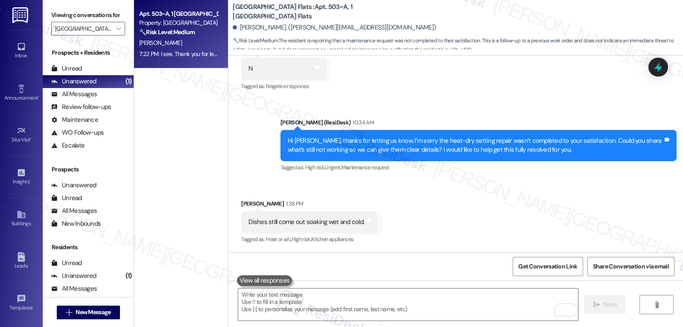
scroll to position [873, 0]
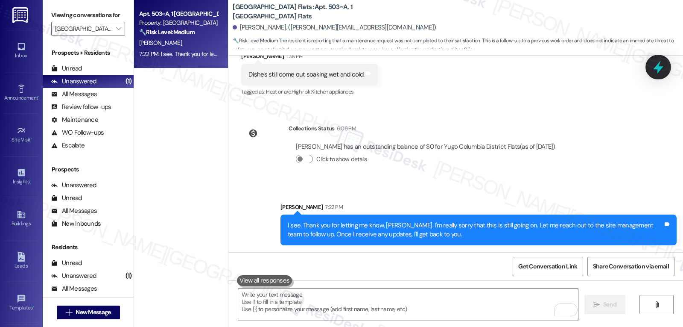
click at [654, 66] on icon at bounding box center [658, 67] width 15 height 15
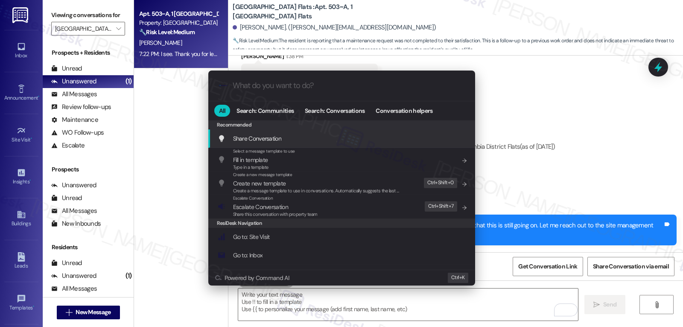
type input "e"
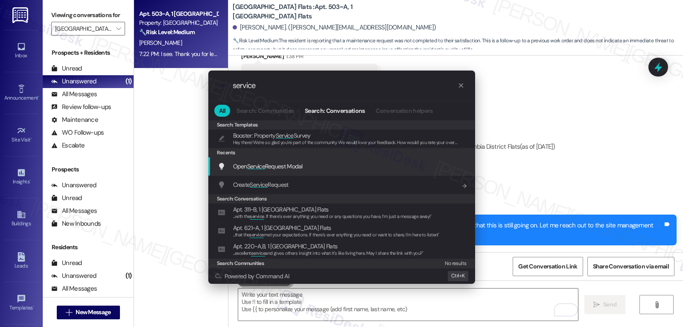
click at [289, 165] on span "Open Service Request Modal" at bounding box center [268, 166] width 70 height 8
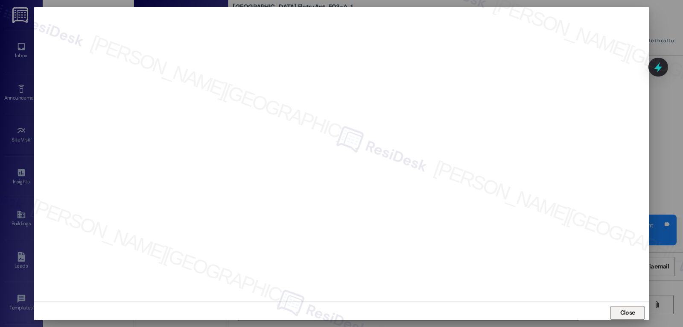
click at [625, 312] on span "Close" at bounding box center [627, 312] width 15 height 9
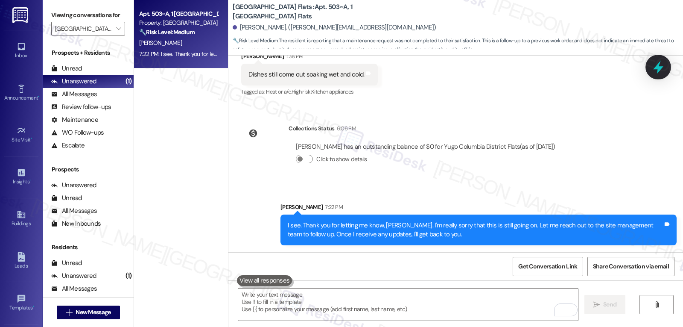
click at [655, 67] on icon at bounding box center [658, 67] width 15 height 15
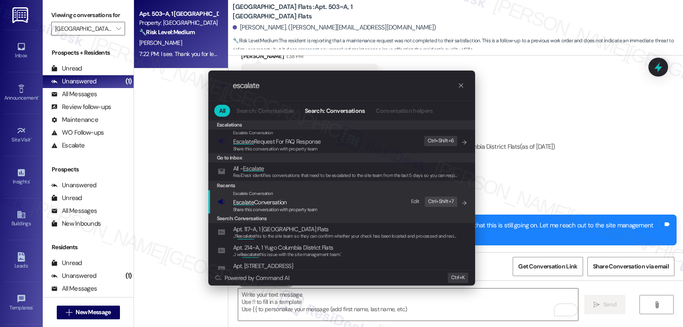
type input "escalate"
click at [283, 202] on span "Escalate Conversation" at bounding box center [260, 202] width 54 height 8
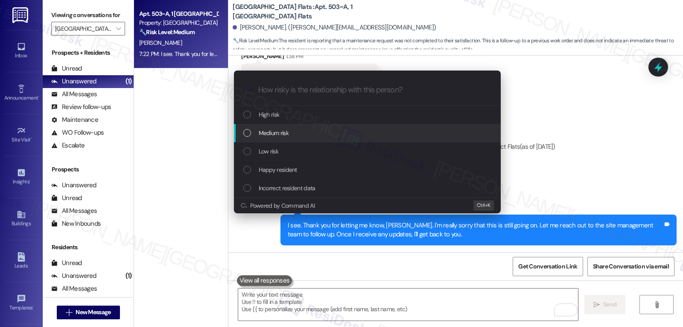
click at [310, 141] on div "Medium risk" at bounding box center [367, 133] width 267 height 18
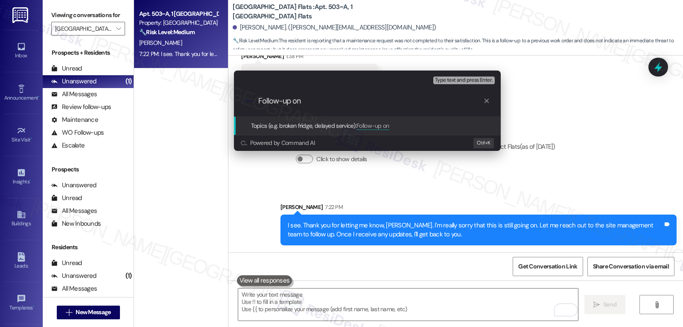
paste input "15553839"
type input "Follow-up on WO 15553839 - Dry-heat function in the dishwasher"
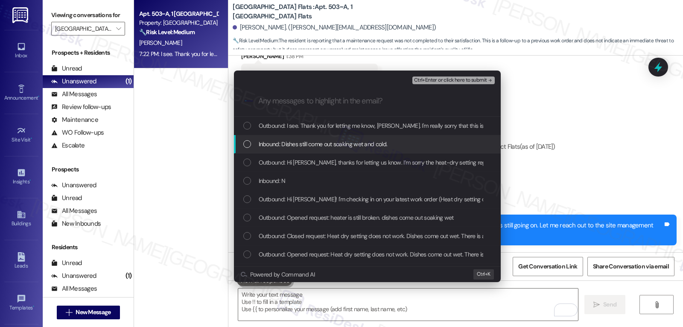
click at [313, 151] on div "Inbound: Dishes still come out soaking wet and cold." at bounding box center [367, 144] width 267 height 18
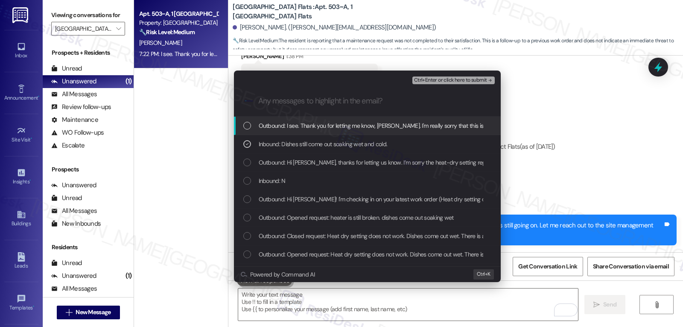
click at [482, 79] on span "Ctrl+Enter or click here to submit" at bounding box center [450, 80] width 73 height 6
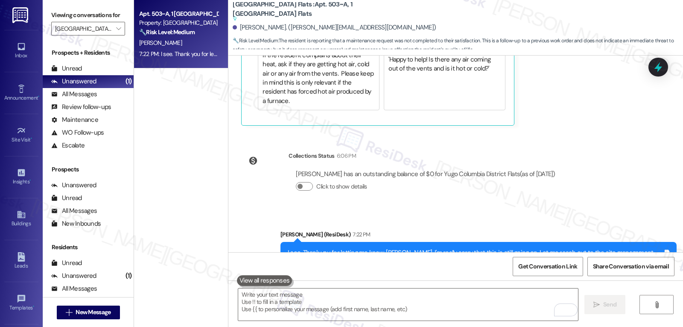
scroll to position [1020, 0]
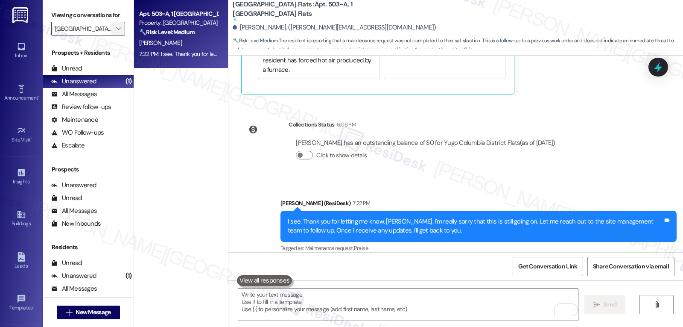
click at [116, 32] on icon "" at bounding box center [118, 28] width 5 height 7
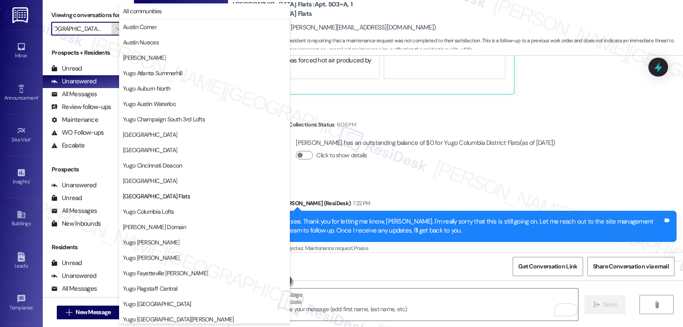
scroll to position [139, 0]
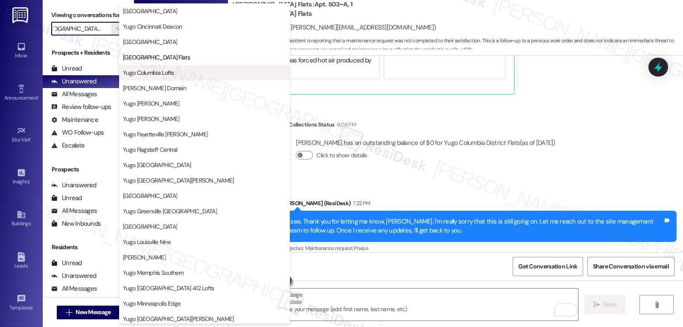
click at [155, 75] on span "Yugo Columbia Lofts" at bounding box center [148, 72] width 51 height 9
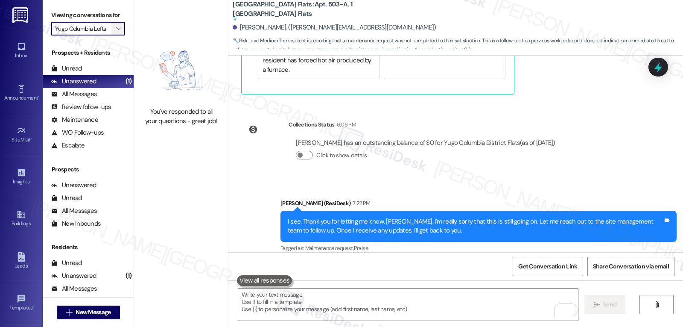
click at [116, 32] on icon "" at bounding box center [118, 28] width 5 height 7
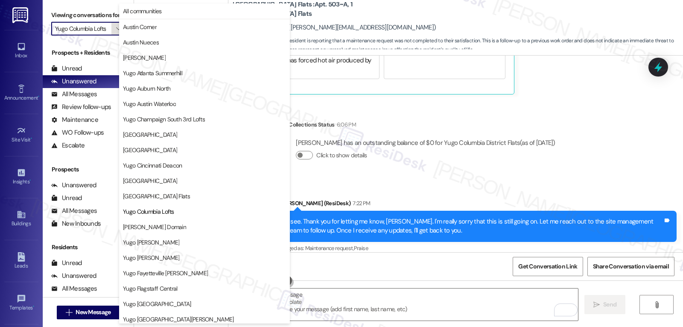
scroll to position [139, 0]
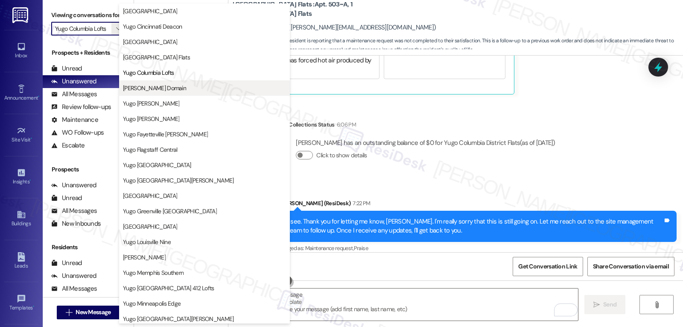
click at [161, 92] on button "[PERSON_NAME] Domain" at bounding box center [204, 87] width 171 height 15
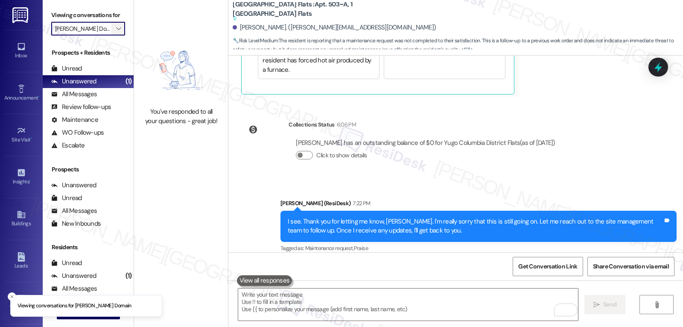
click at [115, 35] on span "" at bounding box center [118, 29] width 8 height 14
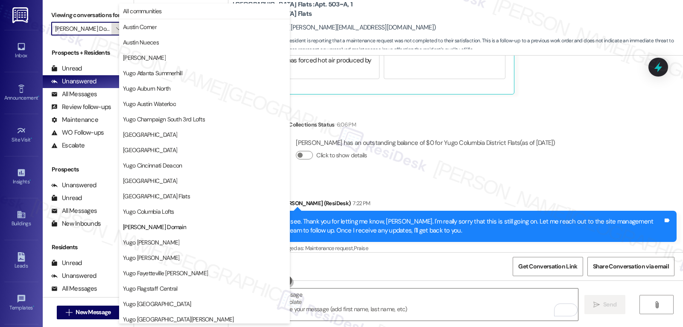
scroll to position [139, 0]
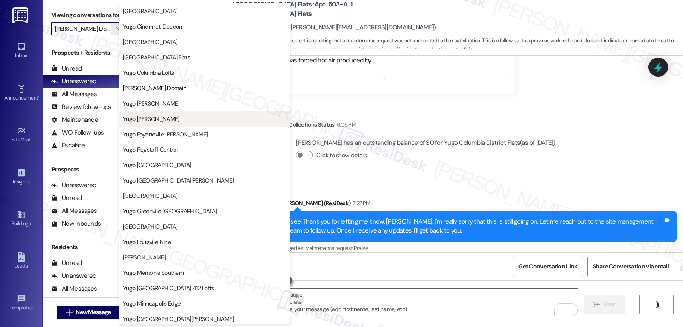
click at [169, 115] on span "Yugo [PERSON_NAME]" at bounding box center [151, 118] width 56 height 9
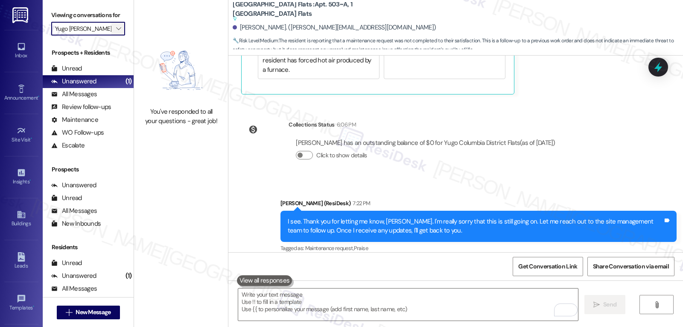
click at [116, 32] on icon "" at bounding box center [118, 28] width 5 height 7
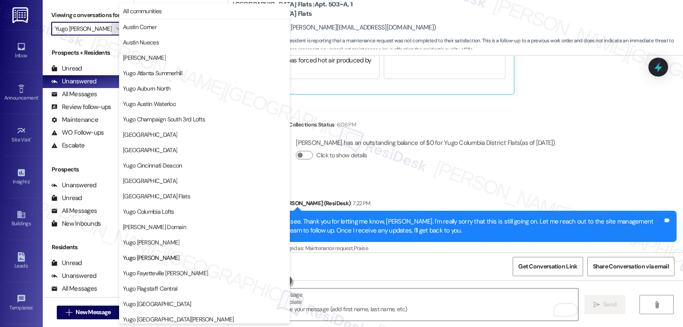
scroll to position [139, 0]
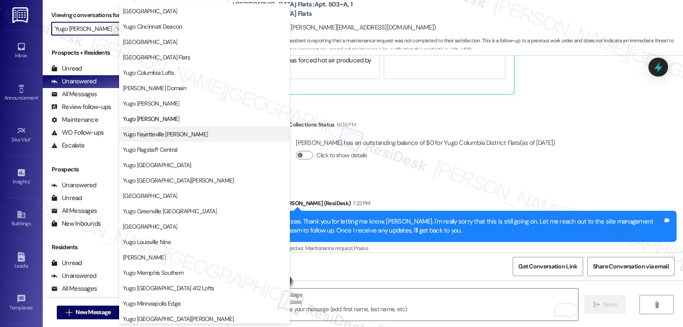
click at [150, 140] on button "Yugo Fayetteville [PERSON_NAME]" at bounding box center [204, 133] width 171 height 15
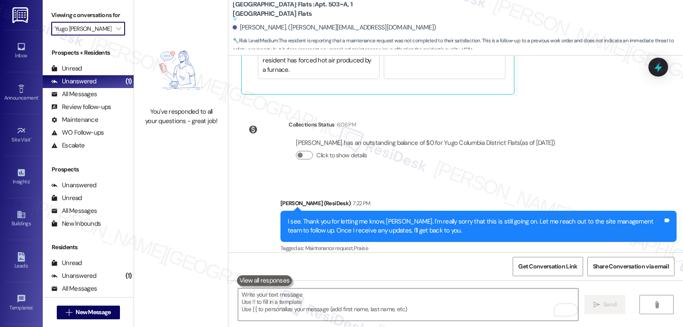
type input "Yugo Fayetteville [PERSON_NAME]"
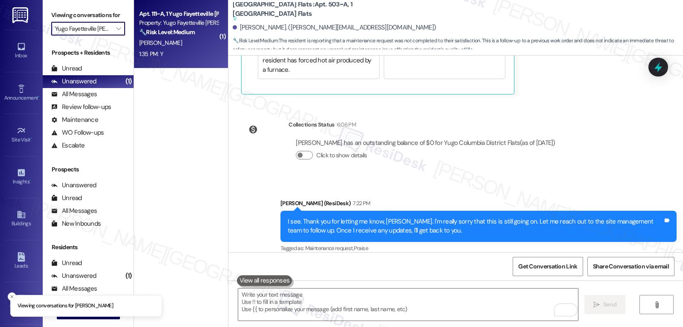
click at [171, 40] on div "E. Ewing" at bounding box center [178, 43] width 81 height 11
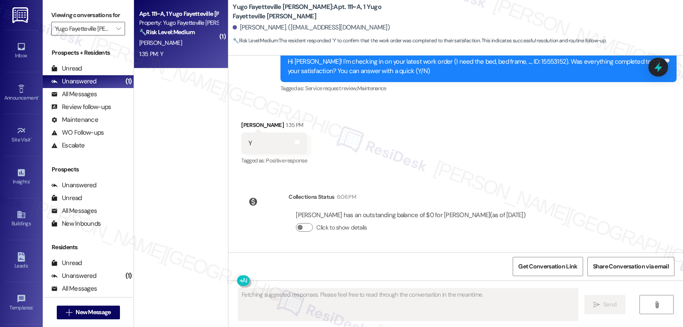
scroll to position [330, 0]
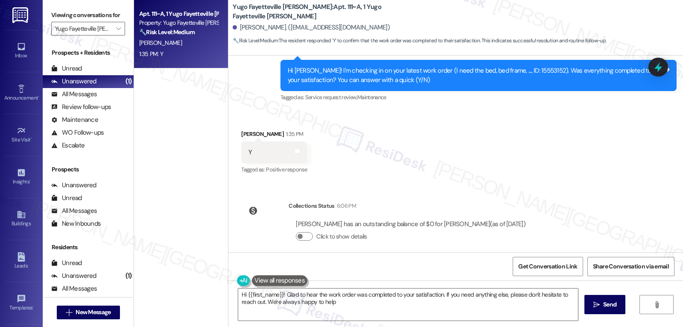
type textarea "Hi {{first_name}}! Glad to hear the work order was completed to your satisfacti…"
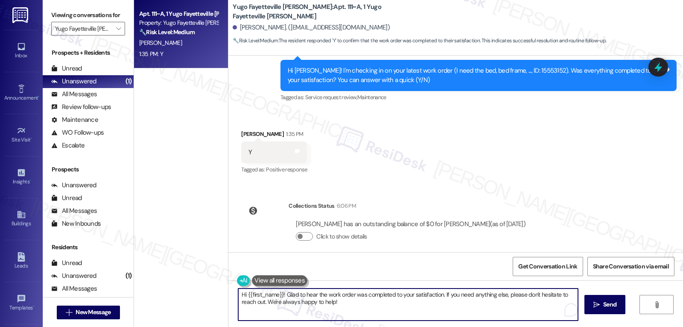
click at [373, 308] on textarea "Hi {{first_name}}! Glad to hear the work order was completed to your satisfacti…" at bounding box center [408, 304] width 340 height 32
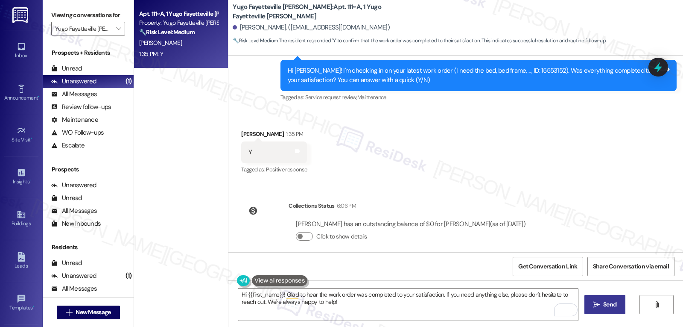
click at [595, 305] on icon "" at bounding box center [596, 304] width 6 height 7
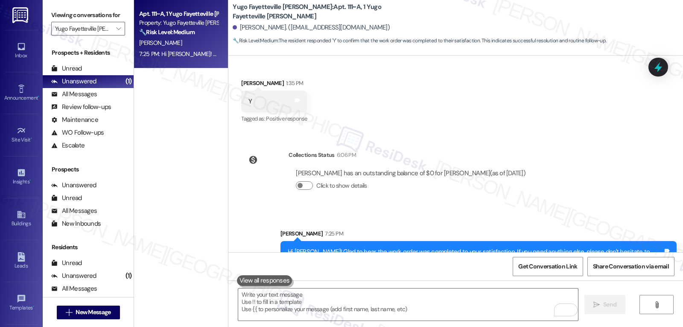
scroll to position [398, 0]
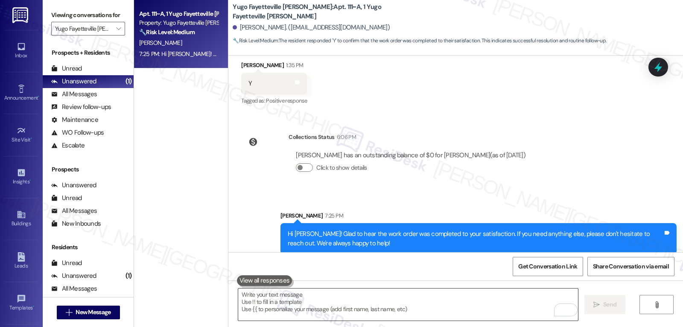
click at [307, 314] on textarea "To enrich screen reader interactions, please activate Accessibility in Grammarl…" at bounding box center [408, 304] width 340 height 32
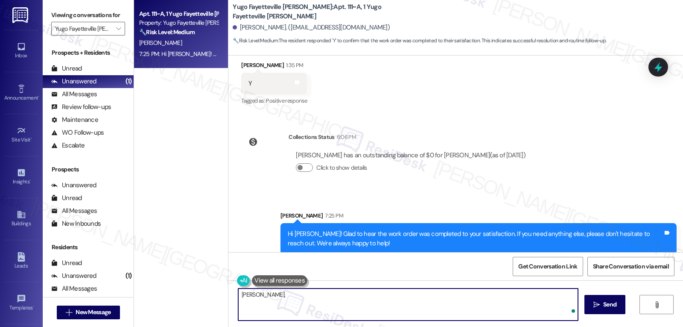
paste textarea "I’d love to know—has your experience at {{property}} been what you expected? Yo…"
type textarea "Emma, I’d love to know—has your experience at {{property}} been what you expect…"
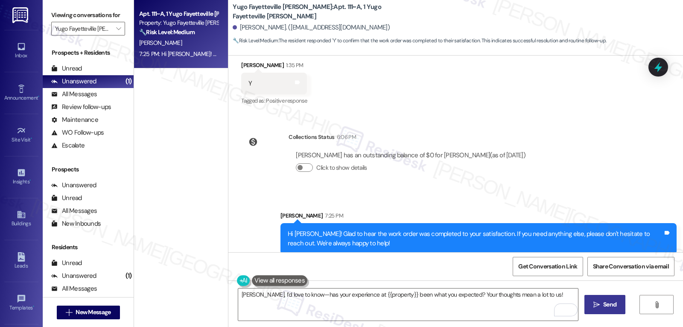
click at [605, 308] on span "Send" at bounding box center [609, 304] width 13 height 9
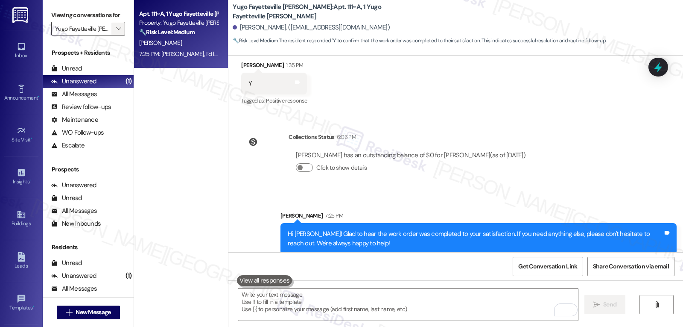
click at [114, 35] on span "" at bounding box center [118, 29] width 8 height 14
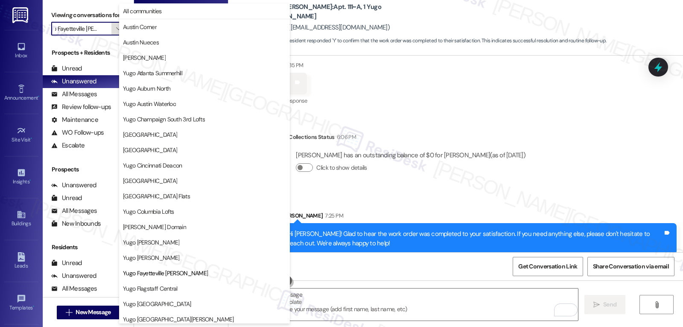
scroll to position [139, 0]
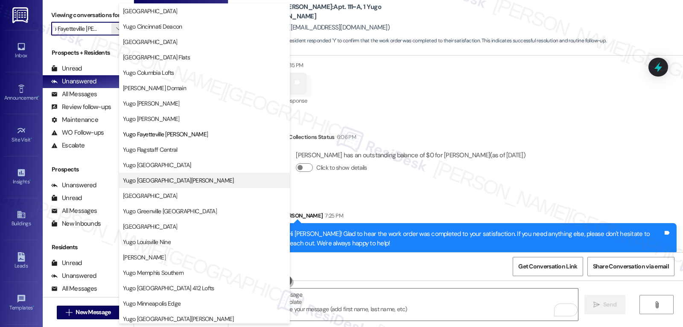
click at [181, 184] on span "Yugo [GEOGRAPHIC_DATA][PERSON_NAME]" at bounding box center [204, 180] width 163 height 9
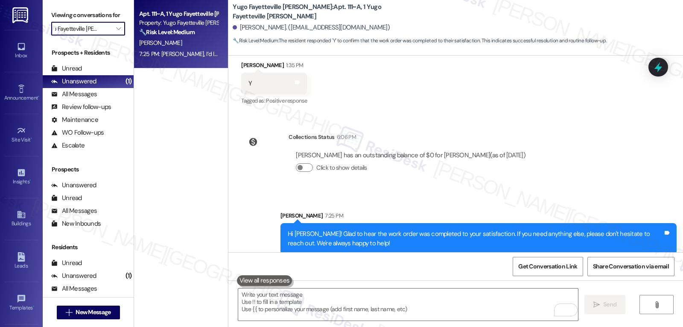
type input "Yugo [GEOGRAPHIC_DATA][PERSON_NAME]"
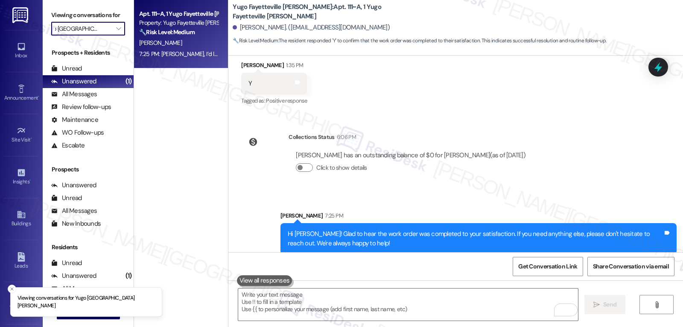
scroll to position [0, 7]
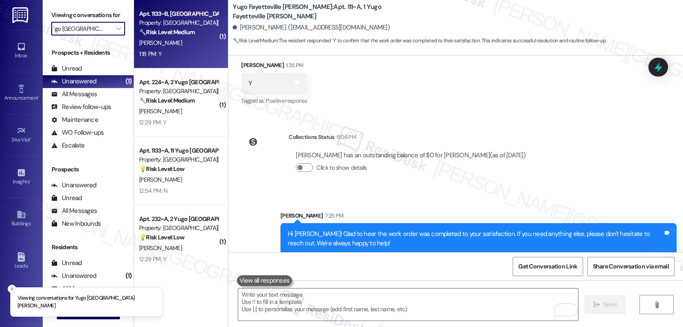
click at [167, 50] on div "1:18 PM: Y 1:18 PM: Y" at bounding box center [178, 54] width 81 height 11
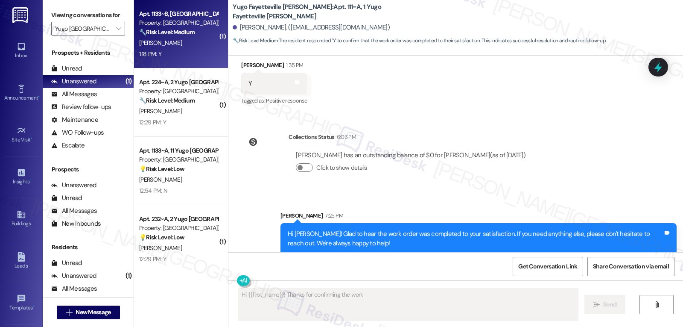
scroll to position [110, 0]
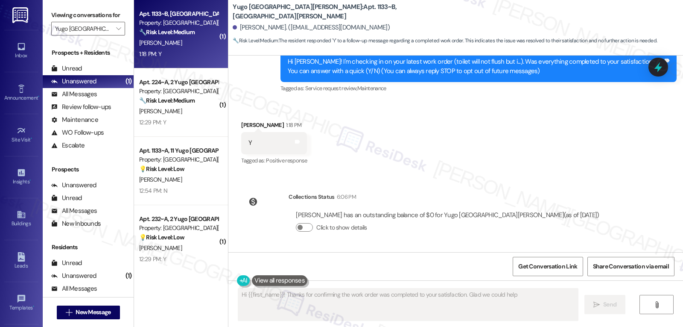
type textarea "Hi {{first_name}}! Thanks for confirming the work order was completed to your s…"
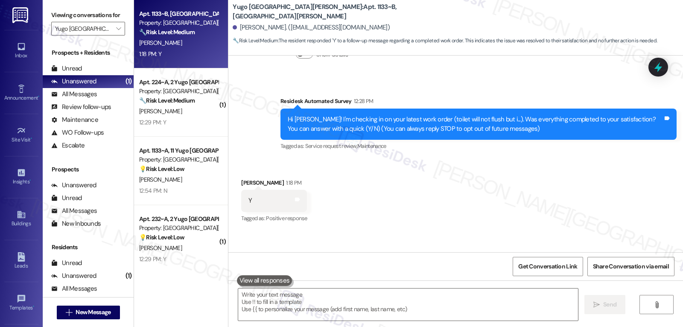
scroll to position [24, 0]
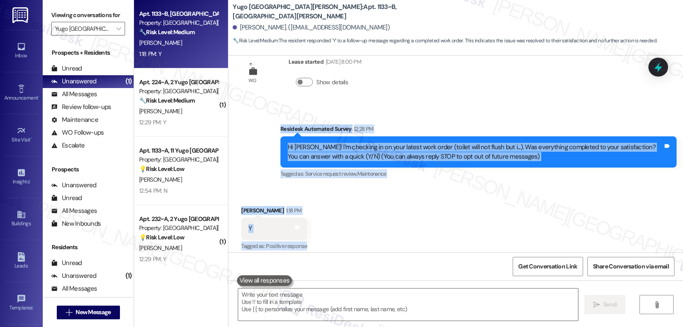
drag, startPoint x: 273, startPoint y: 130, endPoint x: 311, endPoint y: 243, distance: 119.6
click at [311, 243] on div "WO Lease started Aug 14, 2025 at 8:00 PM Show details Survey, sent via SMS Resi…" at bounding box center [455, 153] width 455 height 196
copy div "Residesk Automated Survey 12:28 PM Hi Mia! I'm checking in on your latest work …"
click at [320, 301] on textarea at bounding box center [408, 304] width 340 height 32
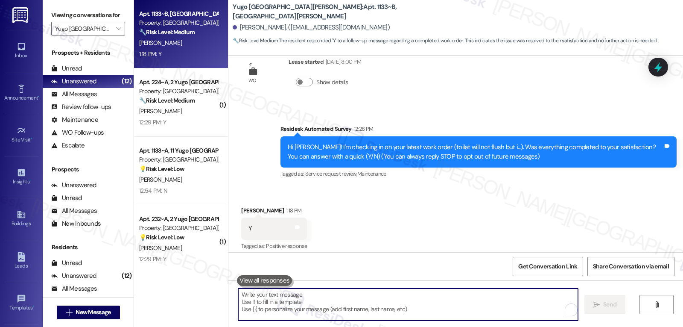
paste textarea "Thanks for confirming, Mia! I’m glad to hear your work order was taken care of.…"
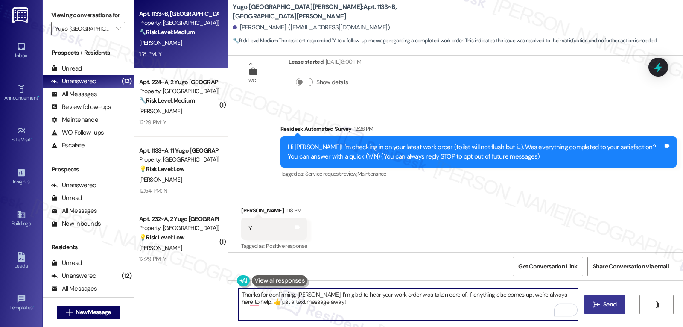
type textarea "Thanks for confirming, Mia! I’m glad to hear your work order was taken care of.…"
click at [611, 304] on span "Send" at bounding box center [609, 304] width 13 height 9
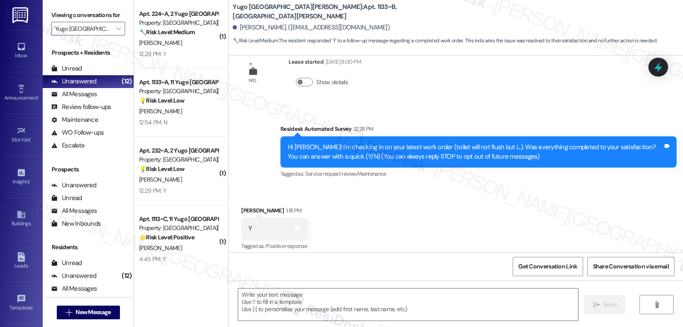
scroll to position [178, 0]
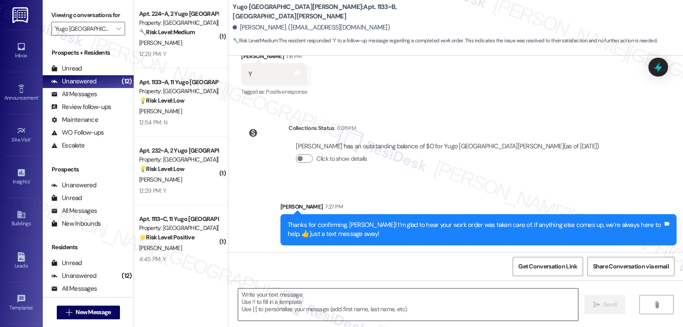
click at [286, 311] on textarea "To enrich screen reader interactions, please activate Accessibility in Grammarl…" at bounding box center [408, 304] width 340 height 32
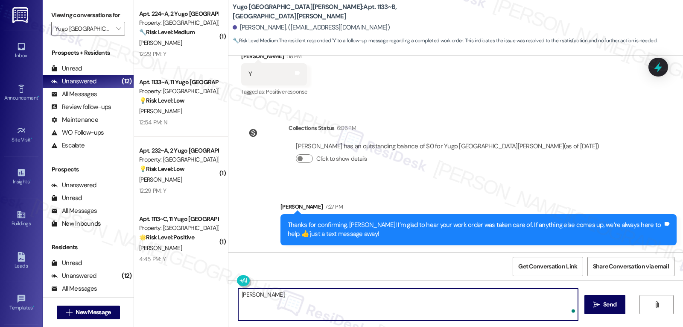
paste textarea "how are things going at {{property}}? Has it been everything you were looking f…"
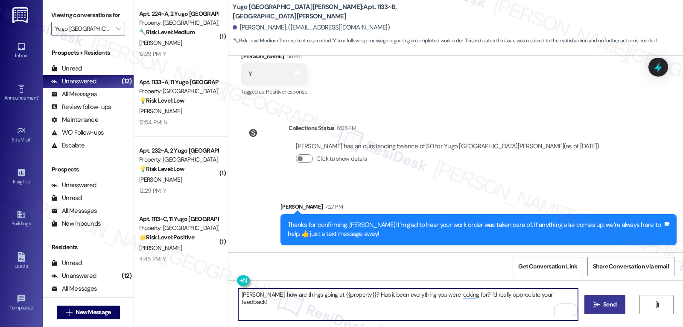
type textarea "[PERSON_NAME], how are things going at {{property}}? Has it been everything you…"
click at [589, 310] on button " Send" at bounding box center [604, 304] width 41 height 19
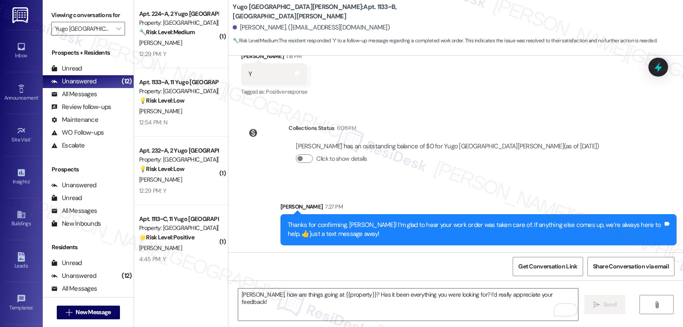
scroll to position [238, 0]
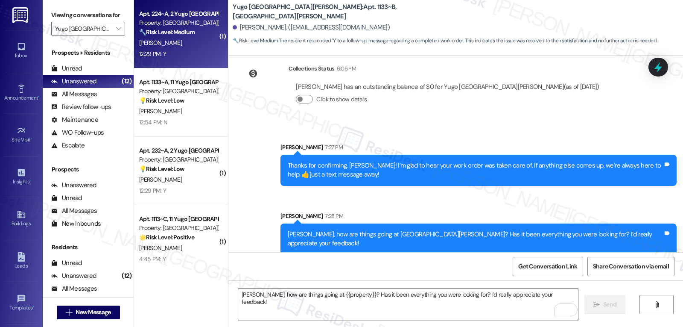
click at [164, 52] on div "12:29 PM: Y 12:29 PM: Y" at bounding box center [178, 54] width 81 height 11
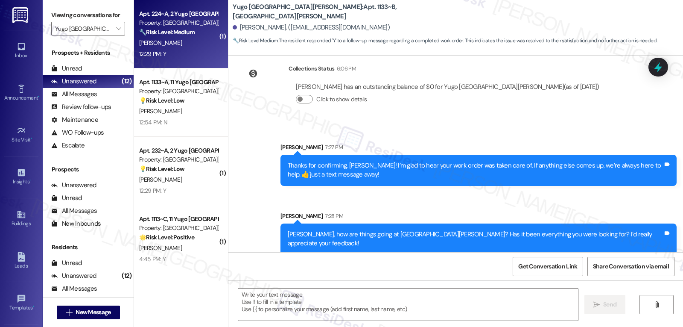
type textarea "Fetching suggested responses. Please feel free to read through the conversation…"
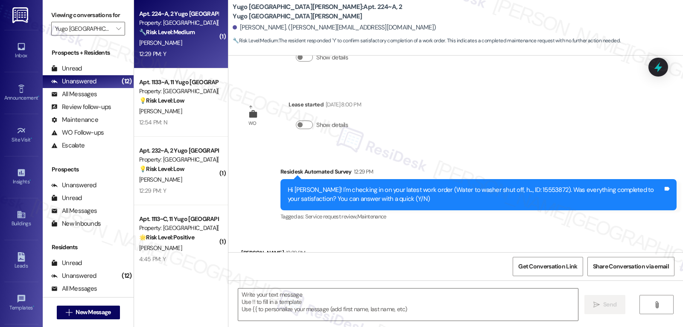
type textarea "Fetching suggested responses. Please feel free to read through the conversation…"
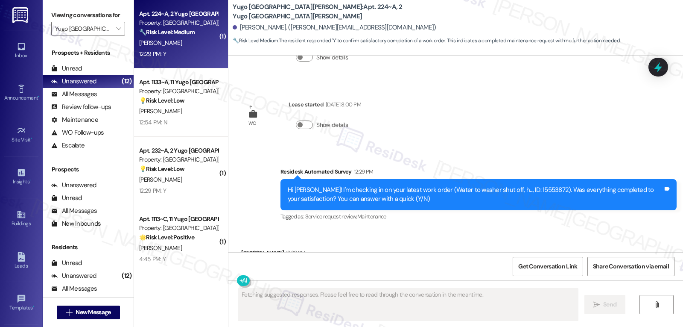
scroll to position [202, 0]
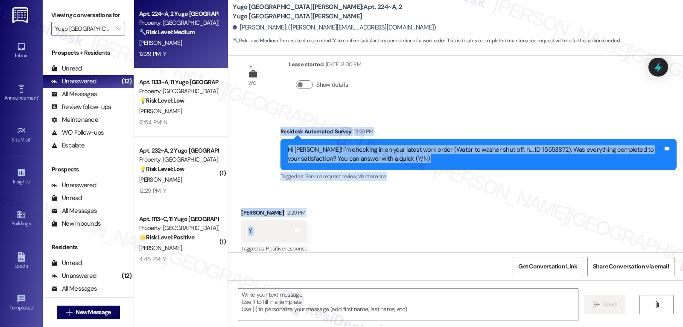
drag, startPoint x: 274, startPoint y: 123, endPoint x: 272, endPoint y: 213, distance: 90.5
click at [272, 213] on div "Survey, sent via SMS Residesk Automated Survey [DATE] 12:21 PM Hi [PERSON_NAME]…" at bounding box center [455, 153] width 455 height 196
copy div "Residesk Automated Survey 12:29 PM Hi [PERSON_NAME]! I'm checking in on your la…"
click at [306, 314] on textarea at bounding box center [408, 304] width 340 height 32
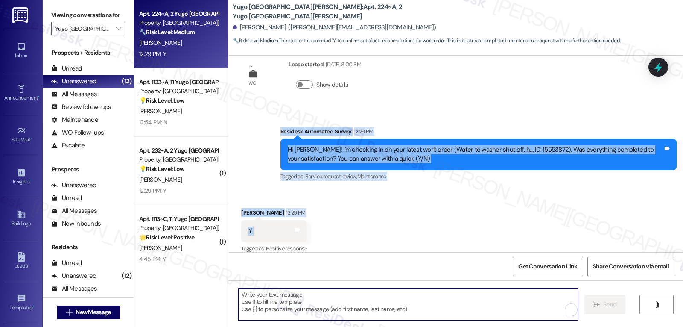
paste textarea "Hi [PERSON_NAME], I’m glad to hear your work order was completed to your satisf…"
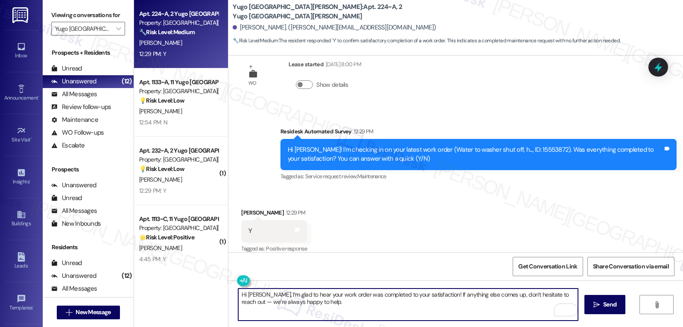
click at [563, 296] on textarea "Hi [PERSON_NAME], I’m glad to hear your work order was completed to your satisf…" at bounding box center [408, 304] width 340 height 32
click at [238, 302] on textarea "Hi [PERSON_NAME], I’m glad to hear your work order was completed to your satisf…" at bounding box center [408, 304] width 340 height 32
click at [342, 311] on textarea "Hi [PERSON_NAME], I’m glad to hear your work order was completed to your satisf…" at bounding box center [408, 304] width 340 height 32
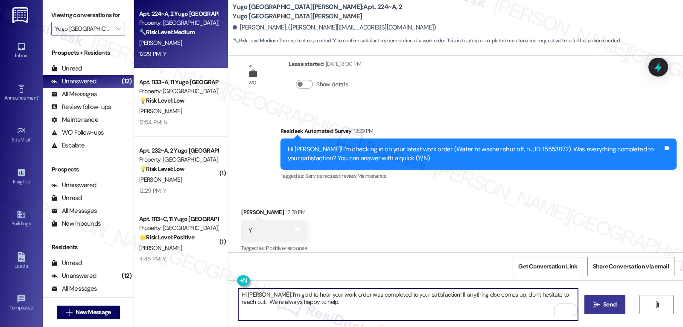
type textarea "Hi [PERSON_NAME], I’m glad to hear your work order was completed to your satisf…"
drag, startPoint x: 599, startPoint y: 301, endPoint x: 581, endPoint y: 300, distance: 17.9
click at [599, 301] on span " Send" at bounding box center [605, 304] width 27 height 9
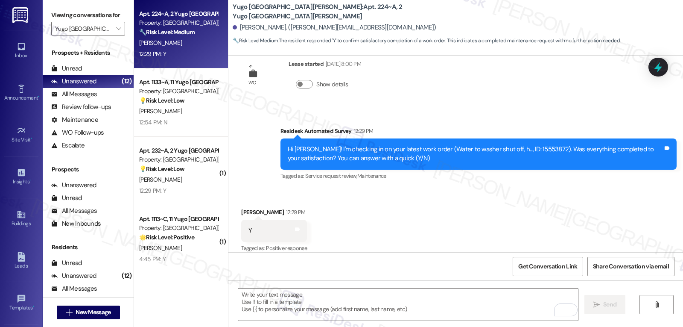
scroll to position [202, 0]
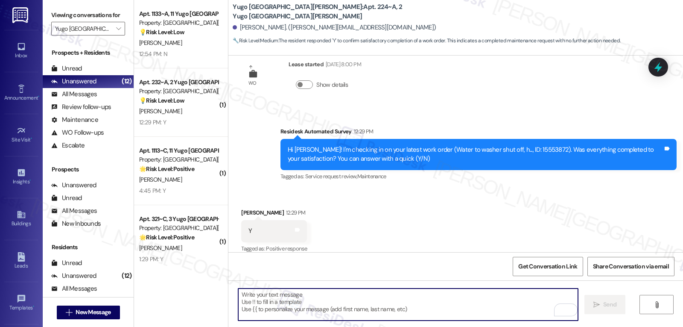
click at [340, 300] on textarea "To enrich screen reader interactions, please activate Accessibility in Grammarl…" at bounding box center [408, 304] width 340 height 32
paste textarea "I hope you’ve been loving your time at {{property}}! Has it lived up to what yo…"
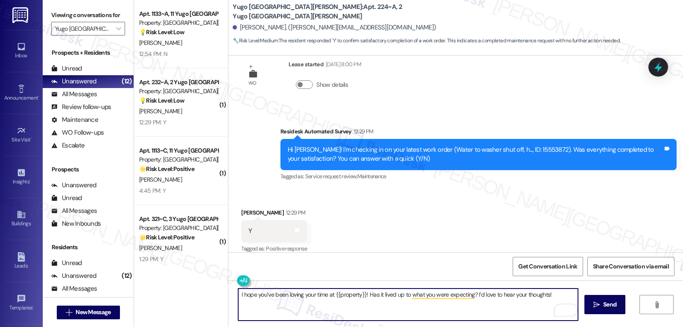
click at [360, 295] on textarea "I hope you’ve been loving your time at {{property}}! Has it lived up to what yo…" at bounding box center [408, 304] width 340 height 32
type textarea "I hope you’ve been loving your time at {{property}}, Logan! Has it lived up to …"
click at [600, 309] on span " Send" at bounding box center [605, 304] width 27 height 9
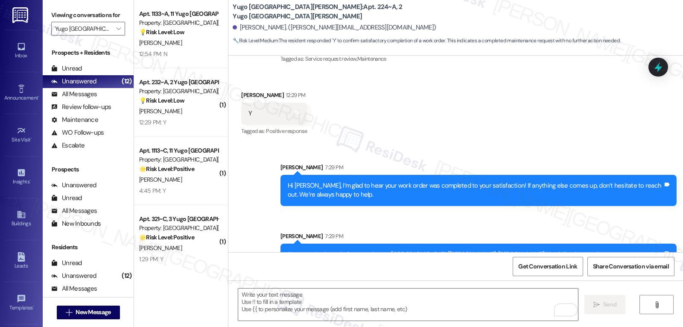
scroll to position [330, 0]
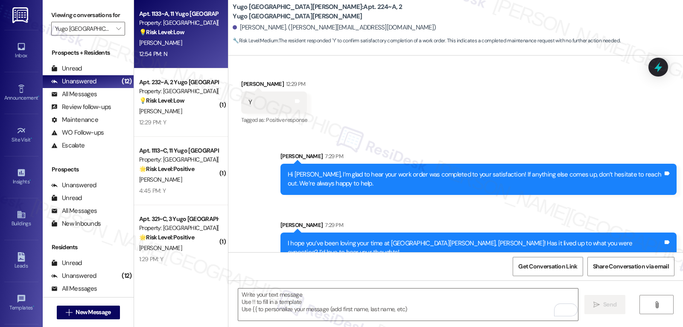
click at [189, 43] on div "[PERSON_NAME]" at bounding box center [178, 43] width 81 height 11
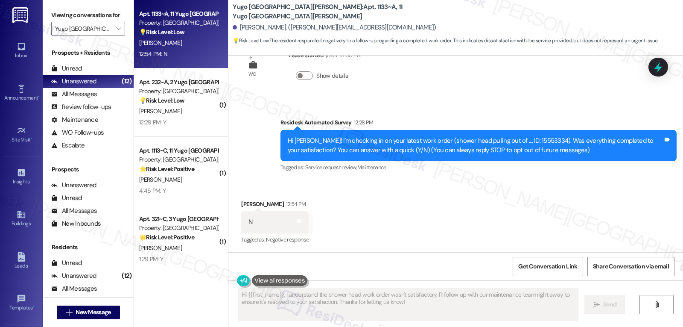
scroll to position [110, 0]
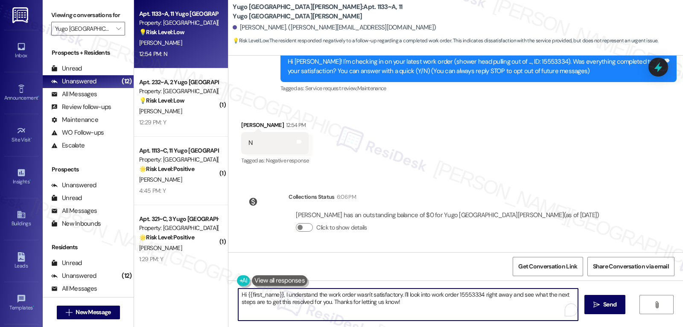
drag, startPoint x: 433, startPoint y: 335, endPoint x: 515, endPoint y: 347, distance: 82.8
click at [515, 326] on html "Inbox Go to Inbox Announcement • Send A Text Announcement Site Visit • Go to Si…" at bounding box center [341, 163] width 683 height 327
type textarea "Hi {{first_name}}, I understand the work order wasn't satisfactory. I'd like to…"
click at [613, 304] on span "Send" at bounding box center [609, 304] width 13 height 9
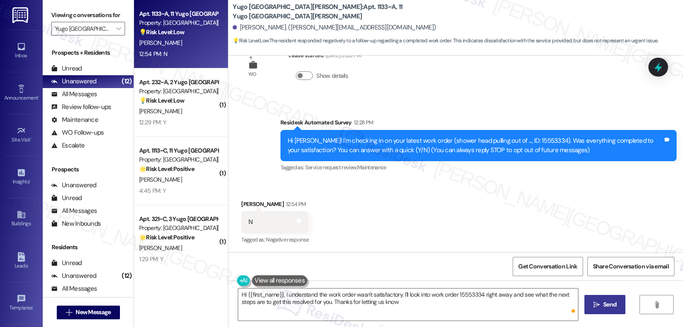
type textarea "Hi {{first_name}}, I understand the work order wasn't satisfactory. I'll look i…"
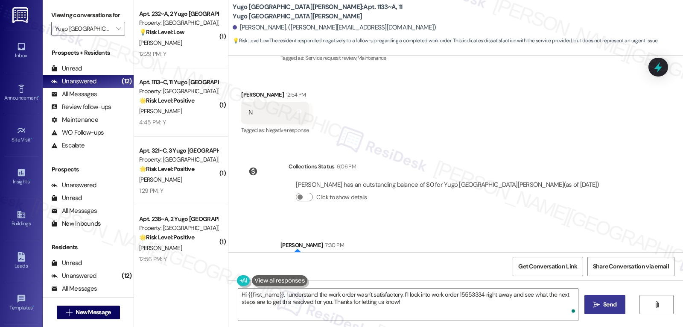
scroll to position [178, 0]
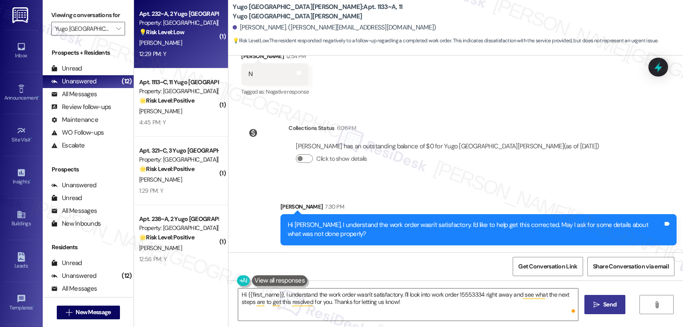
click at [178, 39] on div "C. Kipp" at bounding box center [178, 43] width 81 height 11
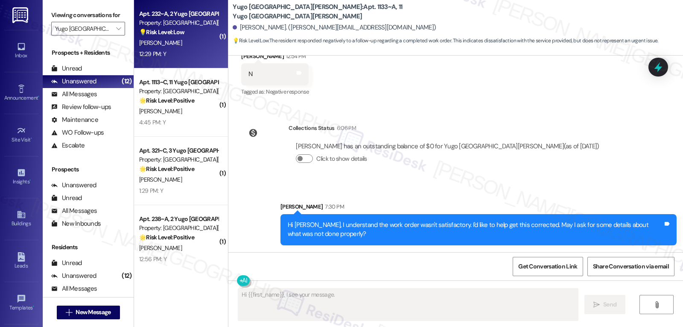
scroll to position [29, 0]
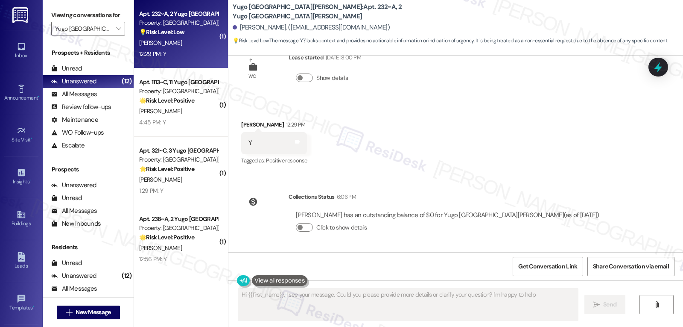
type textarea "Hi {{first_name}}, I see your message. Could you please provide more details or…"
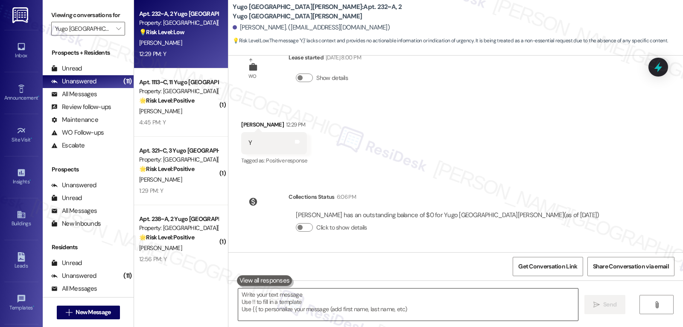
click at [293, 298] on textarea at bounding box center [408, 304] width 340 height 32
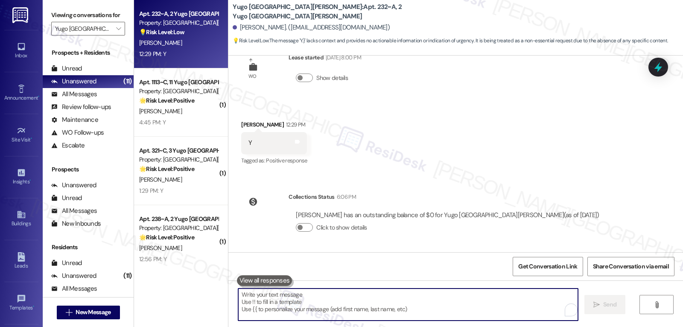
paste textarea "Thanks so much for your positive response, {{first_name}}! We’re thrilled to he…"
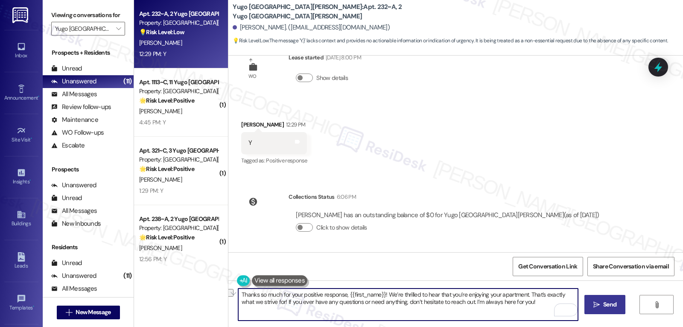
drag, startPoint x: 421, startPoint y: 294, endPoint x: 523, endPoint y: 292, distance: 101.6
click at [523, 292] on textarea "Thanks so much for your positive response, {{first_name}}! We’re thrilled to he…" at bounding box center [408, 304] width 340 height 32
click at [529, 308] on textarea "Thanks so much for your positive response, {{first_name}}! We’re thrilled that …" at bounding box center [408, 304] width 340 height 32
type textarea "Thanks so much for your positive response, {{first_name}}! We’re thrilled that …"
click at [598, 305] on icon "" at bounding box center [596, 304] width 6 height 7
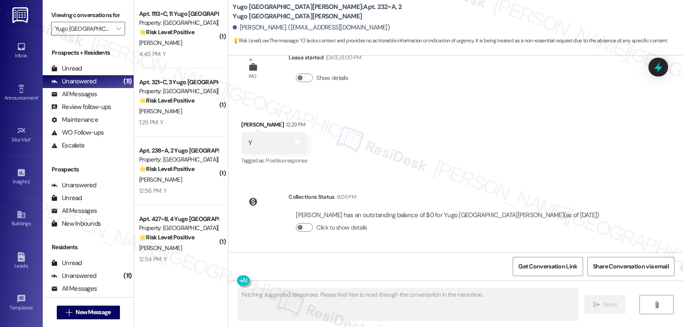
scroll to position [97, 0]
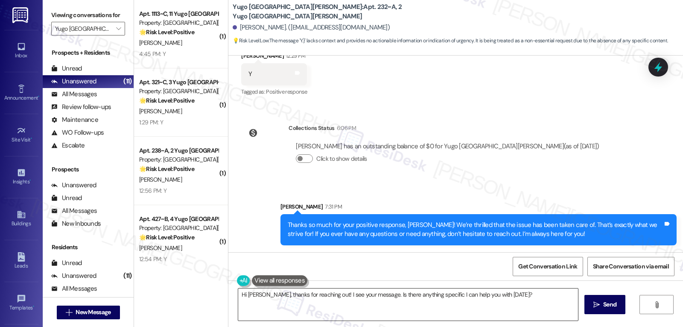
click at [286, 313] on textarea "Hi Carolanne, thanks for reaching out! I see your message. Is there anything sp…" at bounding box center [408, 304] width 340 height 32
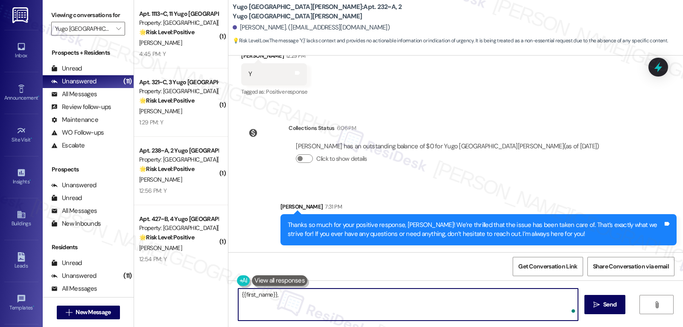
paste textarea "I’d love to know—has your experience at {{property}} been what you expected? Yo…"
type textarea "{{first_name}}, I’d love to know—has your experience at {{property}} been what …"
click at [601, 310] on button " Send" at bounding box center [604, 304] width 41 height 19
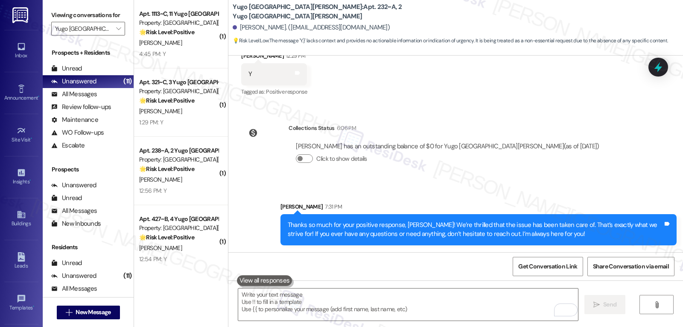
scroll to position [157, 0]
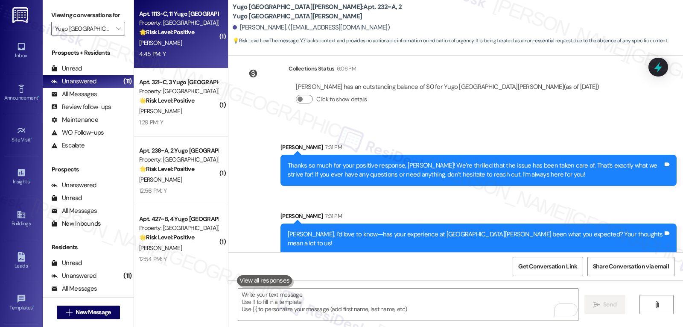
click at [168, 42] on div "A. Jaskowiak" at bounding box center [178, 43] width 81 height 11
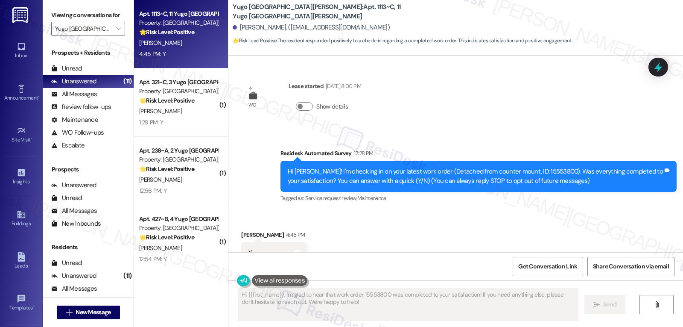
scroll to position [110, 0]
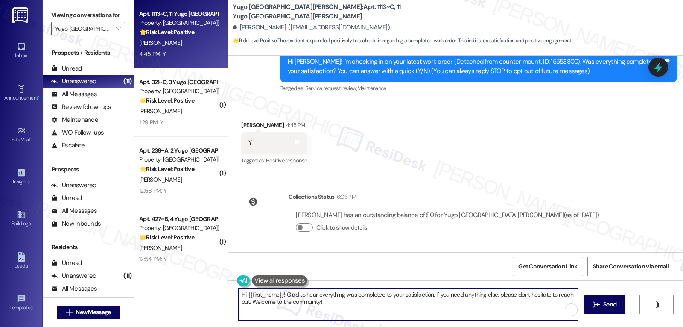
drag, startPoint x: 254, startPoint y: 304, endPoint x: 496, endPoint y: 310, distance: 241.7
click at [483, 306] on textarea "Hi {{first_name}}! Glad to hear everything was completed to your satisfaction. …" at bounding box center [408, 304] width 340 height 32
type textarea "Hi {{first_name}}! Glad to hear everything was completed to your satisfaction. …"
click at [594, 302] on icon "" at bounding box center [596, 304] width 6 height 7
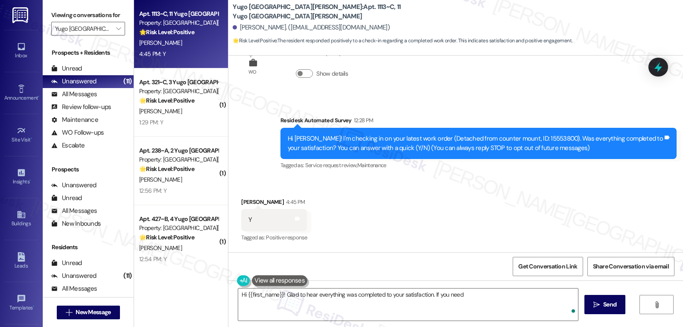
scroll to position [31, 0]
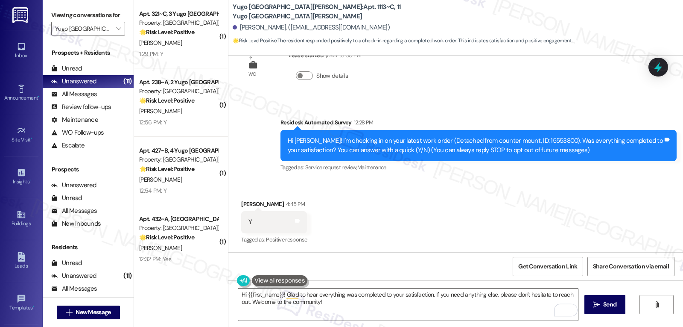
click at [385, 307] on textarea "Hi {{first_name}}! Glad to hear everything was completed to your satisfaction. …" at bounding box center [408, 304] width 340 height 32
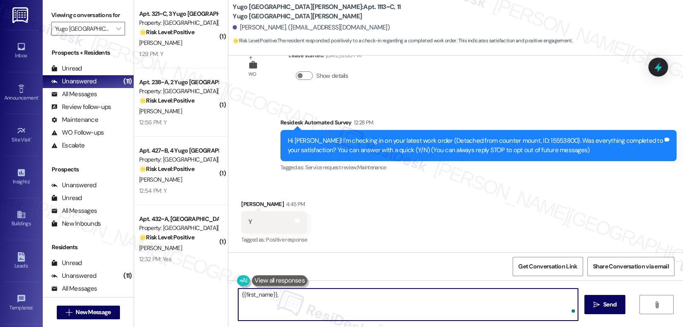
paste textarea "how are things going at {{property}}? Has it been everything you were looking f…"
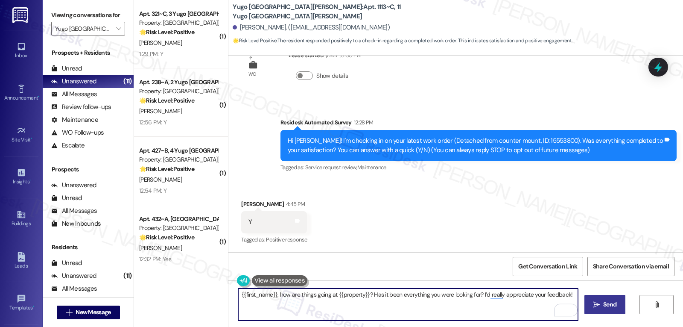
type textarea "{{first_name}}, how are things going at {{property}}? Has it been everything yo…"
click at [607, 306] on span "Send" at bounding box center [609, 304] width 13 height 9
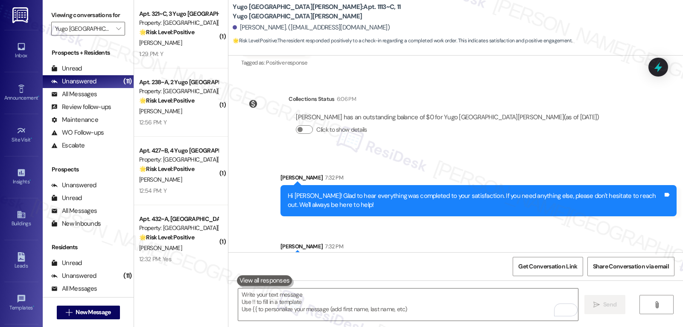
scroll to position [238, 0]
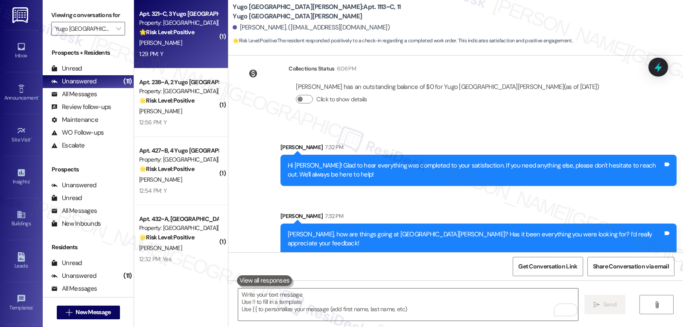
click at [147, 44] on span "K. Wong" at bounding box center [160, 43] width 43 height 8
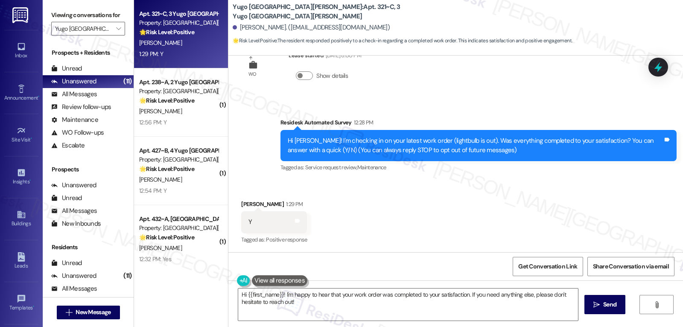
scroll to position [31, 0]
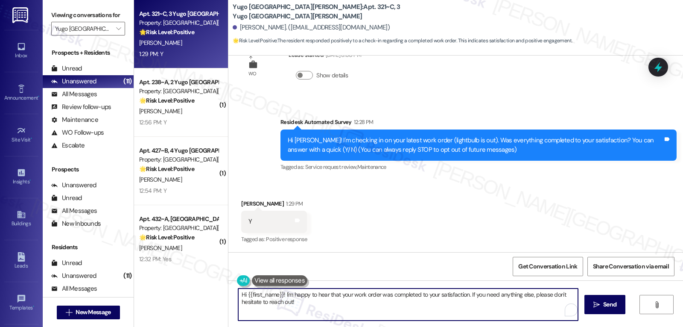
click at [318, 307] on textarea "Hi {{first_name}}! I'm happy to hear that your work order was completed to your…" at bounding box center [408, 304] width 340 height 32
type textarea "Hi {{first_name}}! I'm happy to hear that your work order was completed to your…"
click at [607, 308] on span "Send" at bounding box center [609, 304] width 13 height 9
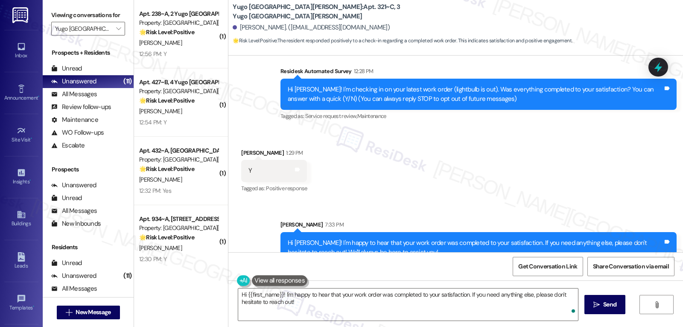
scroll to position [100, 0]
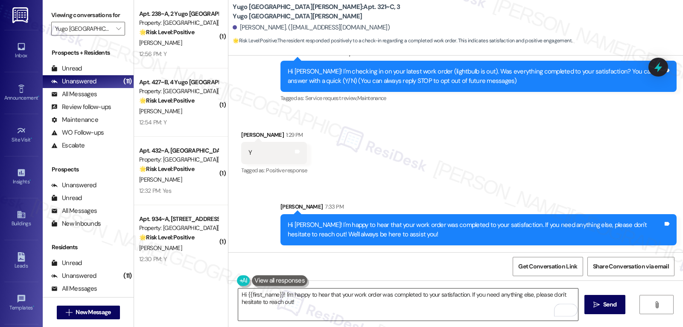
click at [336, 311] on textarea "Hi {{first_name}}! I'm happy to hear that your work order was completed to your…" at bounding box center [408, 304] width 340 height 32
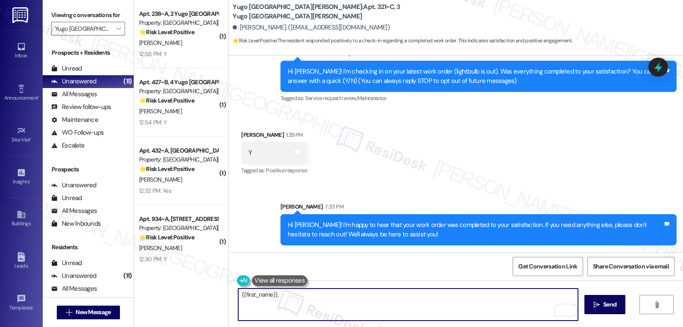
paste textarea "I hope you’ve been loving your time at {{property}}! Has it lived up to what yo…"
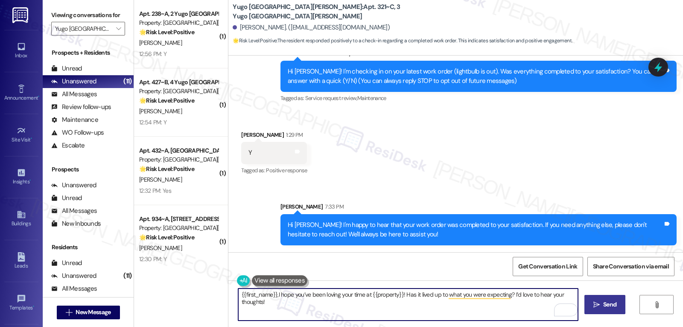
type textarea "{{first_name}},I hope you’ve been loving your time at {{property}}! Has it live…"
click at [613, 306] on span "Send" at bounding box center [609, 304] width 13 height 9
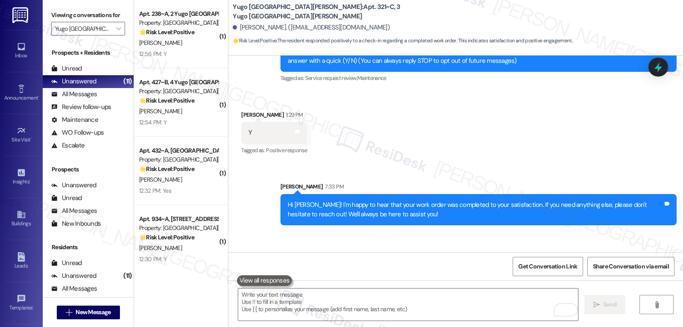
scroll to position [159, 0]
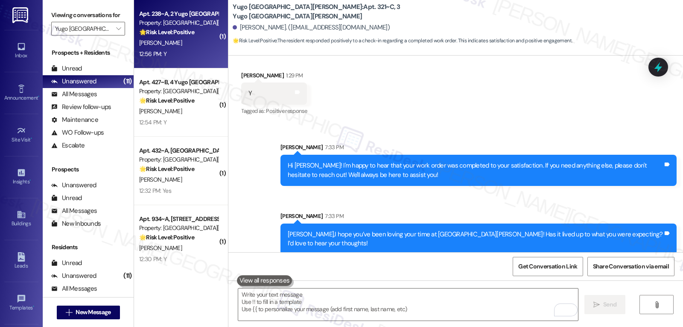
click at [186, 60] on div "Apt. 238~A, 2 Yugo Fort Collins Grove Property: Yugo Fort Collins Grove 🌟 Risk …" at bounding box center [181, 34] width 94 height 68
type textarea "Fetching suggested responses. Please feel free to read through the conversation…"
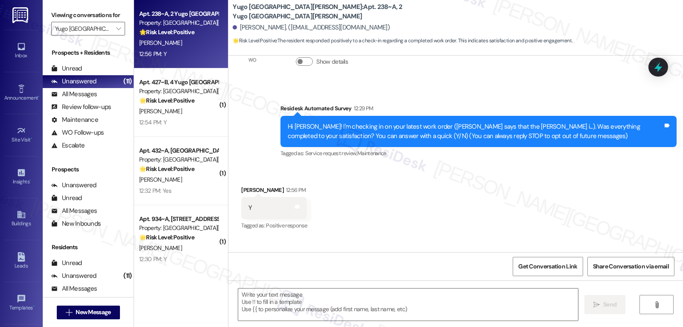
scroll to position [24, 0]
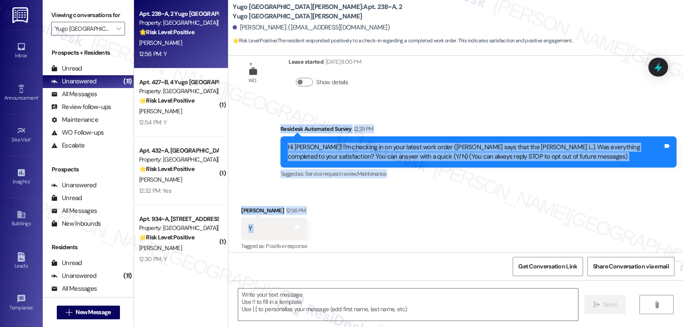
drag, startPoint x: 277, startPoint y: 128, endPoint x: 297, endPoint y: 232, distance: 106.2
click at [297, 232] on div "WO Lease started Aug 14, 2025 at 8:00 PM Show details Survey, sent via SMS Resi…" at bounding box center [455, 153] width 455 height 196
copy div "Residesk Automated Survey 12:29 PM Hi Marina! I'm checking in on your latest wo…"
click at [419, 304] on textarea at bounding box center [408, 304] width 340 height 32
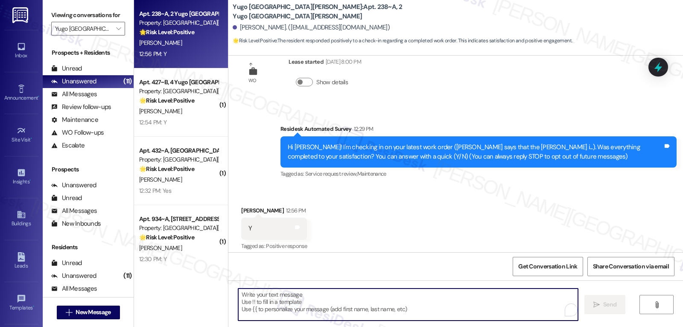
paste textarea "Thanks for letting us know, Marina! I’m glad to hear everything was completed. …"
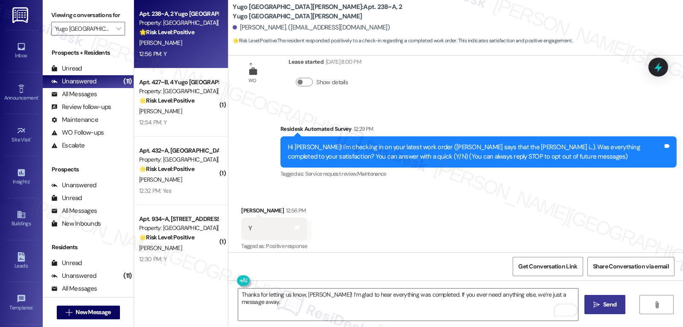
drag, startPoint x: 419, startPoint y: 304, endPoint x: 481, endPoint y: 84, distance: 228.8
click at [481, 84] on div "WO Lease started Aug 14, 2025 at 8:00 PM Show details Survey, sent via SMS Resi…" at bounding box center [455, 153] width 455 height 196
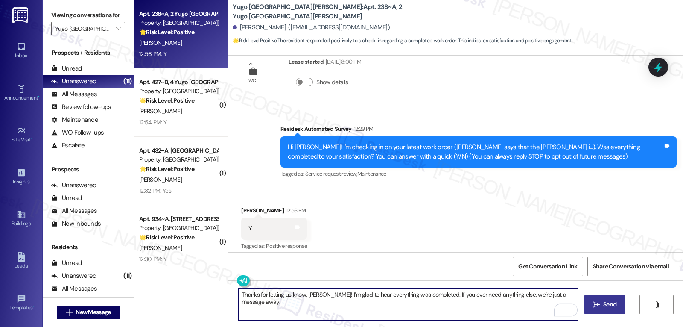
click at [574, 297] on textarea "Thanks for letting us know, Marina! I’m glad to hear everything was completed. …" at bounding box center [408, 304] width 340 height 32
type textarea "Thanks for letting us know, Marina! I’m glad to hear everything was completed. …"
click at [614, 305] on span "Send" at bounding box center [609, 304] width 13 height 9
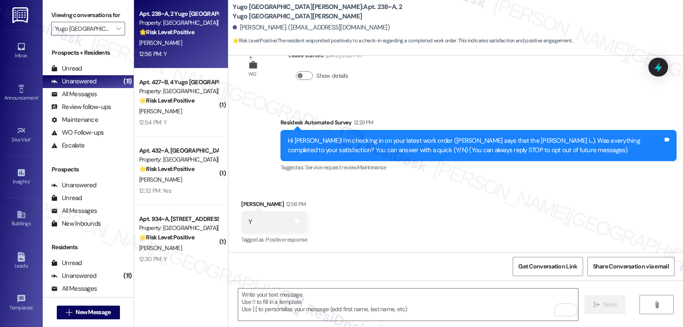
scroll to position [169, 0]
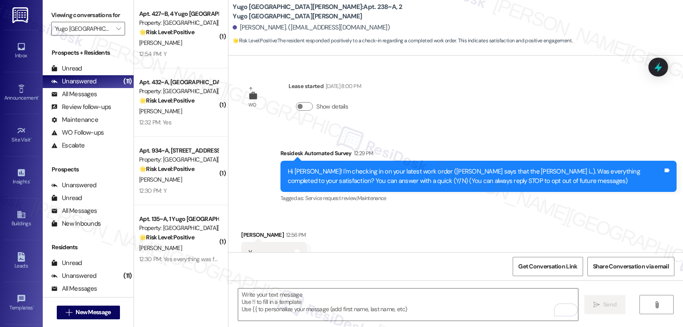
scroll to position [169, 0]
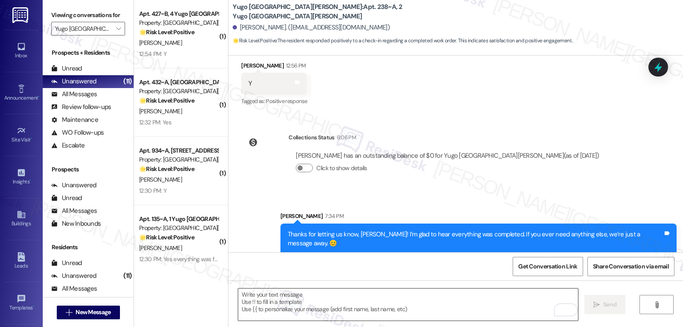
click at [295, 306] on textarea "To enrich screen reader interactions, please activate Accessibility in Grammarl…" at bounding box center [408, 304] width 340 height 32
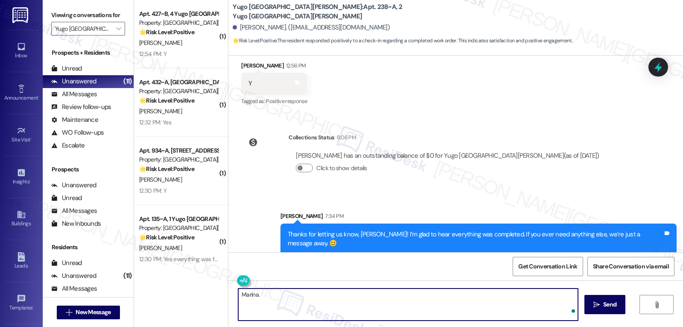
paste textarea "how’s everything going for you at {{property}}? Has it met your expectations so…"
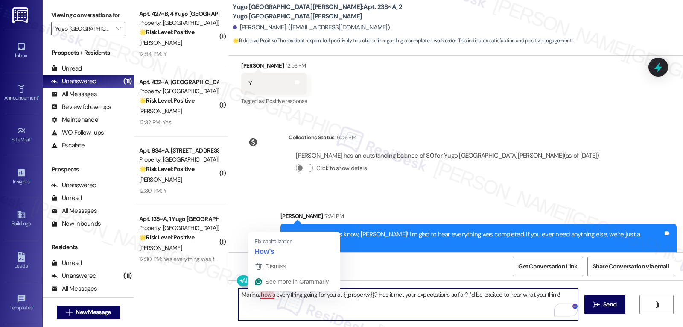
click at [254, 295] on textarea "Marina. how’s everything going for you at {{property}}? Has it met your expecta…" at bounding box center [408, 304] width 340 height 32
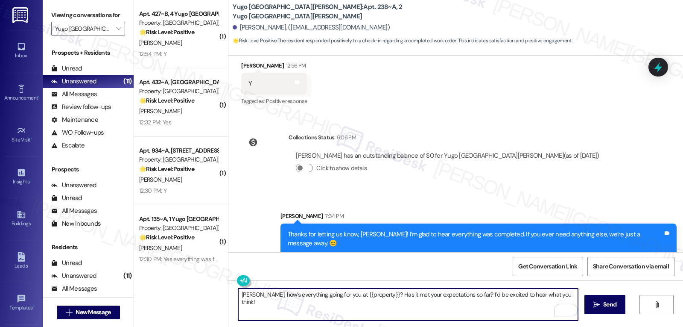
click at [567, 295] on textarea "[PERSON_NAME], how’s everything going for you at {{property}}? Has it met your …" at bounding box center [408, 304] width 340 height 32
type textarea "[PERSON_NAME], how’s everything going for you at {{property}}? Has it met your …"
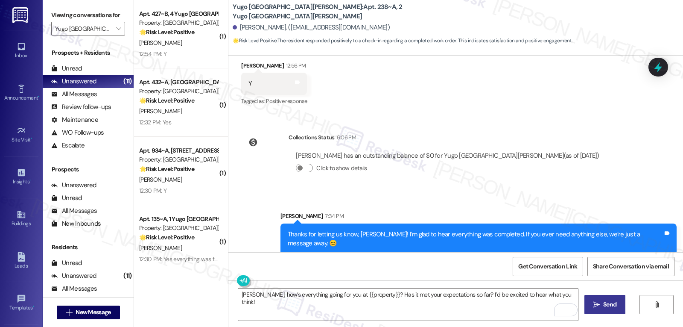
click at [610, 304] on span "Send" at bounding box center [609, 304] width 13 height 9
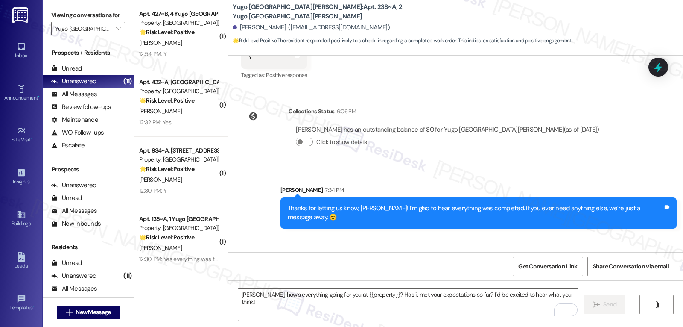
scroll to position [229, 0]
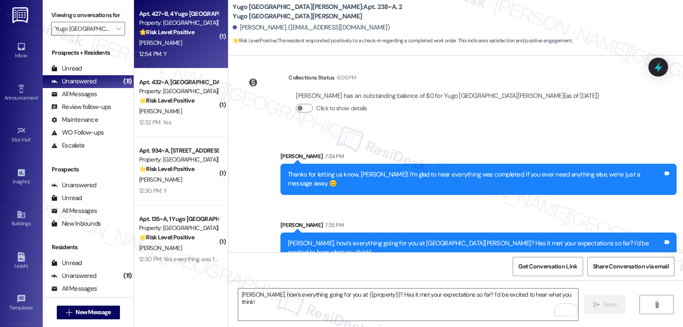
click at [187, 52] on div "12:54 PM: Y 12:54 PM: Y" at bounding box center [178, 54] width 81 height 11
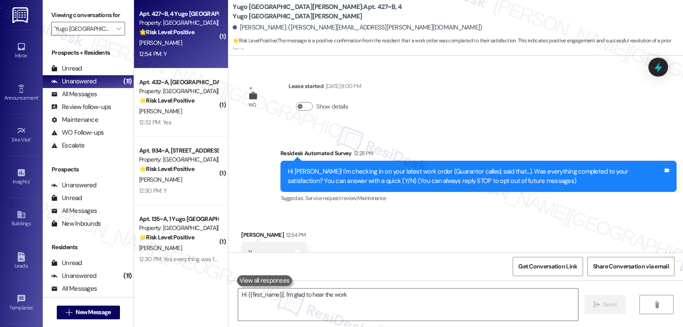
scroll to position [31, 0]
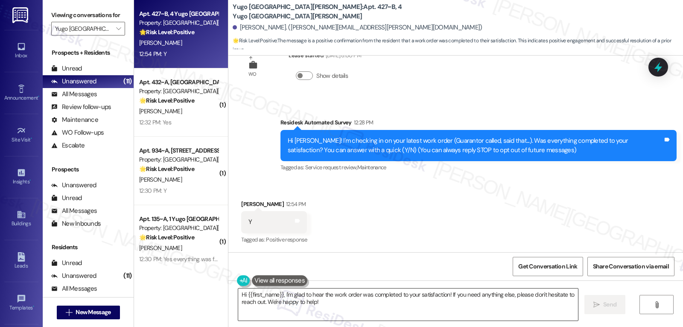
click at [333, 307] on textarea "Hi {{first_name}}, I'm glad to hear the work order was completed to your satisf…" at bounding box center [408, 304] width 340 height 32
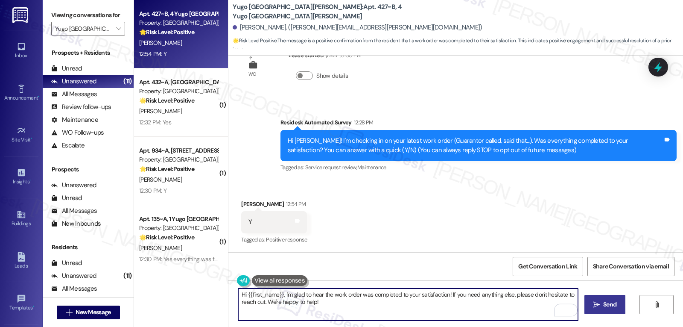
click at [614, 304] on span "Send" at bounding box center [609, 304] width 13 height 9
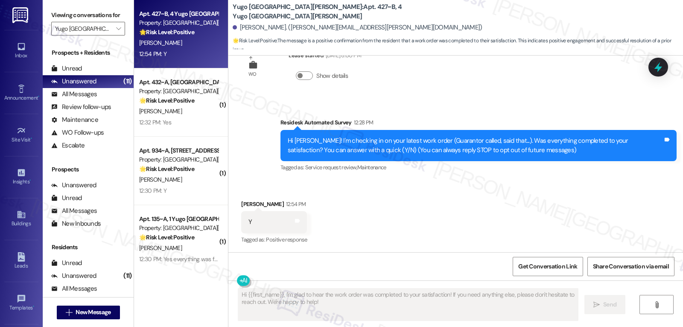
type textarea "Fetching suggested responses. Please feel free to read through the conversation…"
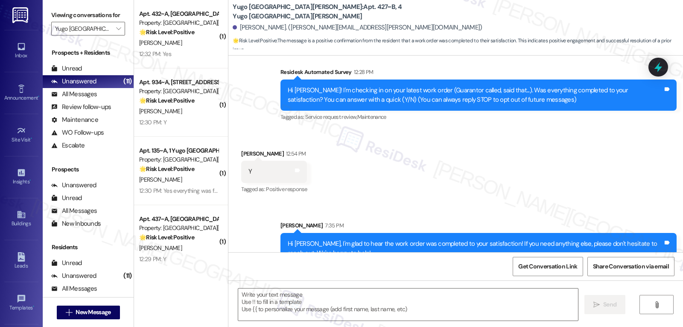
scroll to position [100, 0]
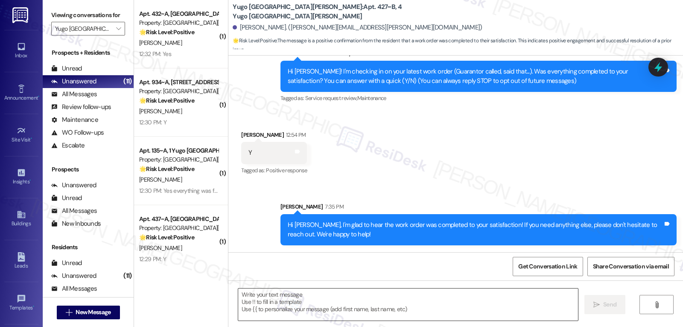
drag, startPoint x: 321, startPoint y: 304, endPoint x: 321, endPoint y: 300, distance: 4.7
click at [321, 304] on textarea "To enrich screen reader interactions, please activate Accessibility in Grammarl…" at bounding box center [408, 304] width 340 height 32
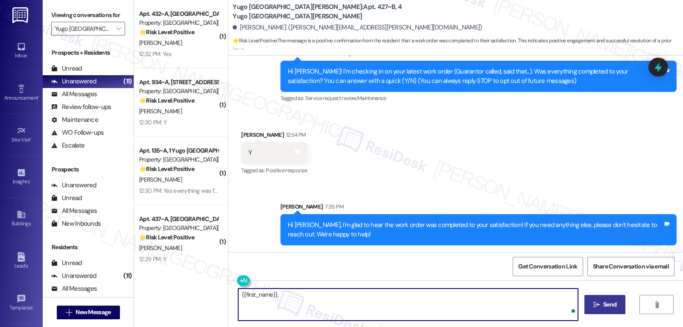
paste textarea "I’ve been meaning to check in—how has your experience at {{property}} been so f…"
type textarea "{{first_name}}, I’ve been meaning to check in—how has your experience at {{prop…"
click at [602, 303] on span "Send" at bounding box center [610, 304] width 17 height 9
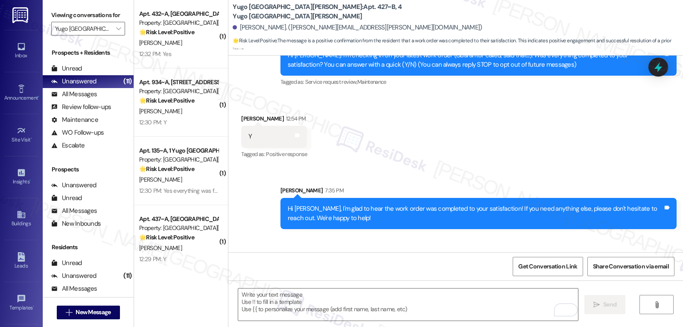
scroll to position [159, 0]
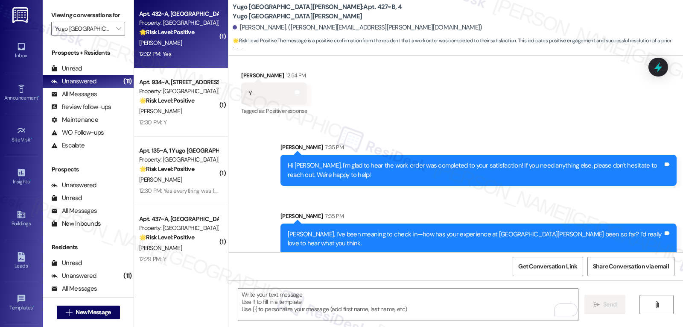
click at [194, 21] on div "Property: [GEOGRAPHIC_DATA][PERSON_NAME]" at bounding box center [178, 22] width 79 height 9
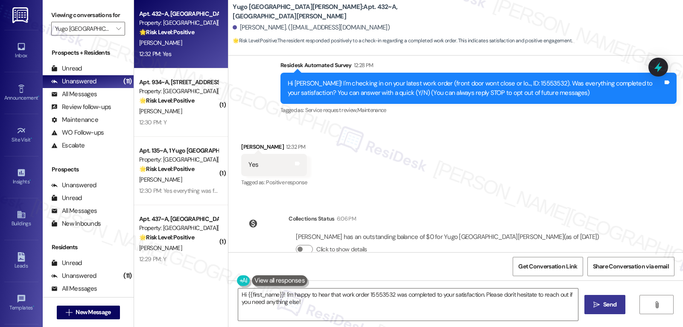
scroll to position [110, 0]
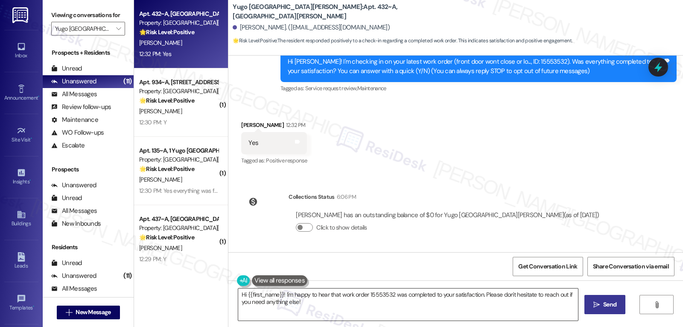
click at [333, 305] on textarea "Hi {{first_name}}! I'm happy to hear that work order 15553532 was completed to …" at bounding box center [408, 304] width 340 height 32
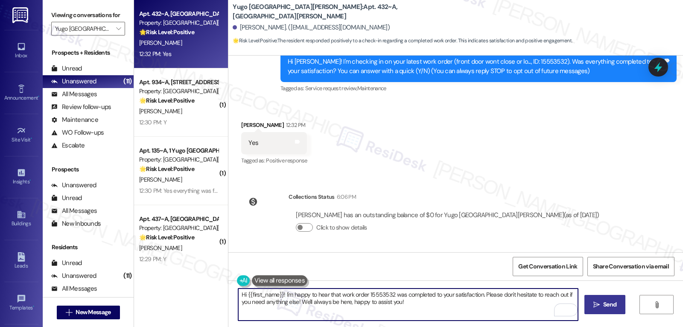
type textarea "Hi {{first_name}}! I'm happy to hear that work order 15553532 was completed to …"
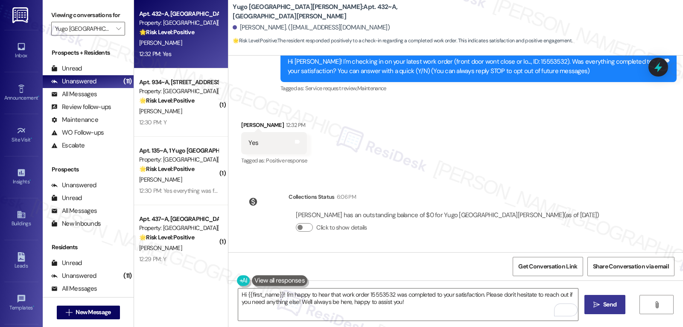
click at [596, 306] on icon "" at bounding box center [596, 304] width 6 height 7
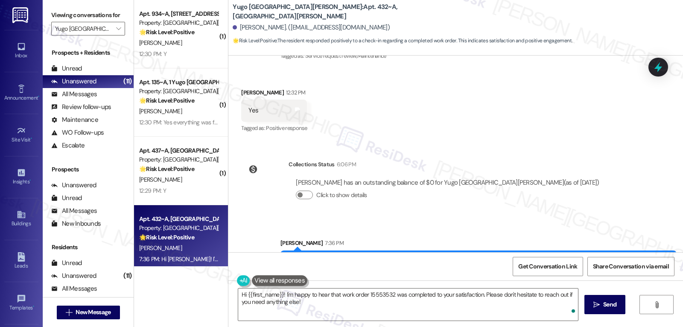
scroll to position [178, 0]
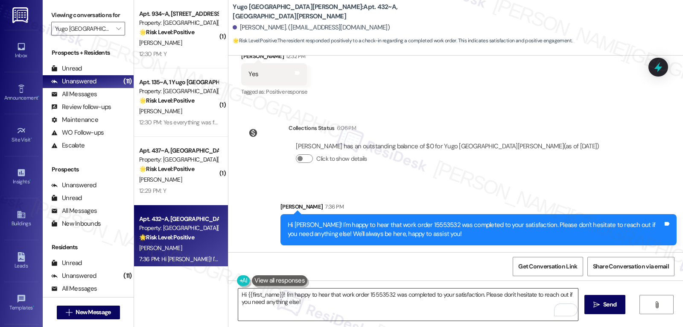
click at [393, 306] on textarea "Hi {{first_name}}! I'm happy to hear that work order 15553532 was completed to …" at bounding box center [408, 304] width 340 height 32
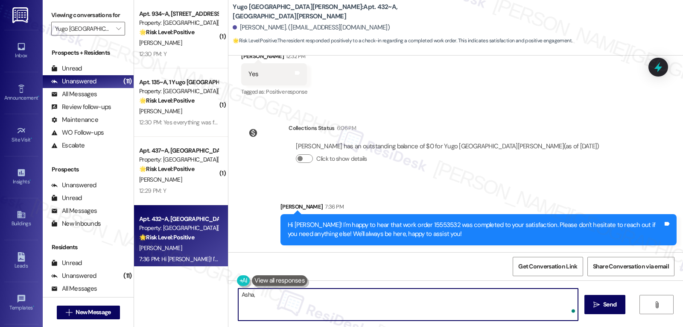
paste textarea "Just curious—has {{property}} been everything you hoped for? I’d love to hear y…"
click at [252, 295] on textarea "[PERSON_NAME], Just curious—has {{property}} been everything you hoped for? I’d…" at bounding box center [408, 304] width 340 height 32
click at [514, 299] on textarea "[PERSON_NAME], just curious—has {{property}} been everything you hoped for? I’d…" at bounding box center [408, 304] width 340 height 32
type textarea "[PERSON_NAME], just curious—has {{property}} been everything you hoped for? I’d…"
click at [610, 303] on span "Send" at bounding box center [609, 304] width 13 height 9
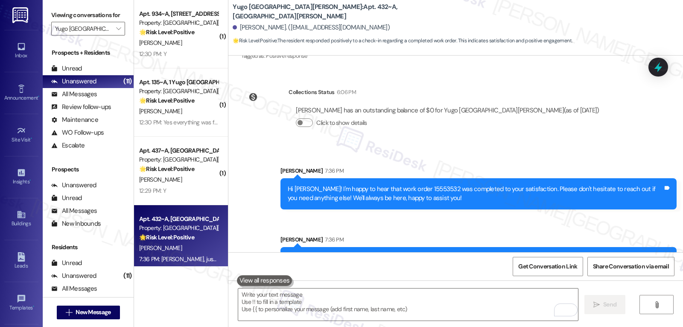
scroll to position [238, 0]
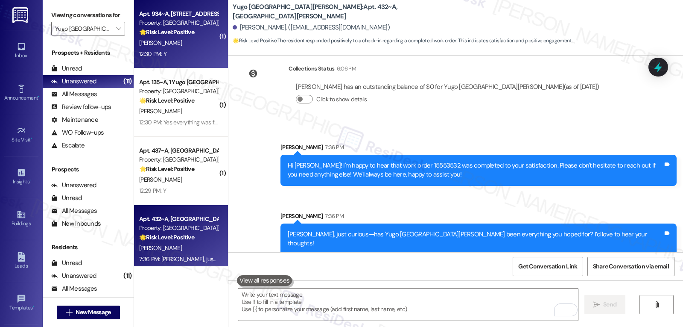
click at [185, 36] on div "🌟 Risk Level: Positive The resident responded positively to a check-in regardin…" at bounding box center [178, 32] width 79 height 9
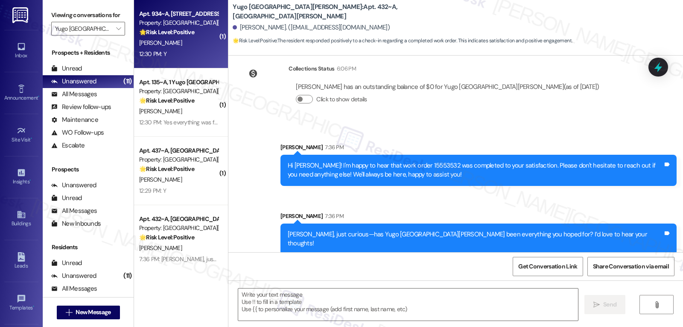
type textarea "Fetching suggested responses. Please feel free to read through the conversation…"
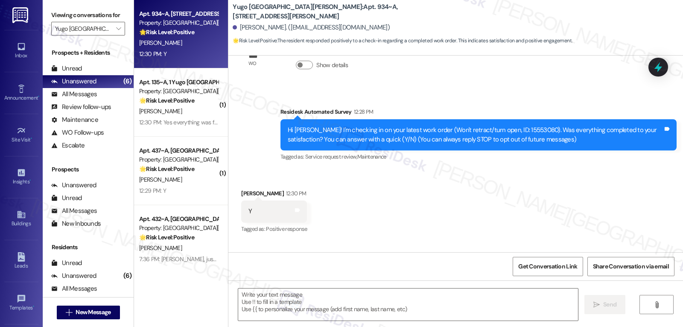
scroll to position [24, 0]
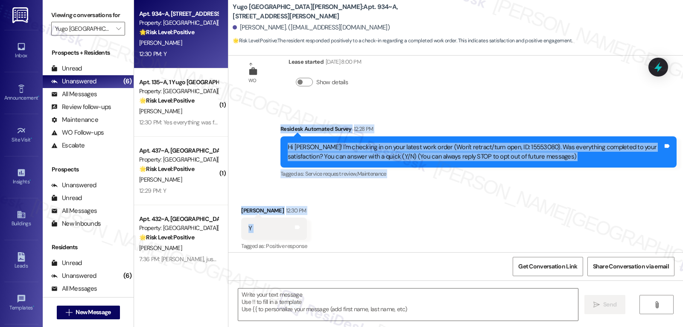
drag, startPoint x: 275, startPoint y: 129, endPoint x: 275, endPoint y: 230, distance: 101.2
click at [275, 230] on div "WO Lease started [DATE] 8:00 PM Show details Survey, sent via SMS Residesk Auto…" at bounding box center [455, 153] width 455 height 196
copy div "Residesk Automated Survey 12:28 PM Hi [PERSON_NAME]! I'm checking in on your la…"
click at [267, 302] on textarea at bounding box center [408, 304] width 340 height 32
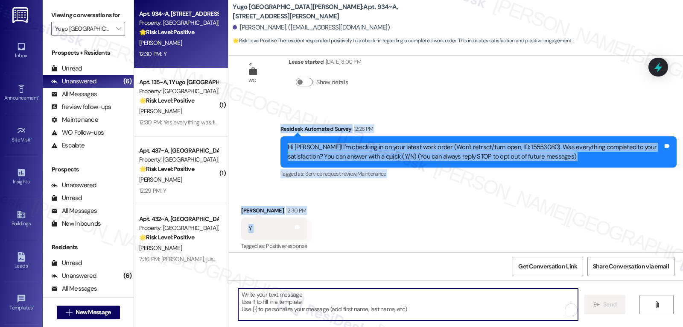
paste textarea "Hi [PERSON_NAME], I’m glad to hear your work order was completed to your satisf…"
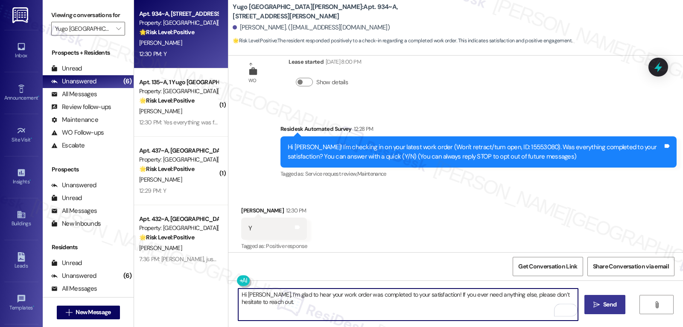
click at [269, 302] on textarea "Hi [PERSON_NAME], I’m glad to hear your work order was completed to your satisf…" at bounding box center [408, 304] width 340 height 32
type textarea "Hi [PERSON_NAME], I’m glad to hear your work order was completed to your satisf…"
click at [612, 303] on span "Send" at bounding box center [609, 304] width 13 height 9
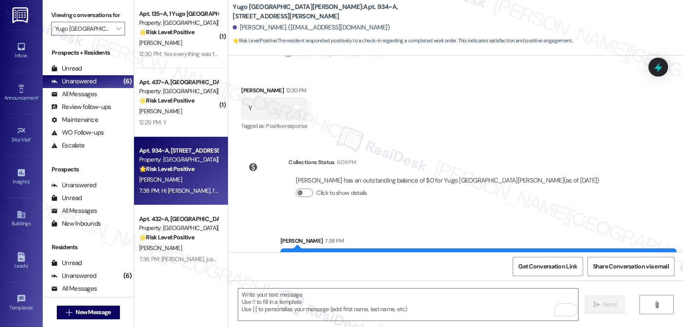
scroll to position [178, 0]
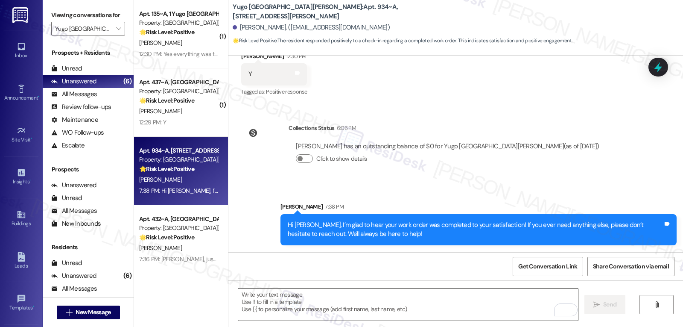
click at [312, 307] on textarea "To enrich screen reader interactions, please activate Accessibility in Grammarl…" at bounding box center [408, 304] width 340 height 32
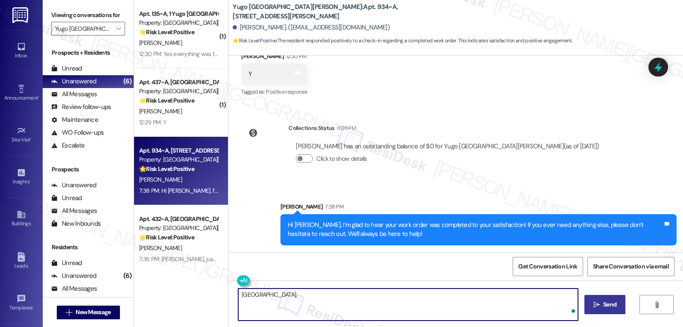
paste textarea "I hope you’re enjoying your time at {{property}}! Has it been meeting your expe…"
type textarea "[PERSON_NAME], I hope you’re enjoying your time at {{property}}! Has it been me…"
click at [607, 300] on span "Send" at bounding box center [609, 304] width 13 height 9
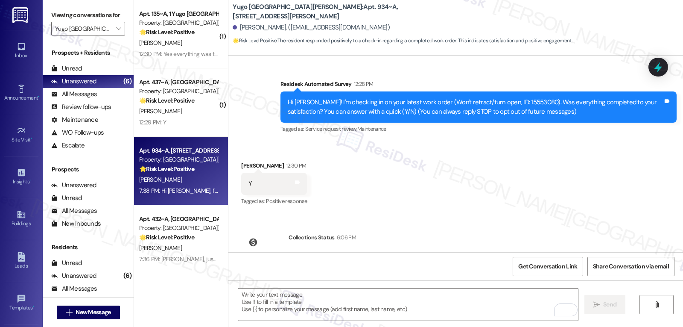
scroll to position [31, 0]
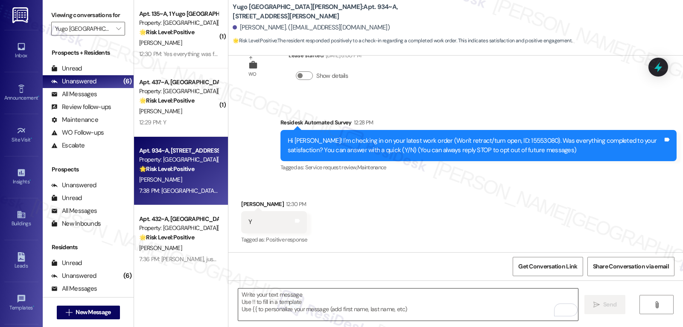
click at [508, 305] on textarea "To enrich screen reader interactions, please activate Accessibility in Grammarl…" at bounding box center [408, 304] width 340 height 32
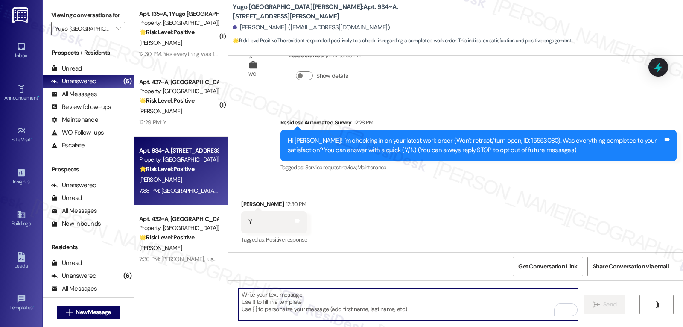
click at [273, 303] on textarea "To enrich screen reader interactions, please activate Accessibility in Grammarl…" at bounding box center [408, 304] width 340 height 32
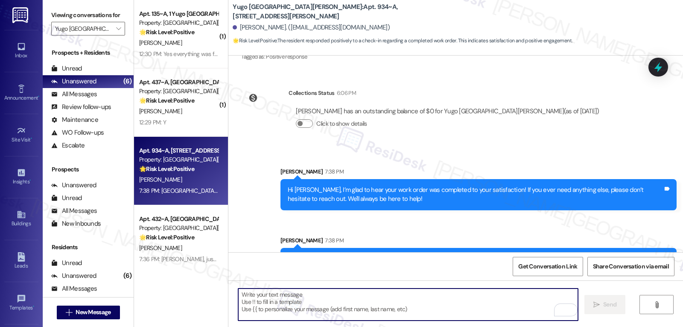
scroll to position [247, 0]
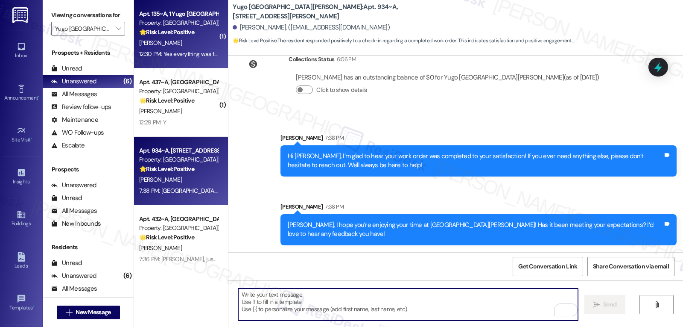
click at [176, 42] on div "C. Walling" at bounding box center [178, 43] width 81 height 11
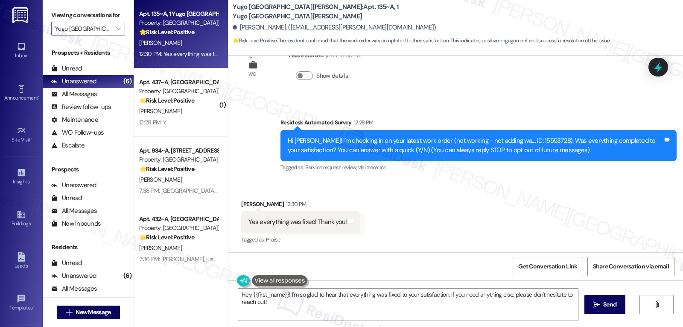
scroll to position [110, 0]
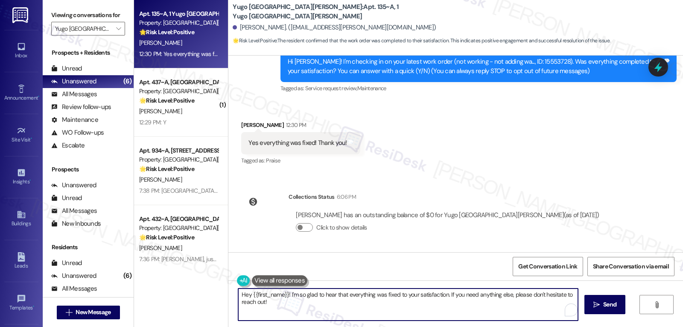
click at [335, 310] on textarea "Hey {{first_name}}! I'm so glad to hear that everything was fixed to your satis…" at bounding box center [408, 304] width 340 height 32
type textarea "Hey {{first_name}}! I'm so glad to hear that everything was fixed to your satis…"
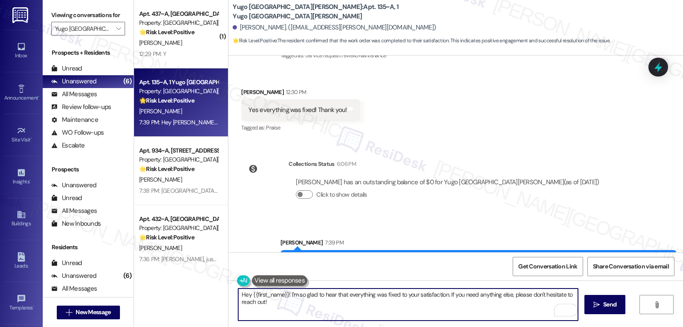
scroll to position [178, 0]
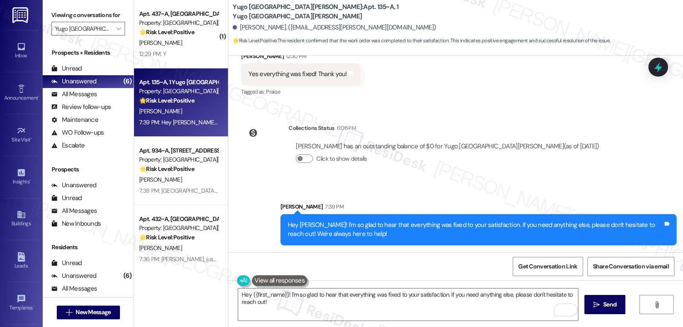
click at [301, 225] on div "Hey Caitlin! I'm so glad to hear that everything was fixed to your satisfaction…" at bounding box center [475, 229] width 375 height 18
copy div "Caitlin"
click at [272, 303] on textarea "Hey {{first_name}}! I'm so glad to hear that everything was fixed to your satis…" at bounding box center [408, 304] width 340 height 32
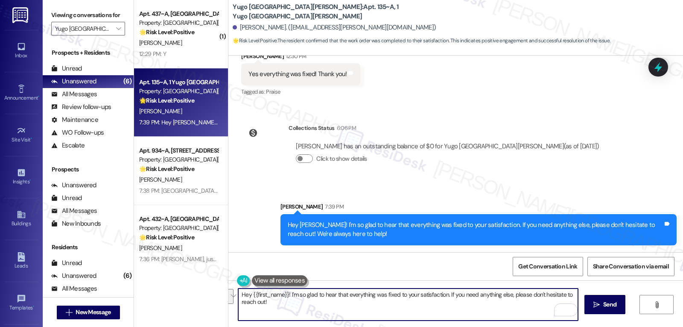
paste textarea "Caitlin"
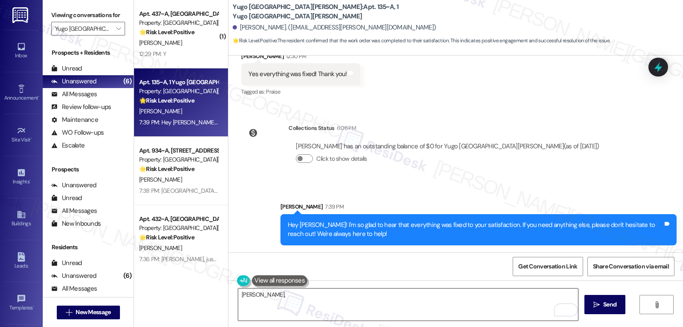
click at [376, 305] on textarea "Caitlin," at bounding box center [408, 304] width 340 height 32
paste textarea "I’d love to know—has your experience at {{property}} been what you expected? Yo…"
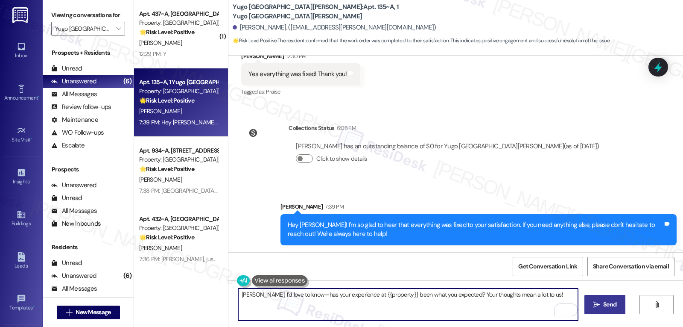
type textarea "Caitlin, I’d love to know—has your experience at {{property}} been what you exp…"
click at [602, 308] on span "Send" at bounding box center [610, 304] width 17 height 9
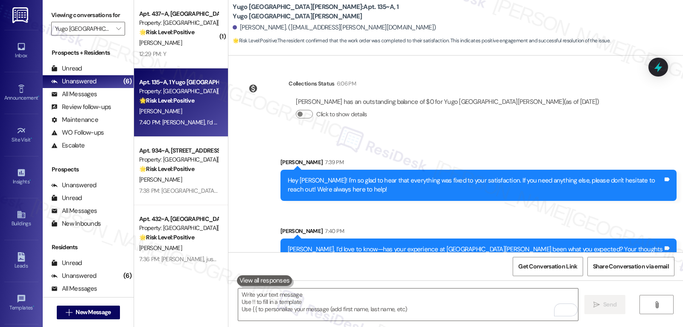
scroll to position [238, 0]
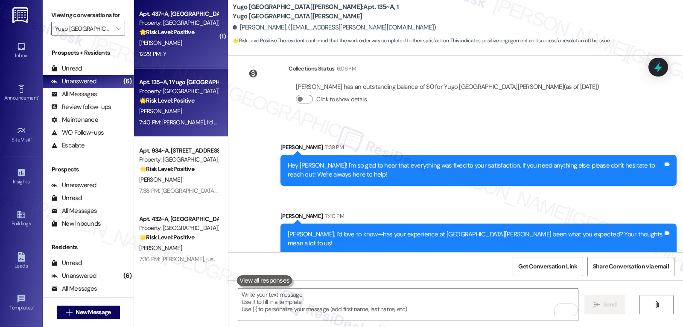
click at [197, 49] on div "12:29 PM: Y 12:29 PM: Y" at bounding box center [178, 54] width 81 height 11
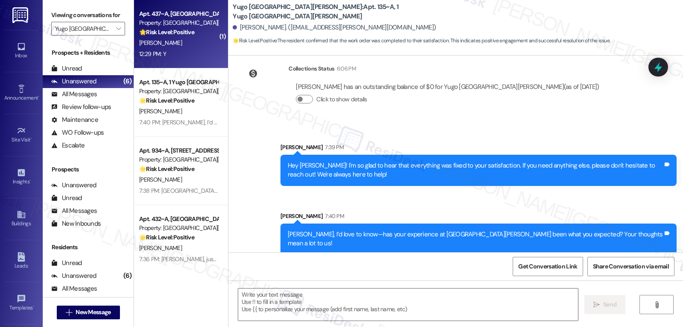
type textarea "Fetching suggested responses. Please feel free to read through the conversation…"
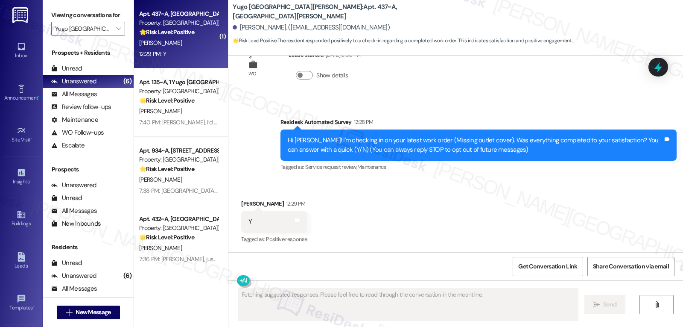
scroll to position [31, 0]
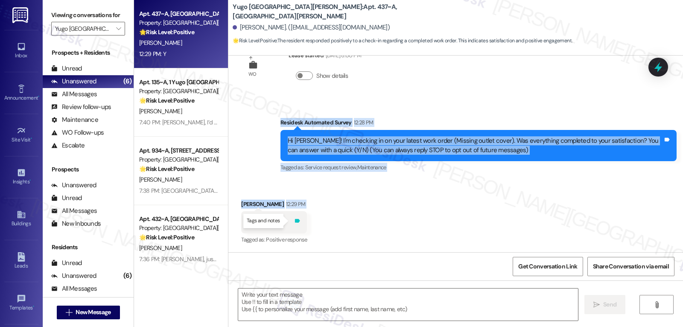
drag, startPoint x: 274, startPoint y: 122, endPoint x: 292, endPoint y: 220, distance: 100.3
click at [292, 220] on div "WO Lease started Aug 14, 2025 at 8:00 PM Show details Survey, sent via SMS Resi…" at bounding box center [455, 153] width 455 height 196
copy div "Residesk Automated Survey 12:28 PM Hi Abby! I'm checking in on your latest work…"
click at [294, 304] on textarea at bounding box center [408, 304] width 340 height 32
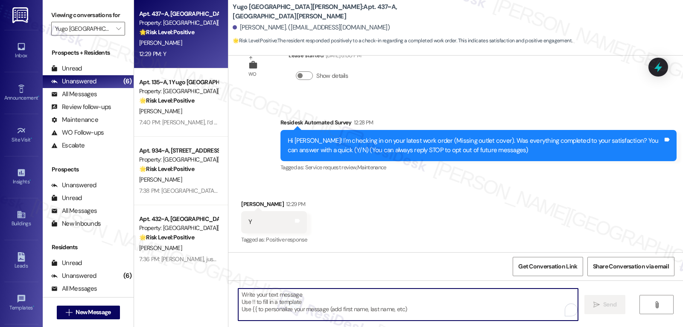
paste textarea "Hi Abby, I’m glad to hear your work order was completed to your satisfaction! I…"
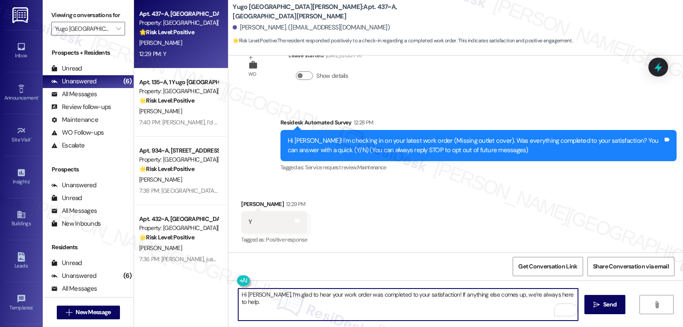
type textarea "Hi Abby, I’m glad to hear your work order was completed to your satisfaction! I…"
click at [613, 307] on span "Send" at bounding box center [609, 304] width 13 height 9
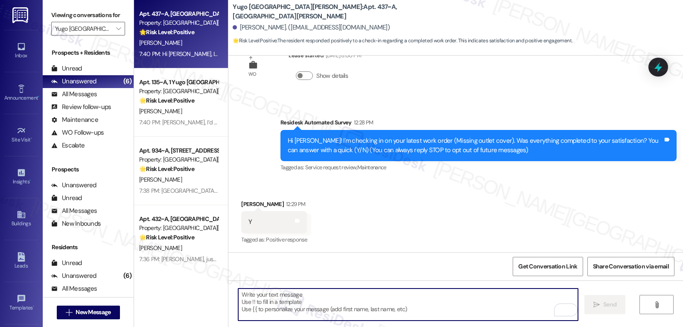
click at [263, 310] on textarea "To enrich screen reader interactions, please activate Accessibility in Grammarl…" at bounding box center [408, 304] width 340 height 32
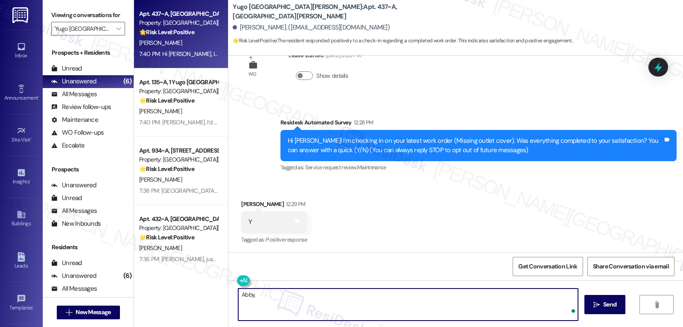
paste textarea "how are things going at {{property}}? Has it been everything you were looking f…"
type textarea "Abby, how are things going at {{property}}? Has it been everything you were loo…"
click at [593, 304] on icon "" at bounding box center [596, 304] width 6 height 7
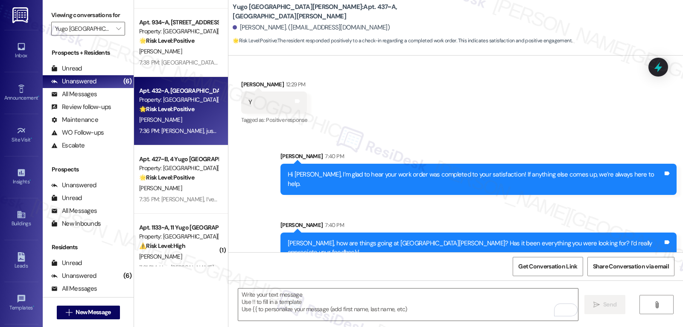
scroll to position [144, 0]
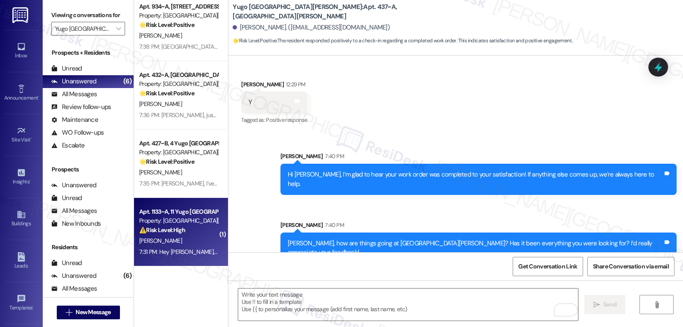
click at [182, 248] on div "7:31 PM: Hey Madalynn, we appreciate your text! We'll be back at 11AM to help y…" at bounding box center [317, 252] width 357 height 8
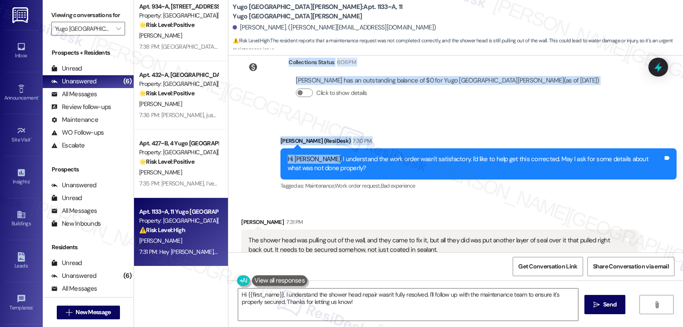
scroll to position [330, 0]
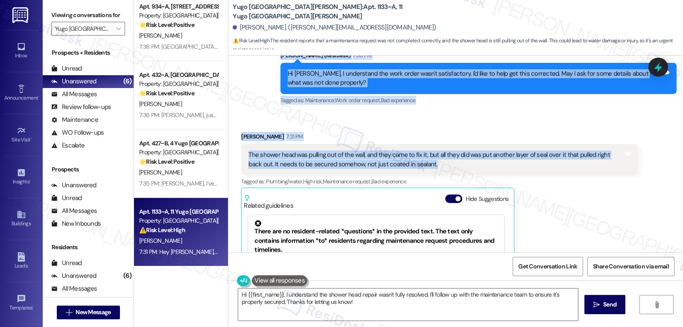
drag, startPoint x: 275, startPoint y: 81, endPoint x: 452, endPoint y: 171, distance: 198.9
click at [452, 171] on div "WO Lease started Aug 14, 2025 at 8:00 PM Show details Survey, sent via SMS Resi…" at bounding box center [455, 153] width 455 height 196
copy div "Residesk Automated Survey 12:28 PM Hi Madalynn! I'm checking in on your latest …"
click at [371, 308] on textarea "Hi {{first_name}}, I understand the shower head repair wasn't fully resolved. I…" at bounding box center [408, 304] width 340 height 32
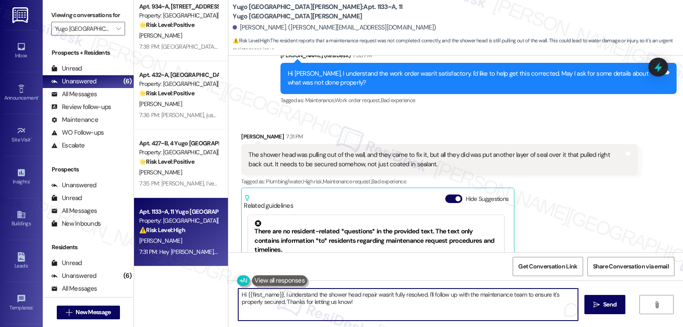
paste textarea "Madalynn, thank you for clarifying. I’m sorry the repair wasn’t handled properl…"
click at [437, 295] on textarea "Hi Madalynn, thank you for clarifying. I’m sorry the repair wasn’t handled prop…" at bounding box center [408, 304] width 340 height 32
type textarea "Hi Madalynn, thank you for clarifying. I’m sorry the repair wasn’t handled prop…"
click at [662, 62] on icon at bounding box center [658, 67] width 15 height 15
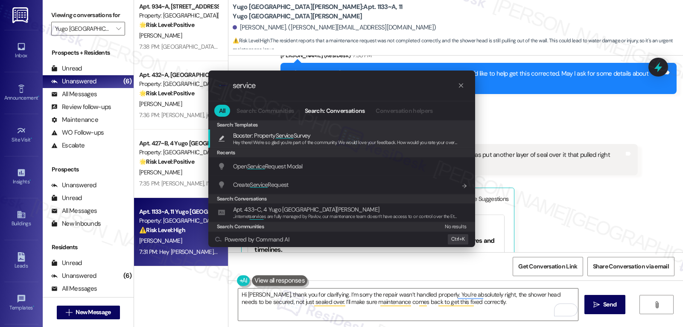
type input "service"
click at [263, 172] on div "Open Service Request Modal Add shortcut" at bounding box center [341, 166] width 267 height 18
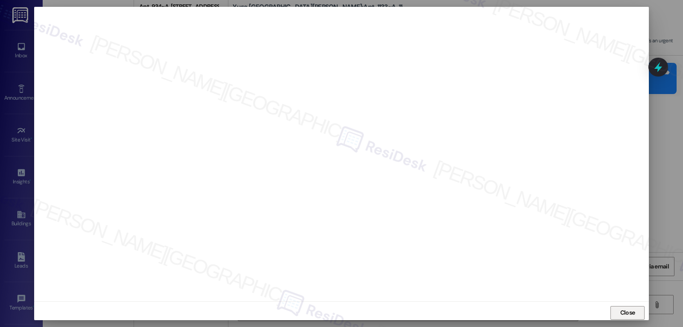
click at [628, 313] on span "Close" at bounding box center [627, 312] width 15 height 9
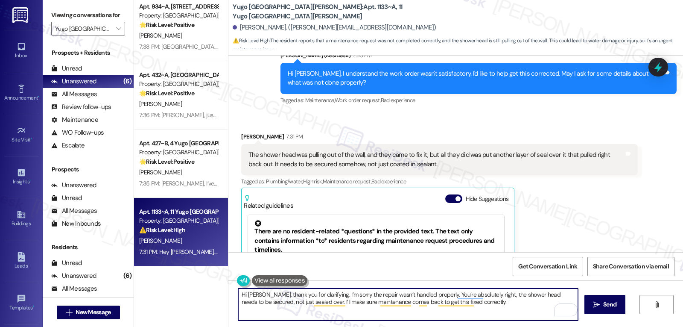
click at [476, 305] on textarea "Hi Madalynn, thank you for clarifying. I’m sorry the repair wasn’t handled prop…" at bounding box center [408, 304] width 340 height 32
type textarea "Hi [PERSON_NAME], thank you for clarifying. I’m sorry the repair wasn’t handled…"
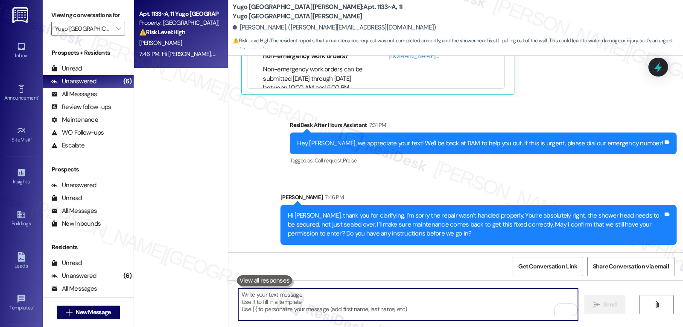
scroll to position [637, 0]
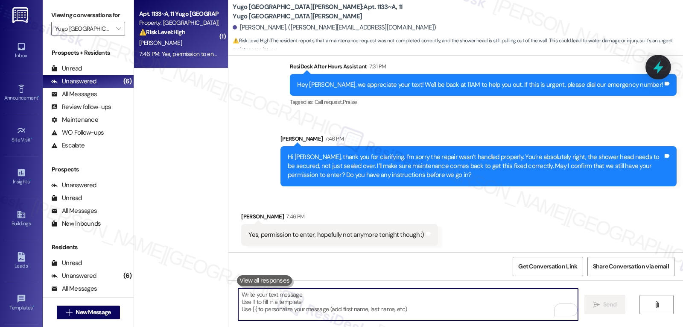
click at [661, 66] on icon at bounding box center [658, 67] width 15 height 15
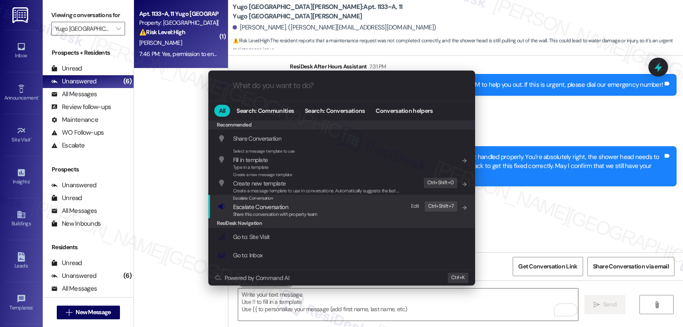
click at [596, 215] on div ".cls-1{fill:#0a055f;}.cls-2{fill:#0cc4c4;} resideskLogoBlueOrange All Search: C…" at bounding box center [341, 163] width 683 height 327
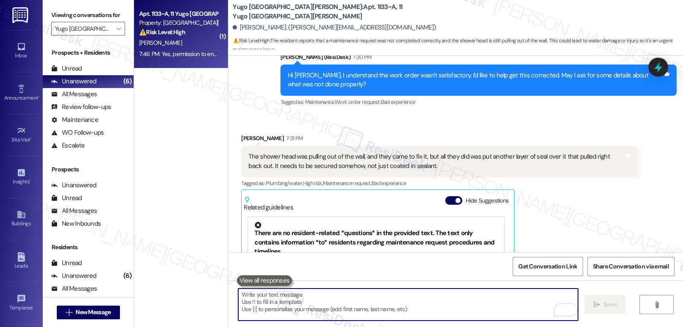
scroll to position [296, 0]
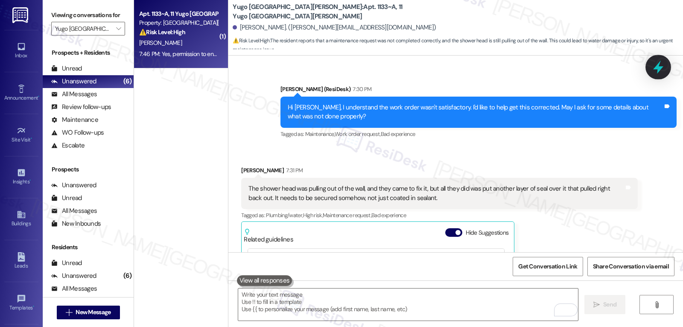
click at [652, 65] on icon at bounding box center [658, 67] width 15 height 15
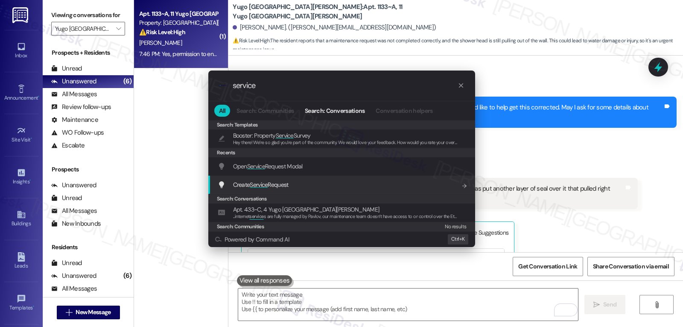
type input "service"
click at [288, 190] on div "Create Service Request Add shortcut" at bounding box center [341, 184] width 267 height 18
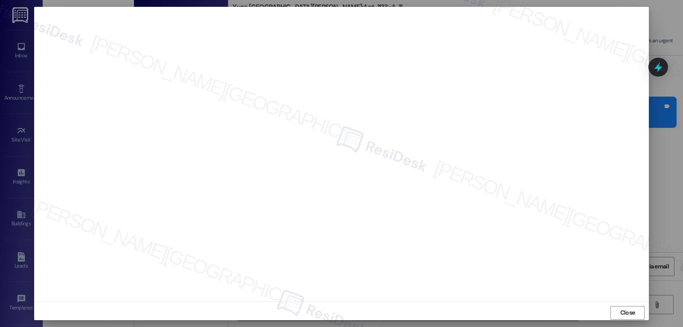
scroll to position [4, 0]
click at [633, 309] on span "Close" at bounding box center [628, 308] width 18 height 9
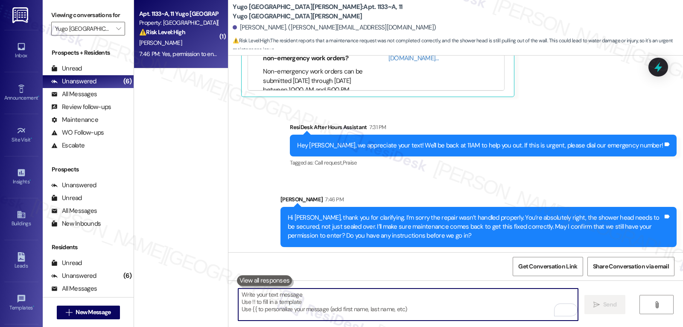
scroll to position [637, 0]
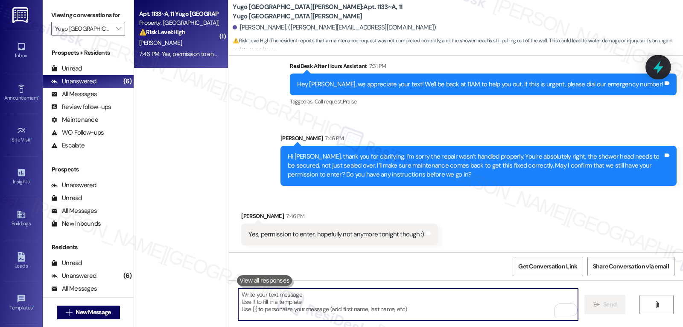
click at [661, 66] on icon at bounding box center [658, 67] width 15 height 15
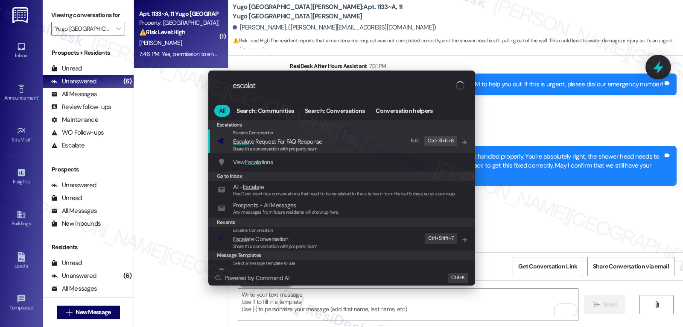
type input "escalate"
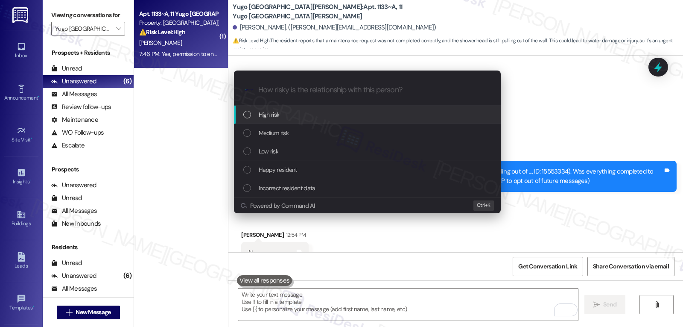
scroll to position [637, 0]
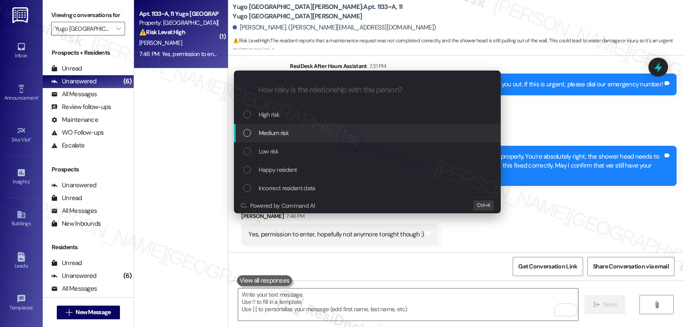
click at [298, 137] on div "Medium risk" at bounding box center [368, 132] width 250 height 9
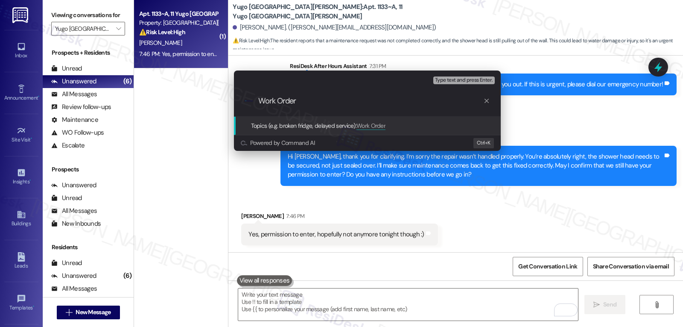
paste input "Shower head needs to be secured into the wall, not just sealed"
type input "Work Order filed by ResiDesk - Shower head"
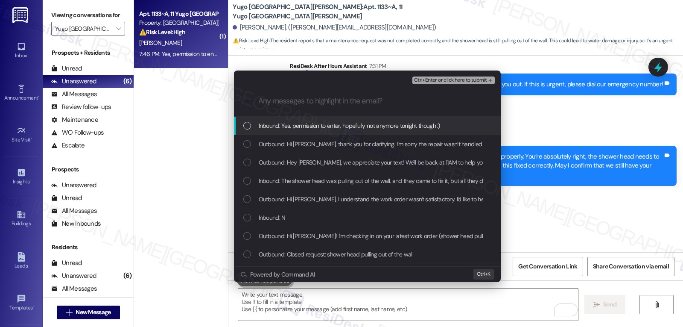
click at [263, 126] on span "Inbound: Yes, permission to enter, hopefully not anymore tonight though :)" at bounding box center [349, 125] width 181 height 9
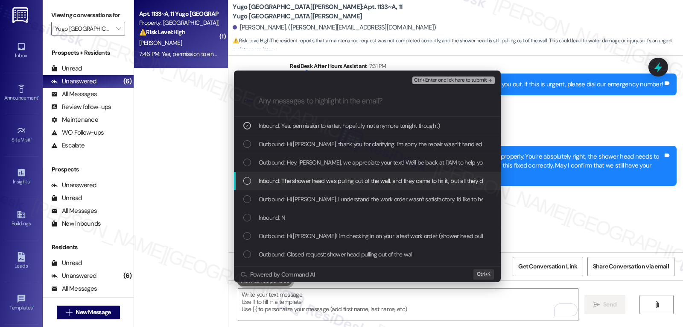
click at [250, 182] on div "List of options" at bounding box center [247, 181] width 8 height 8
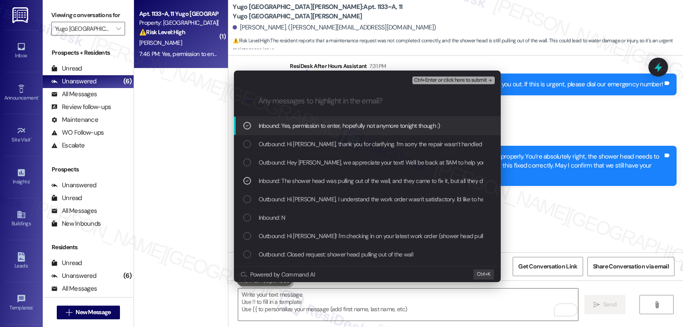
click at [484, 82] on span "Ctrl+Enter or click here to submit" at bounding box center [450, 80] width 73 height 6
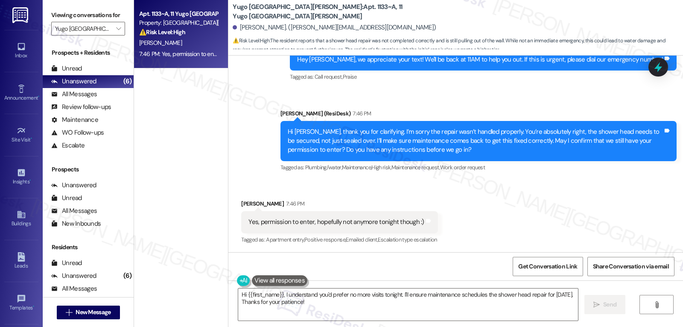
scroll to position [532, 0]
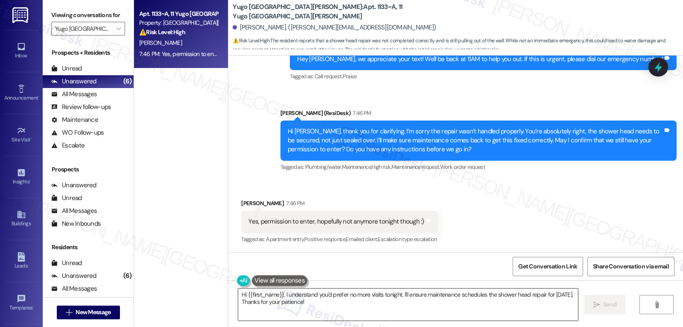
click at [358, 307] on textarea "Hi {{first_name}}, I understand you'd prefer no more visits tonight. I'll ensur…" at bounding box center [408, 304] width 340 height 32
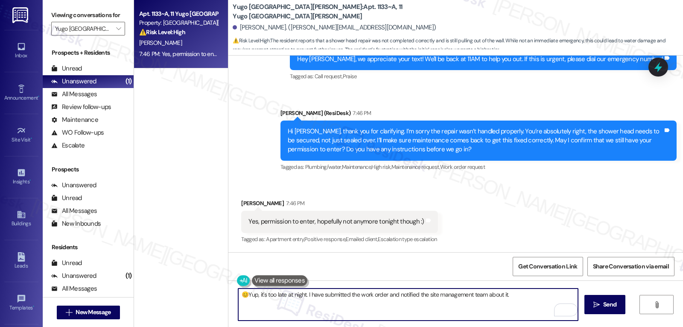
click at [525, 300] on textarea "😊Yup, it's too late at night. I have submitted the work order and notified the …" at bounding box center [408, 304] width 340 height 32
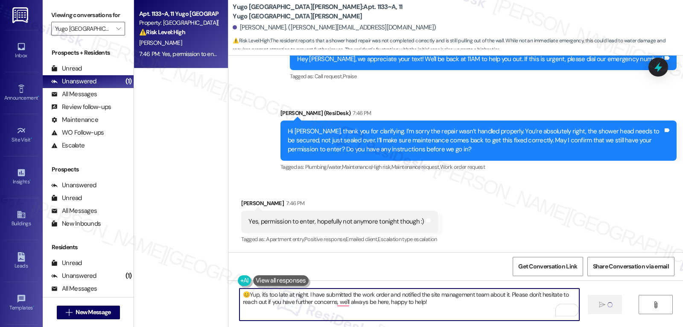
type textarea "😊Yup, it's too late at night. I have submitted the work order and notified the …"
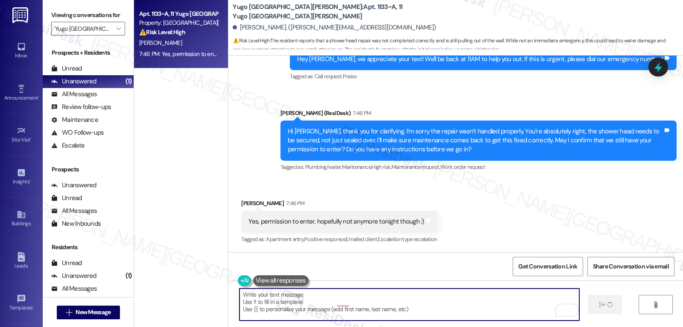
scroll to position [532, 0]
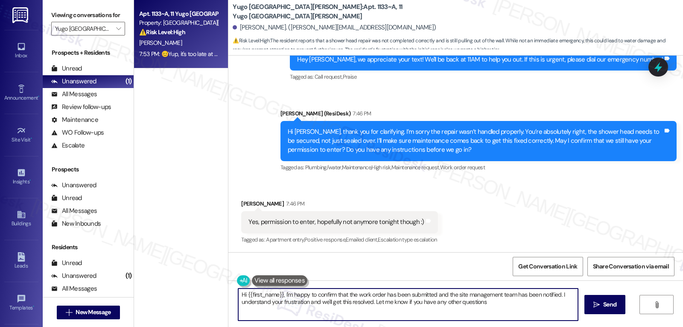
type textarea "Hi {{first_name}}, I'm happy to confirm that the work order has been submitted …"
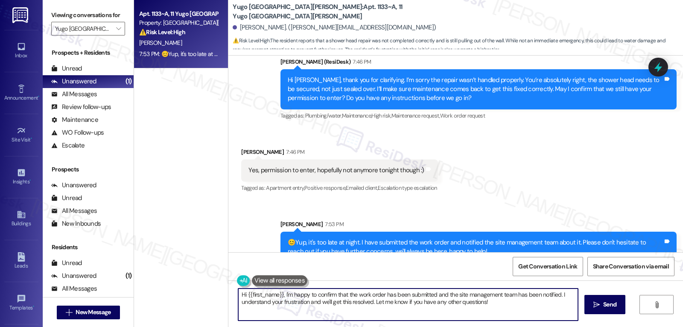
scroll to position [601, 0]
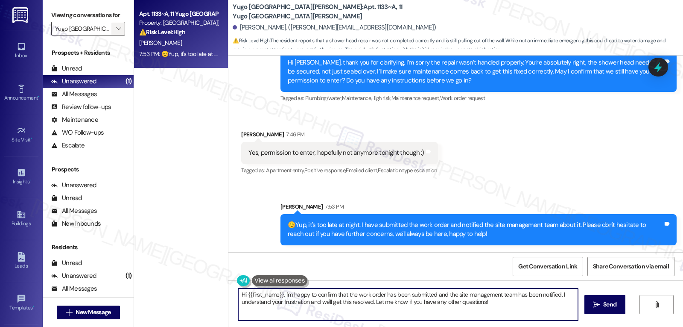
click at [116, 32] on icon "" at bounding box center [118, 28] width 5 height 7
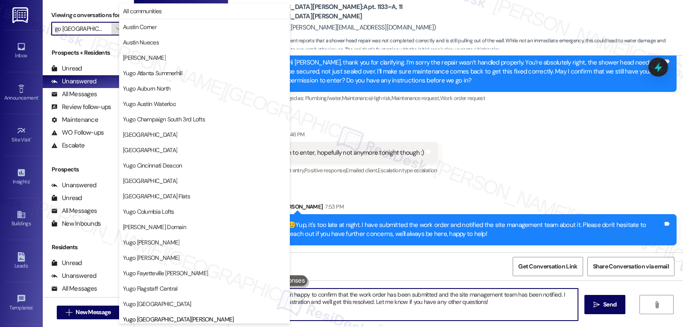
scroll to position [292, 0]
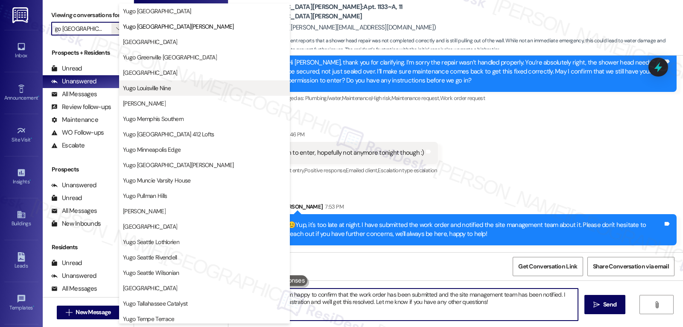
click at [181, 87] on span "Yugo Louisville Nine" at bounding box center [204, 88] width 163 height 9
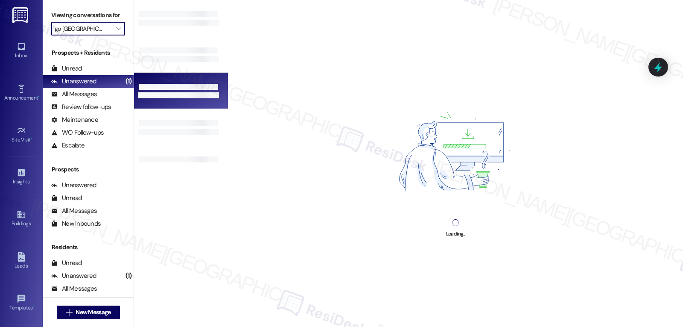
type input "Yugo Louisville Nine"
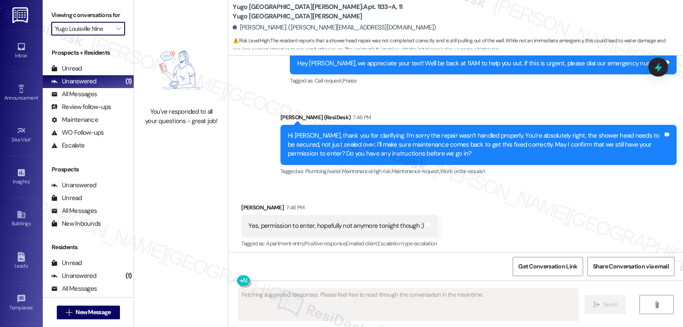
scroll to position [532, 0]
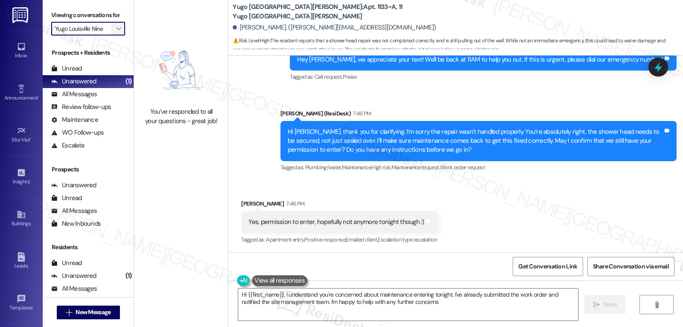
type textarea "Hi {{first_name}}, I understand you're concerned about maintenance entering ton…"
click at [119, 35] on button "" at bounding box center [118, 29] width 14 height 14
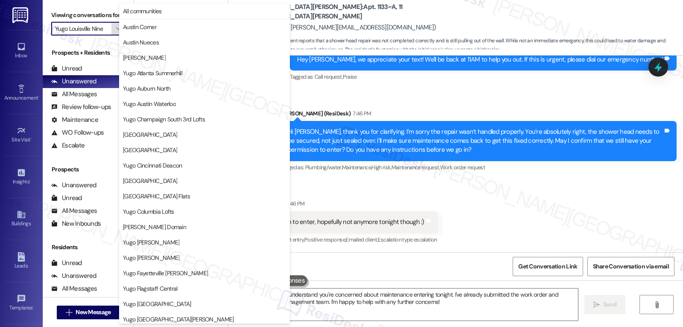
scroll to position [292, 0]
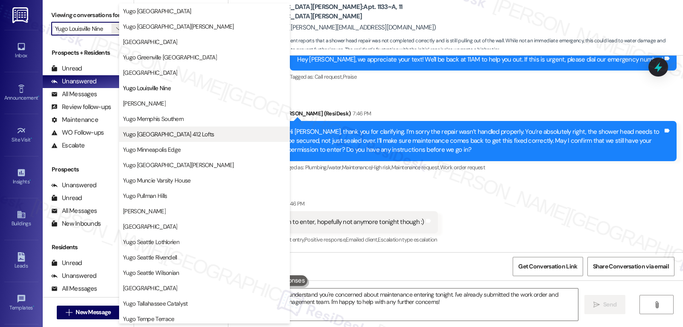
click at [161, 140] on button "Yugo [GEOGRAPHIC_DATA] 412 Lofts" at bounding box center [204, 133] width 171 height 15
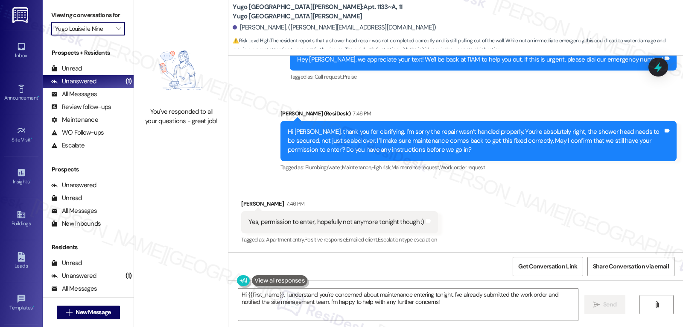
type input "Yugo [GEOGRAPHIC_DATA] 412 Lofts"
click at [116, 35] on span "" at bounding box center [118, 29] width 8 height 14
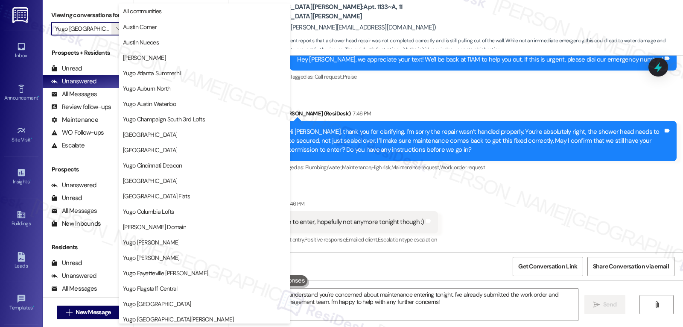
scroll to position [292, 0]
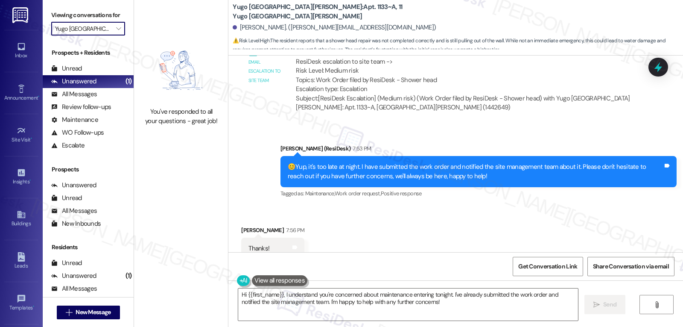
click at [177, 149] on div "You've responded to all your questions - great job!" at bounding box center [181, 82] width 94 height 164
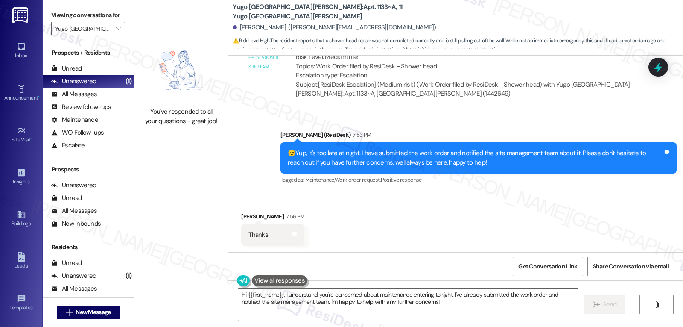
click at [243, 213] on div "[PERSON_NAME] 7:56 PM" at bounding box center [272, 218] width 63 height 12
copy div "Madalynn"
click at [292, 313] on textarea "Hi {{first_name}}, I understand you're concerned about maintenance entering ton…" at bounding box center [408, 304] width 340 height 32
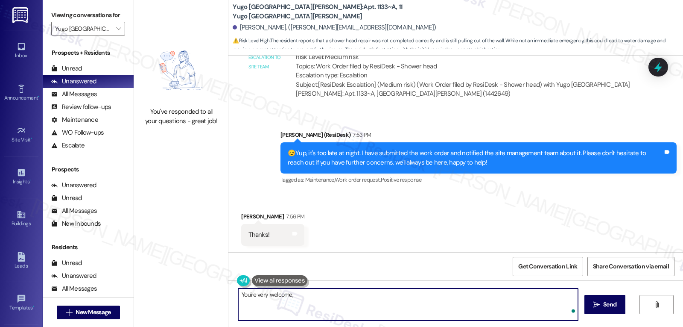
paste textarea "Madalynn"
type textarea "You're very welcome, [PERSON_NAME]!"
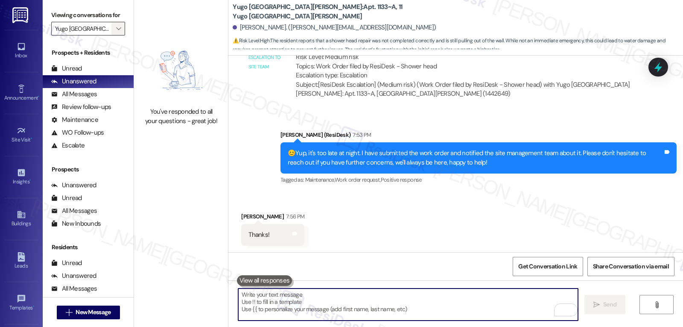
click at [116, 32] on icon "" at bounding box center [118, 28] width 5 height 7
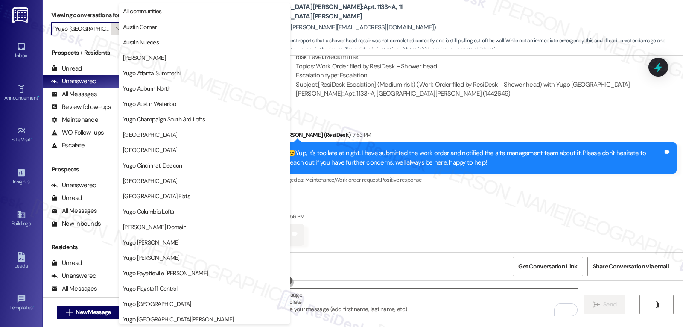
scroll to position [292, 0]
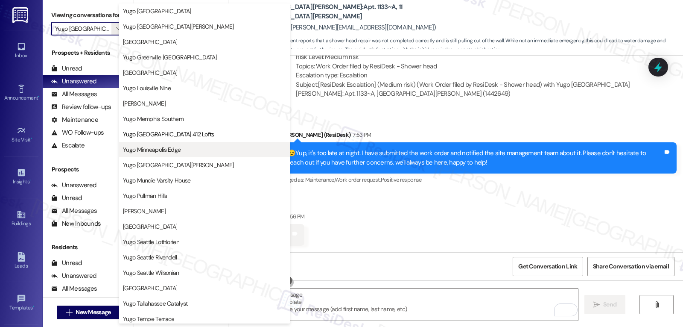
click at [174, 154] on button "Yugo Minneapolis Edge" at bounding box center [204, 149] width 171 height 15
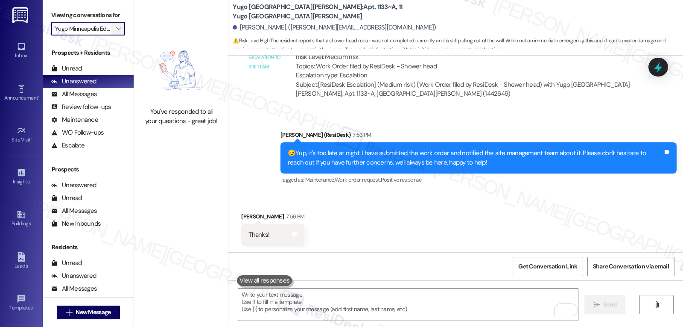
click at [116, 32] on icon "" at bounding box center [118, 28] width 5 height 7
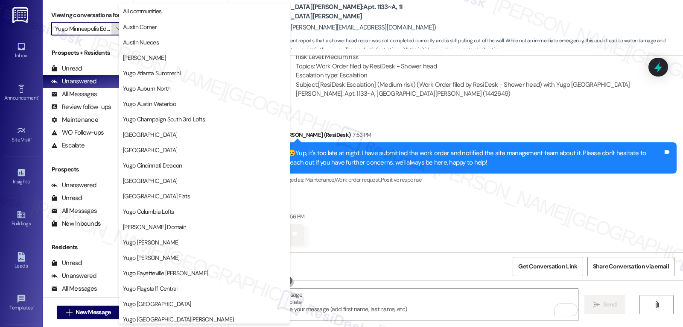
scroll to position [292, 0]
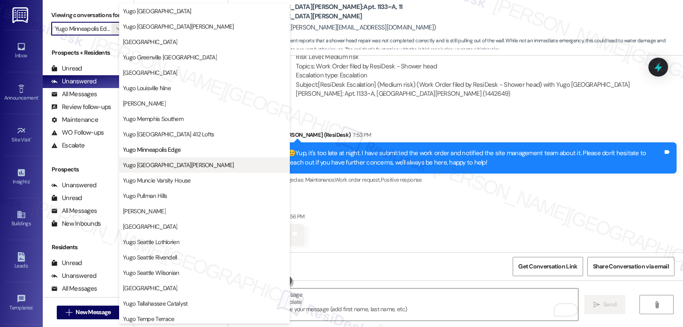
click at [199, 158] on button "Yugo [GEOGRAPHIC_DATA][PERSON_NAME]" at bounding box center [204, 164] width 171 height 15
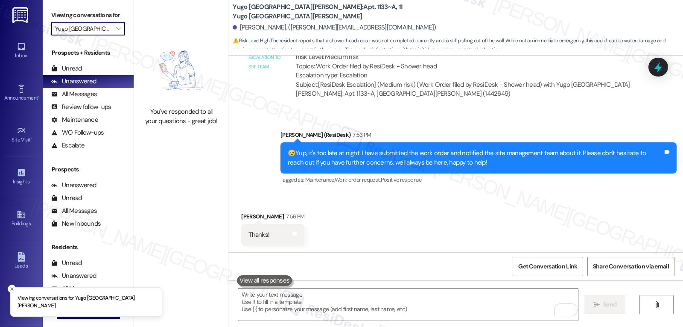
click at [119, 37] on div "Viewing conversations for Yugo [GEOGRAPHIC_DATA] [PERSON_NAME] " at bounding box center [88, 22] width 91 height 44
click at [116, 35] on span "" at bounding box center [118, 29] width 8 height 14
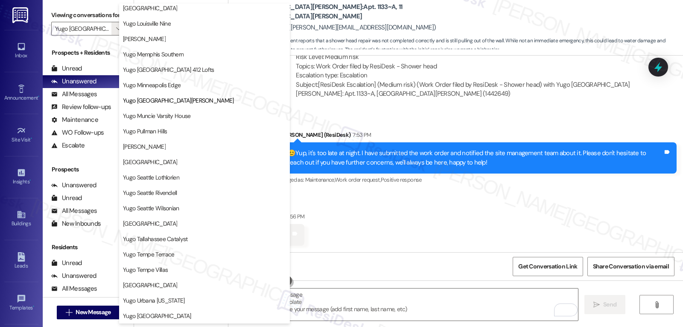
click at [298, 231] on div "Received via SMS [PERSON_NAME] 7:56 PM Thanks! Tags and notes" at bounding box center [273, 228] width 76 height 47
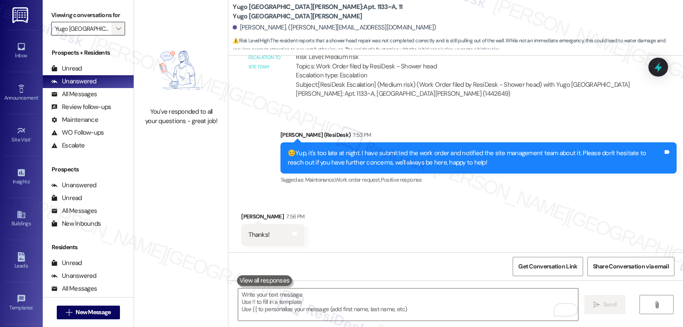
click at [116, 32] on icon "" at bounding box center [118, 28] width 5 height 7
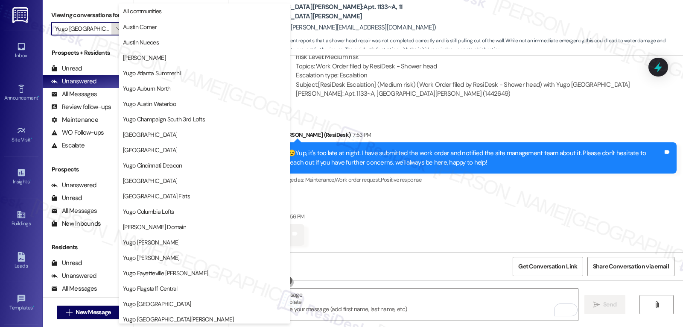
scroll to position [357, 0]
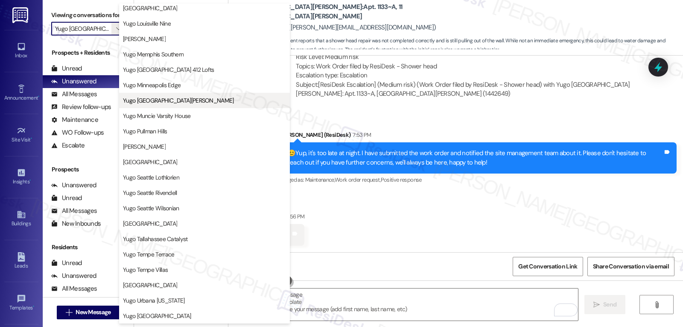
click at [187, 102] on span "Yugo [GEOGRAPHIC_DATA][PERSON_NAME]" at bounding box center [178, 100] width 111 height 9
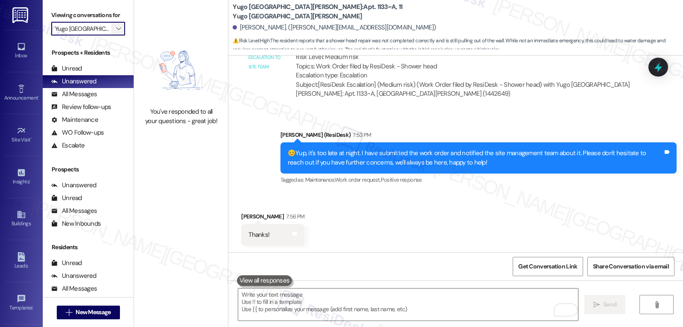
click at [114, 35] on span "" at bounding box center [118, 29] width 8 height 14
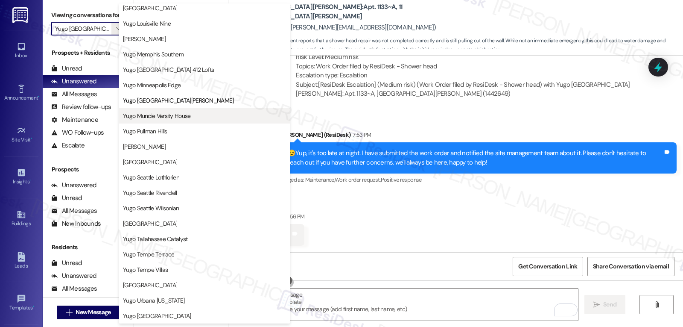
click at [210, 115] on span "Yugo Muncie Varsity House" at bounding box center [204, 115] width 163 height 9
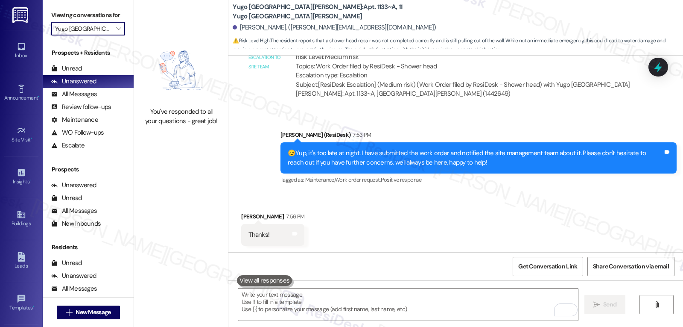
type input "Yugo Muncie Varsity House"
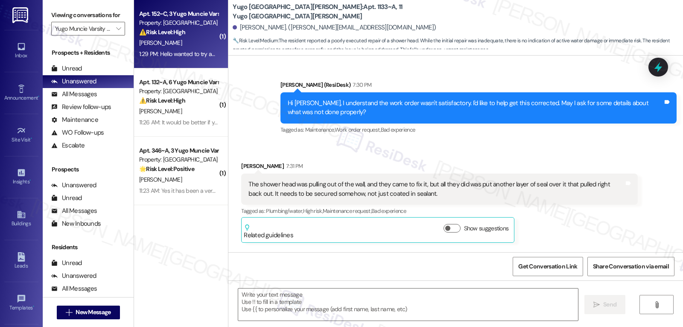
click at [185, 56] on div "1:29 PM: Hello wanted to try and reach out here as I haven't had luck with emai…" at bounding box center [395, 54] width 512 height 8
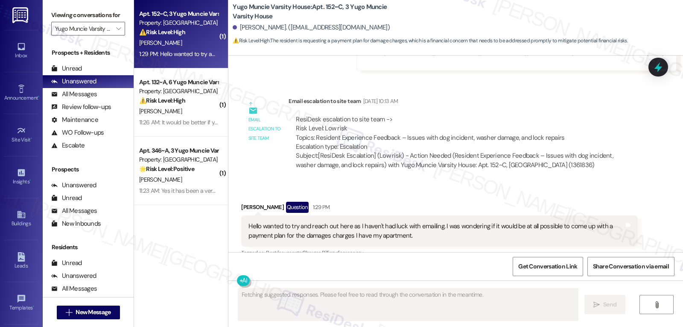
scroll to position [1411, 0]
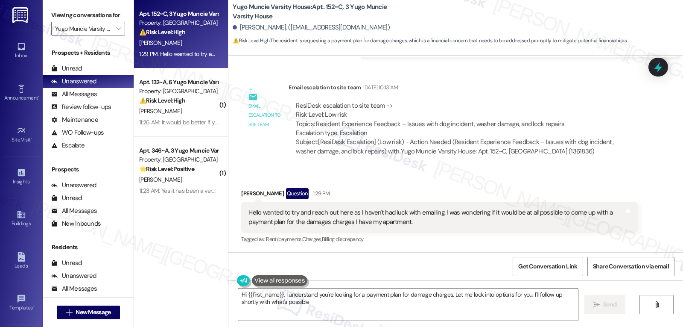
type textarea "Hi {{first_name}}, I understand you're looking for a payment plan for damage ch…"
